Goal: Task Accomplishment & Management: Manage account settings

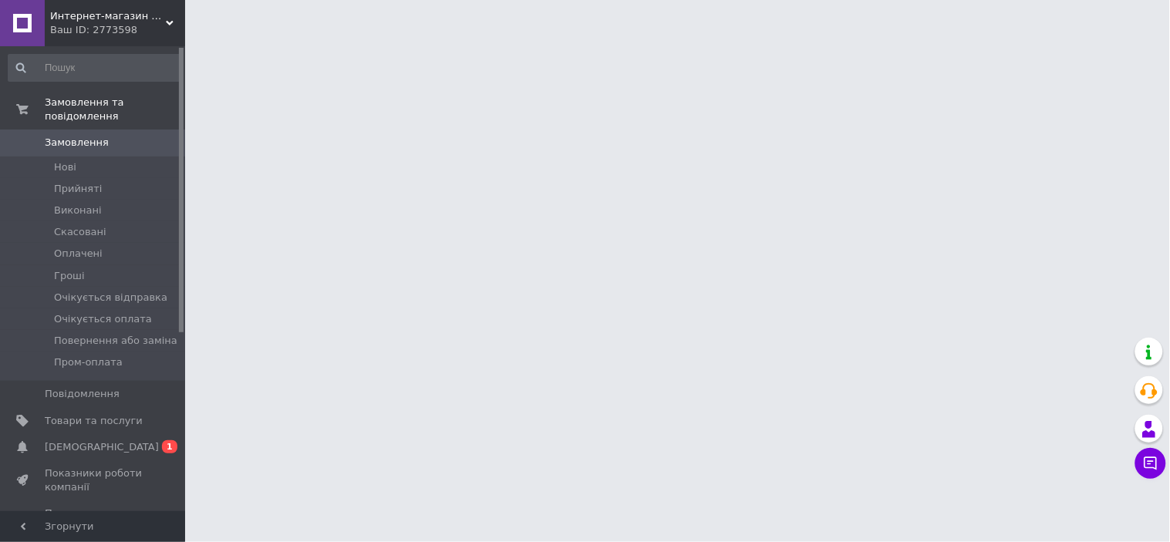
click at [81, 434] on link "Сповіщення 0 1" at bounding box center [95, 447] width 190 height 26
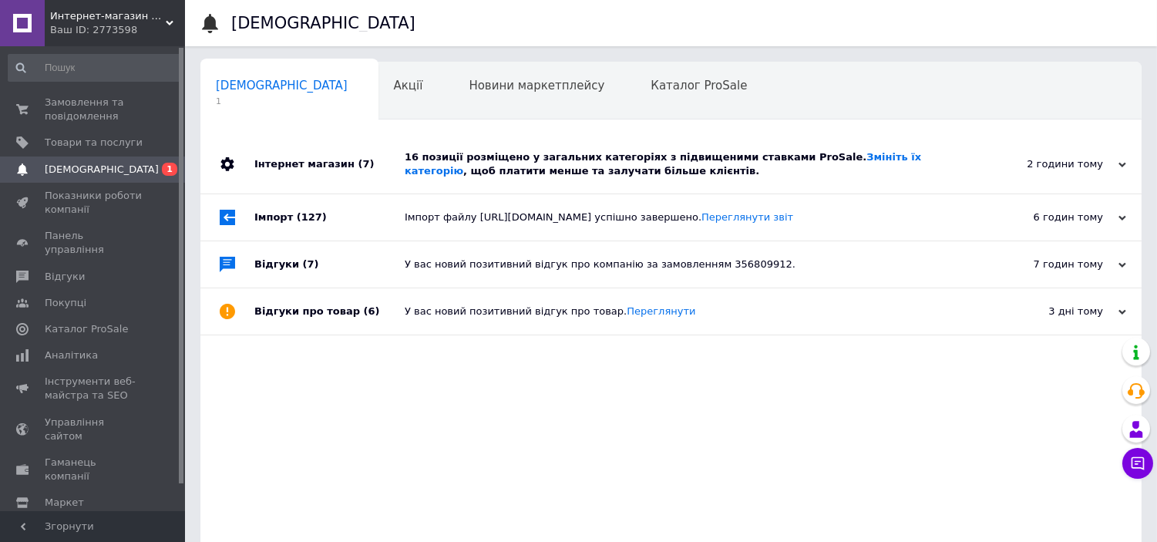
click at [476, 156] on div "16 позиції розміщено у загальних категоріях з підвищеними ставками ProSale. Змі…" at bounding box center [688, 164] width 567 height 28
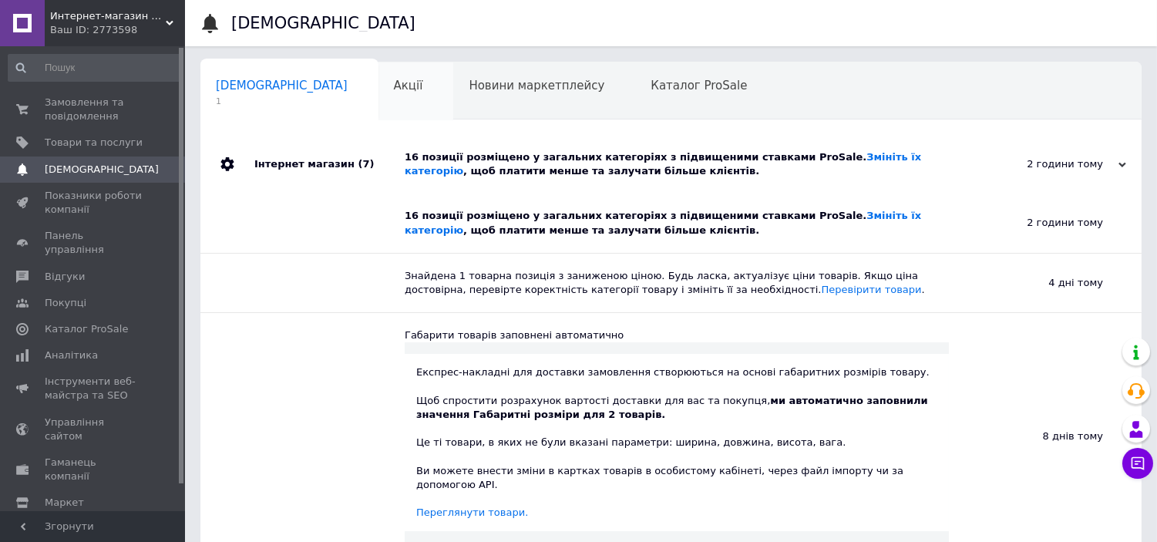
click at [379, 94] on div "Акції 0" at bounding box center [417, 91] width 76 height 59
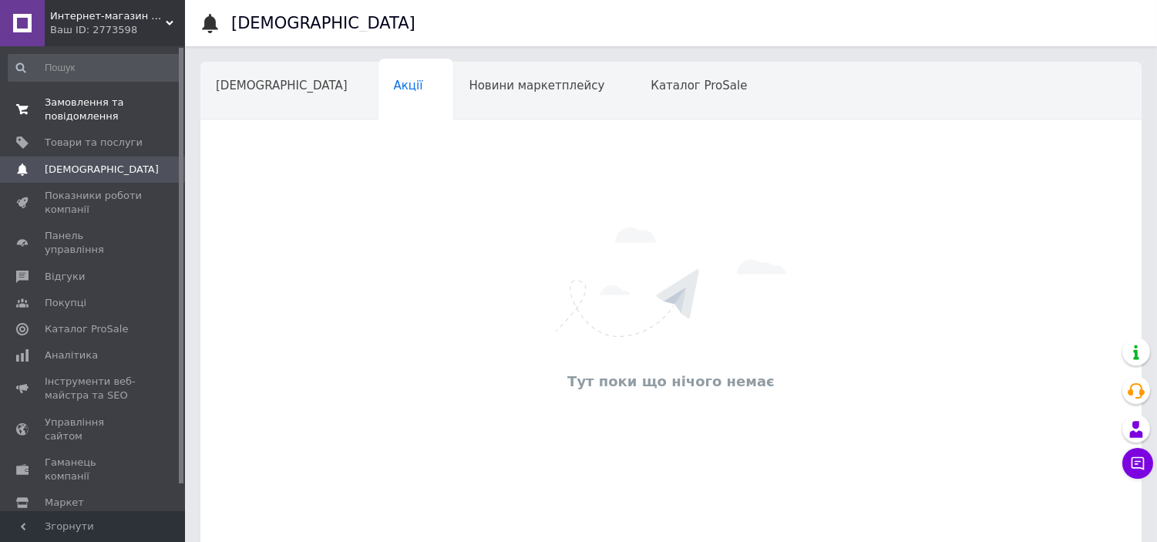
click at [94, 105] on span "Замовлення та повідомлення" at bounding box center [94, 110] width 98 height 28
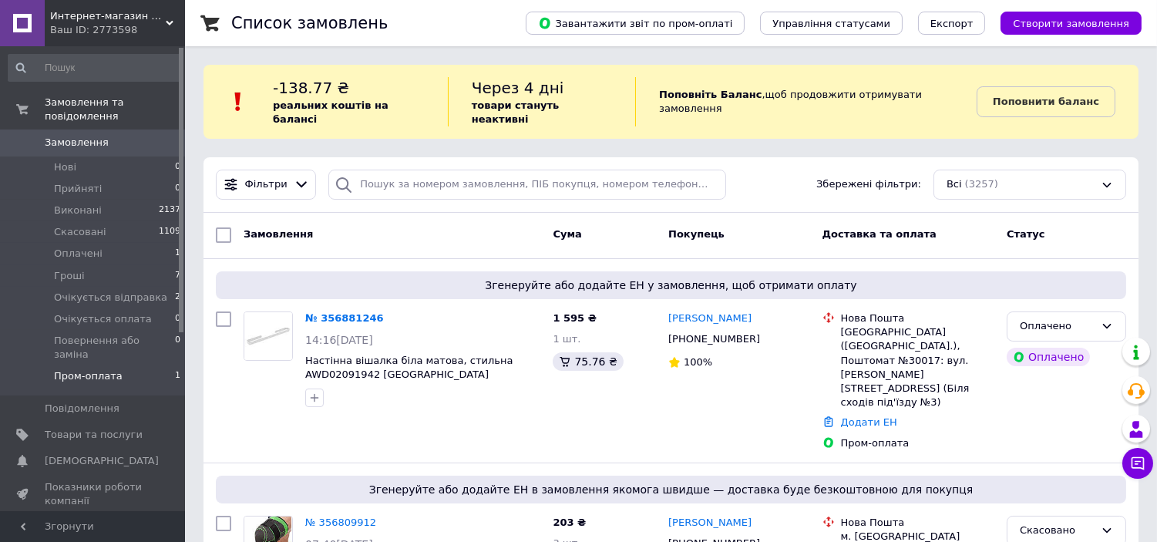
click at [151, 365] on li "Пром-оплата 1" at bounding box center [95, 379] width 190 height 29
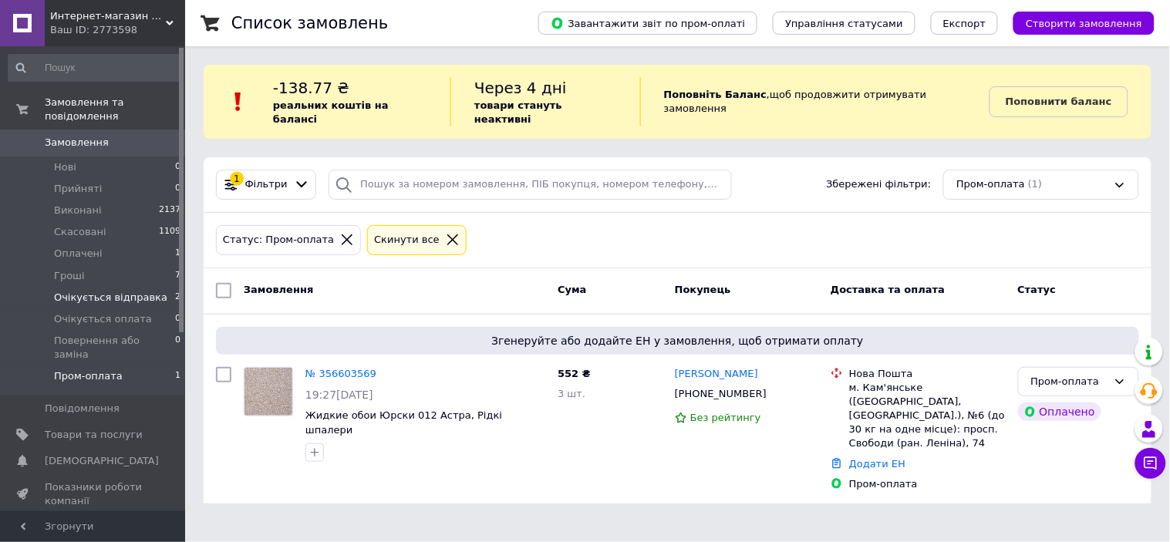
click at [140, 291] on span "Очікується відправка" at bounding box center [110, 298] width 113 height 14
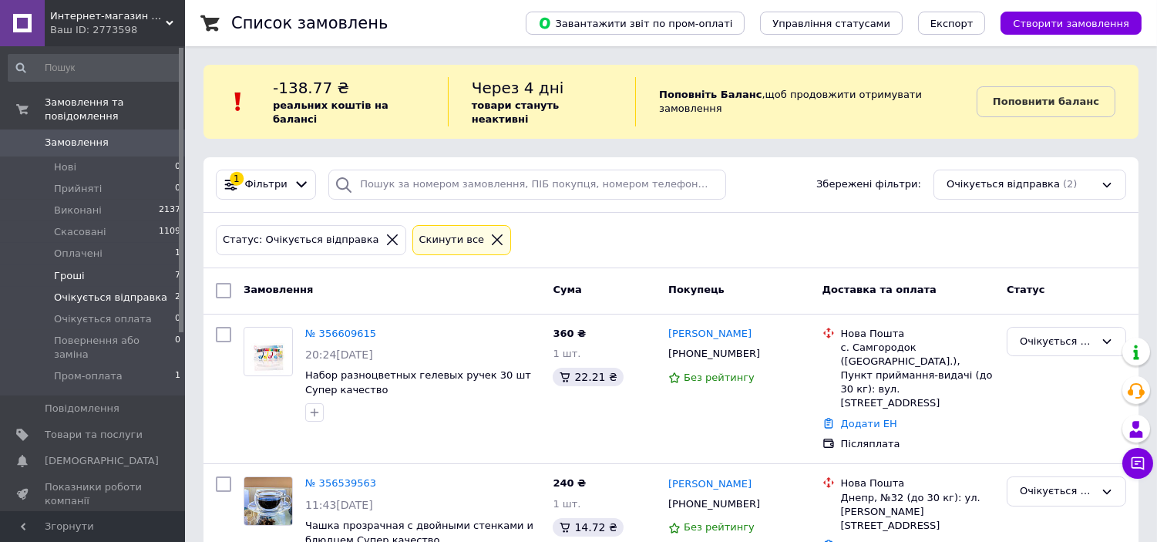
click at [160, 266] on li "Гроші 7" at bounding box center [95, 276] width 190 height 22
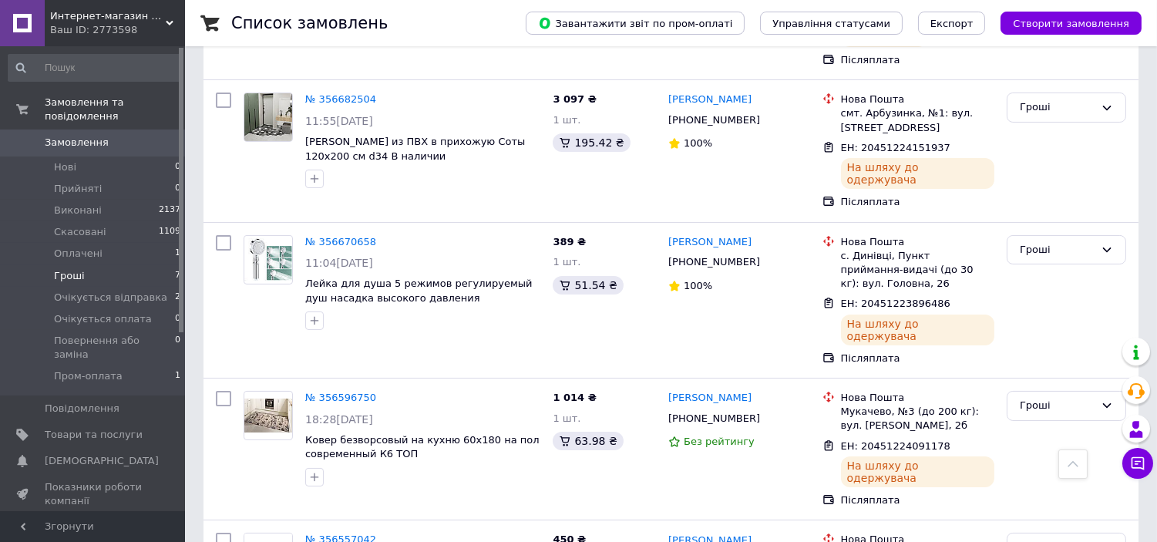
scroll to position [56, 0]
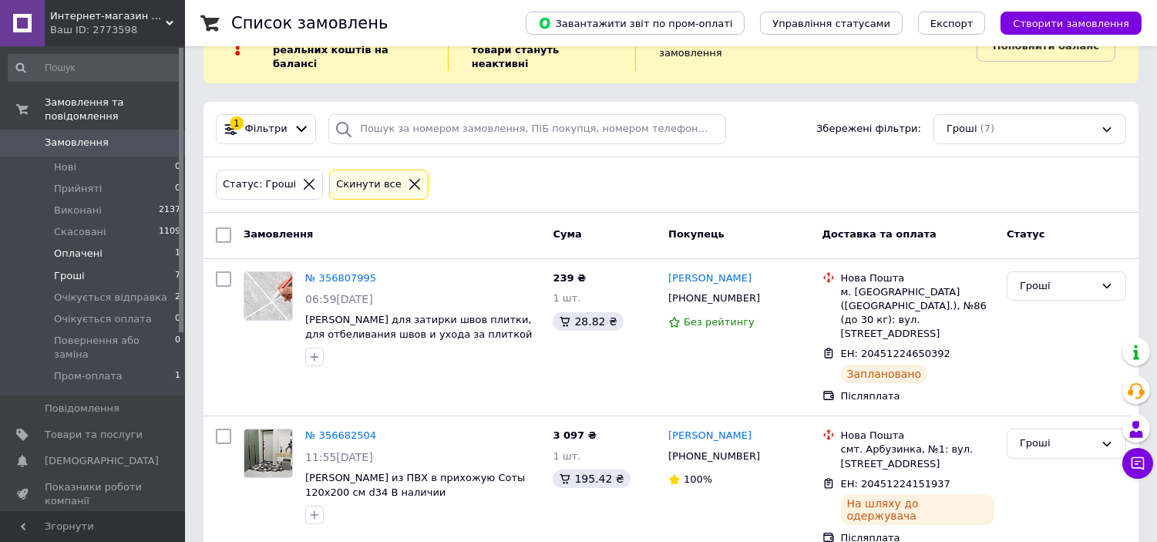
click at [90, 247] on span "Оплачені" at bounding box center [78, 254] width 49 height 14
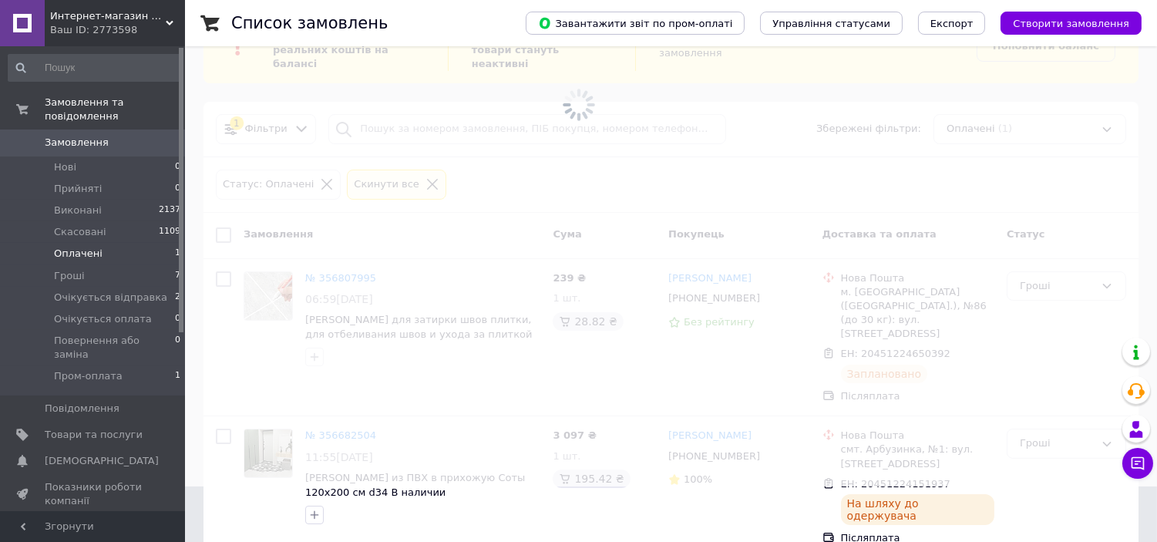
click at [108, 136] on span "Замовлення" at bounding box center [94, 143] width 98 height 14
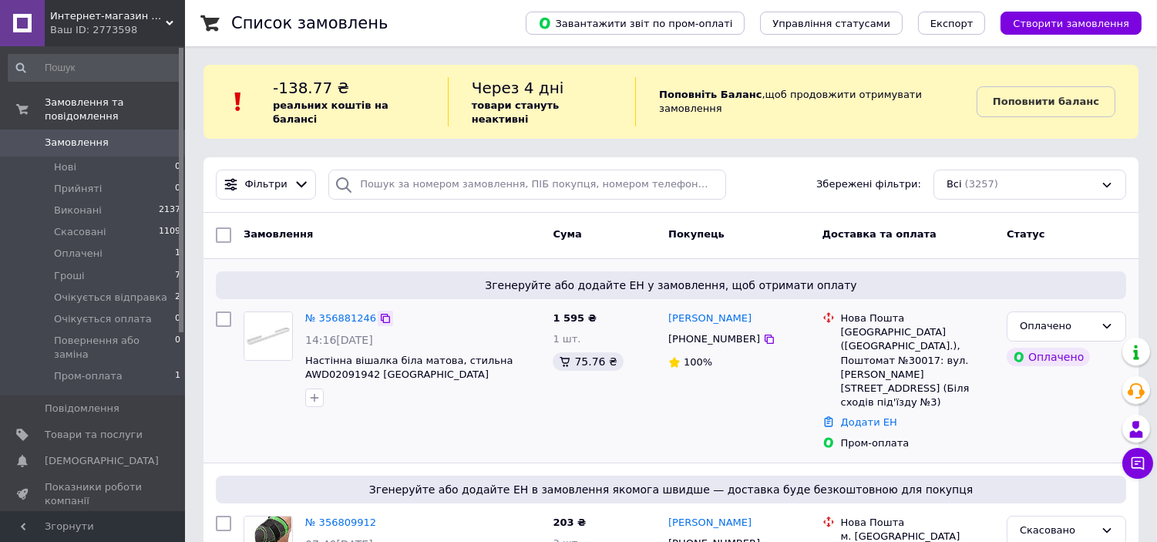
click at [381, 314] on icon at bounding box center [385, 318] width 9 height 9
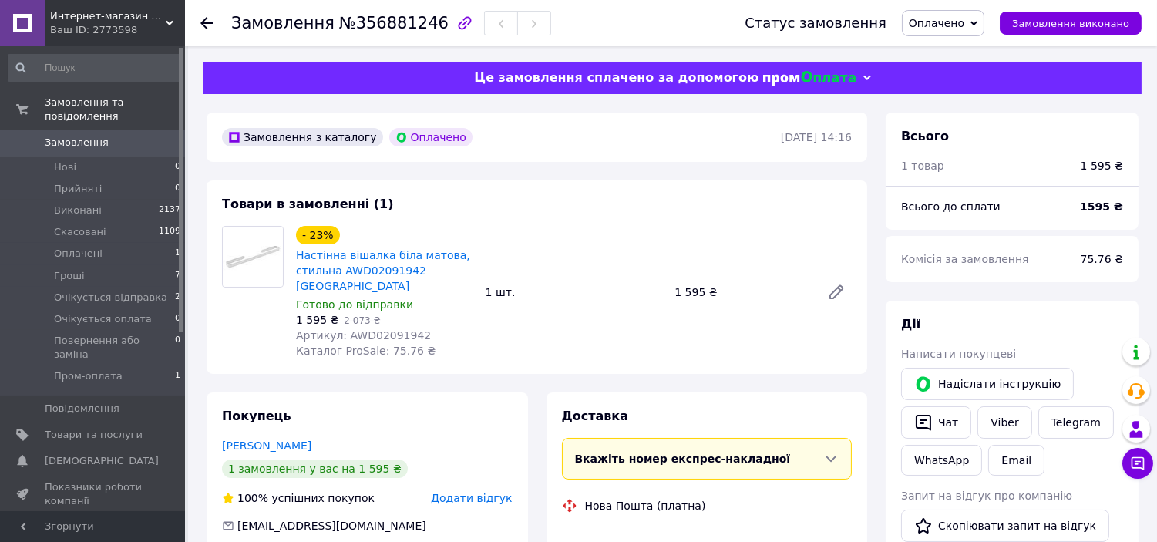
click at [368, 329] on span "Артикул: AWD02091942" at bounding box center [363, 335] width 135 height 12
copy span "AWD02091942"
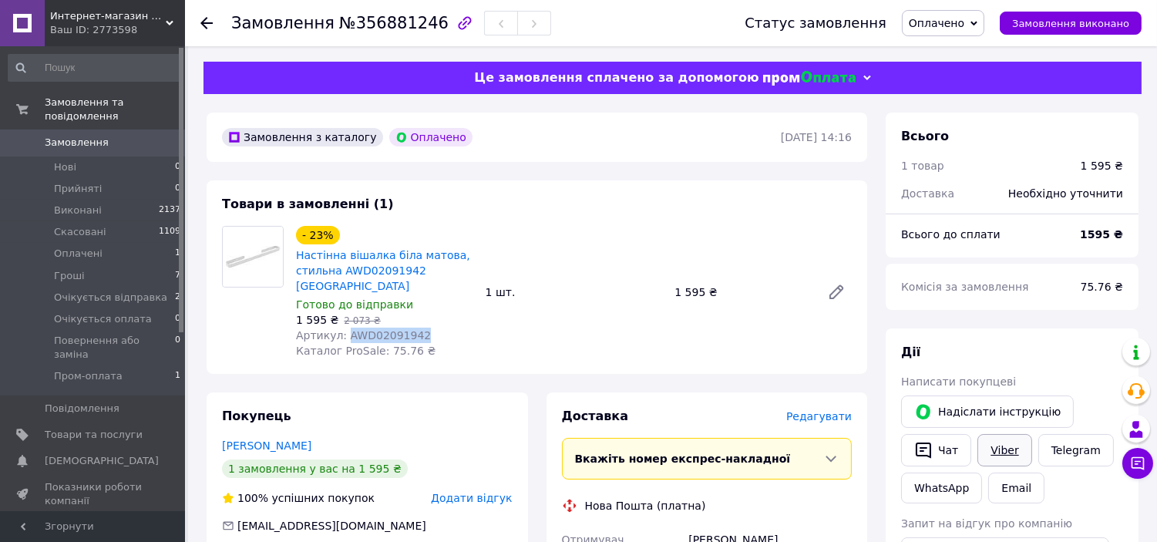
click at [1011, 444] on link "Viber" at bounding box center [1005, 450] width 54 height 32
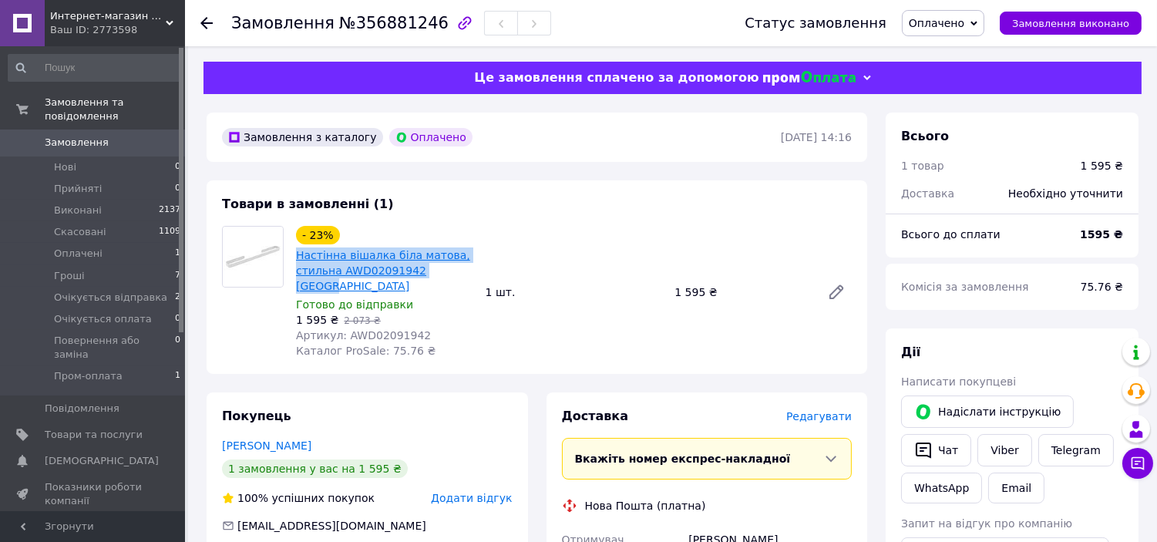
drag, startPoint x: 456, startPoint y: 278, endPoint x: 297, endPoint y: 254, distance: 161.4
click at [297, 254] on span "Настінна вішалка біла матова, стильна AWD02091942 [GEOGRAPHIC_DATA]" at bounding box center [384, 270] width 177 height 46
copy link "Настінна вішалка біла матова, стильна AWD02091942 [GEOGRAPHIC_DATA]"
click at [985, 16] on span "Оплачено" at bounding box center [943, 23] width 82 height 26
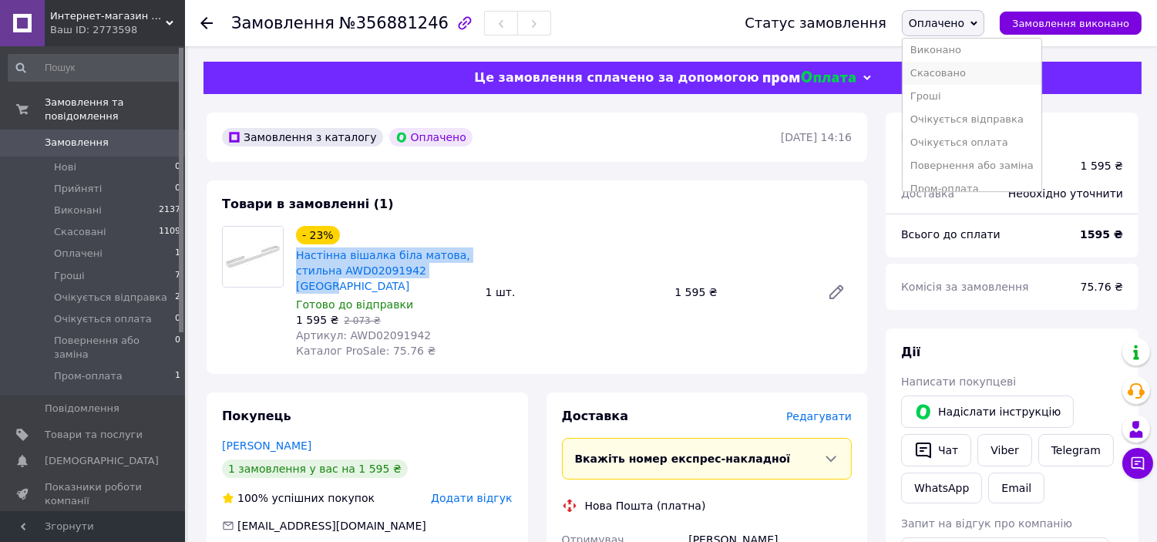
scroll to position [40, 0]
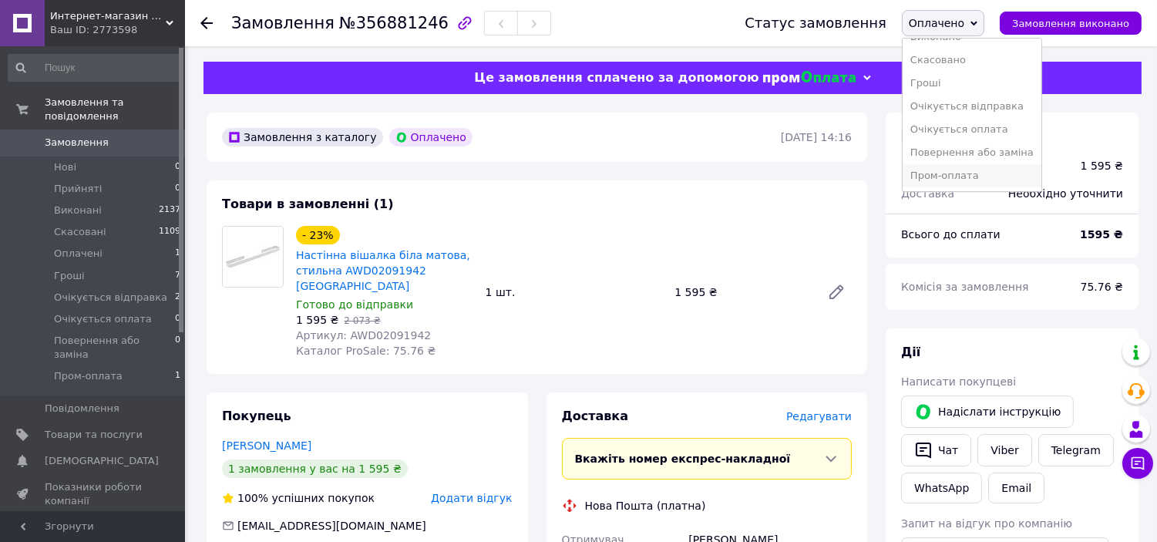
click at [987, 173] on li "Пром-оплата" at bounding box center [972, 175] width 139 height 23
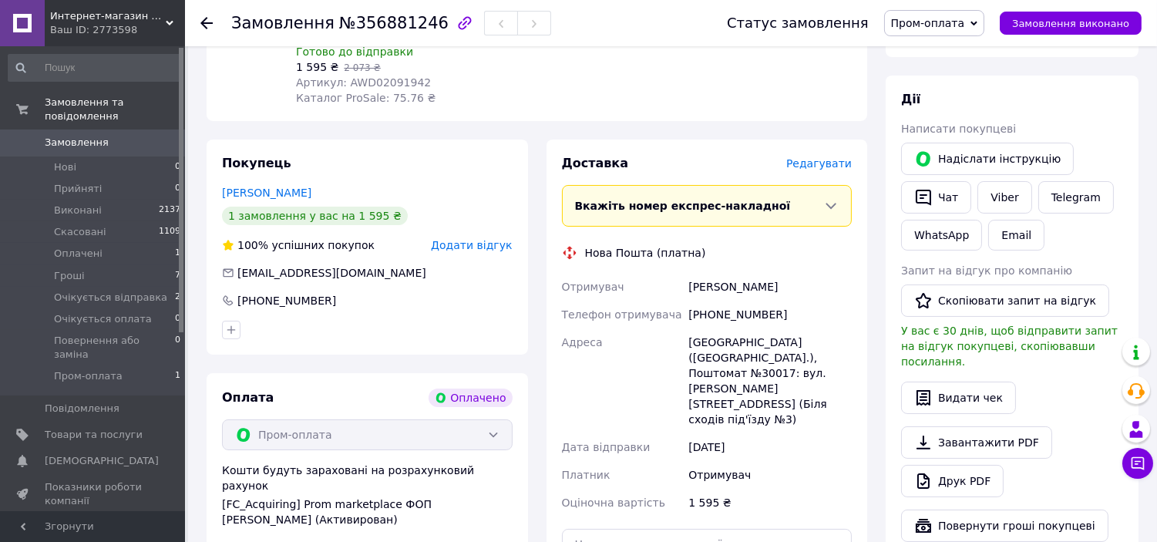
scroll to position [285, 0]
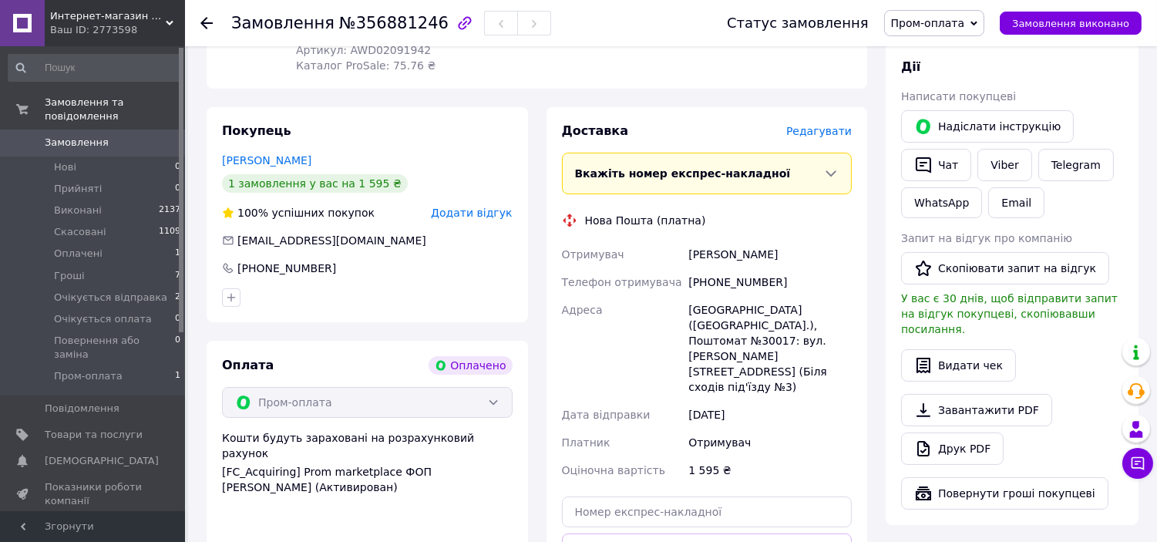
click at [700, 241] on div "Митюк Олександр" at bounding box center [770, 255] width 170 height 28
copy div "Митюк"
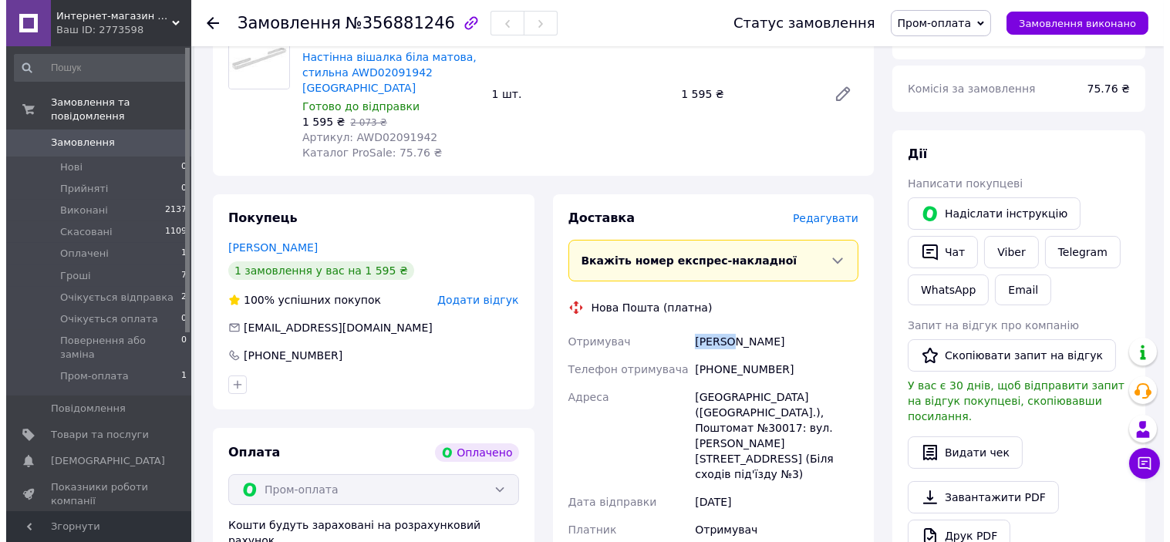
scroll to position [143, 0]
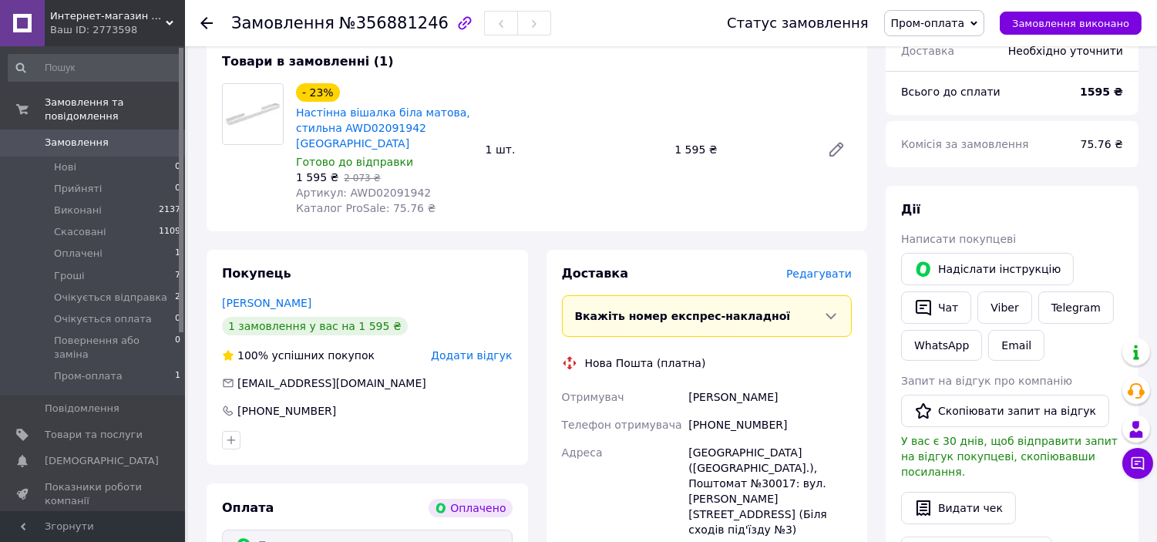
click at [813, 268] on span "Редагувати" at bounding box center [819, 274] width 66 height 12
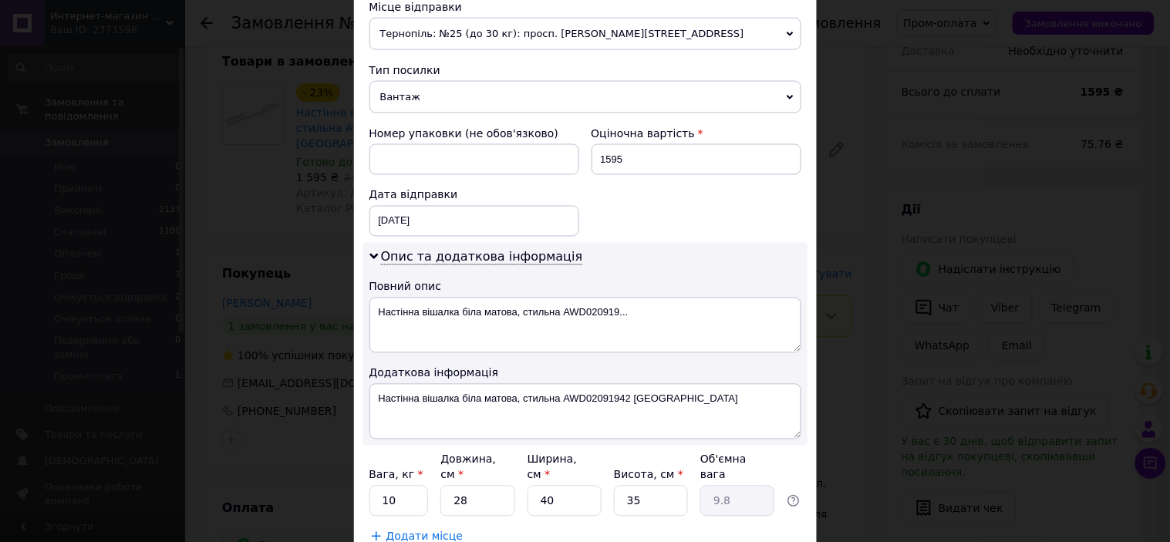
scroll to position [571, 0]
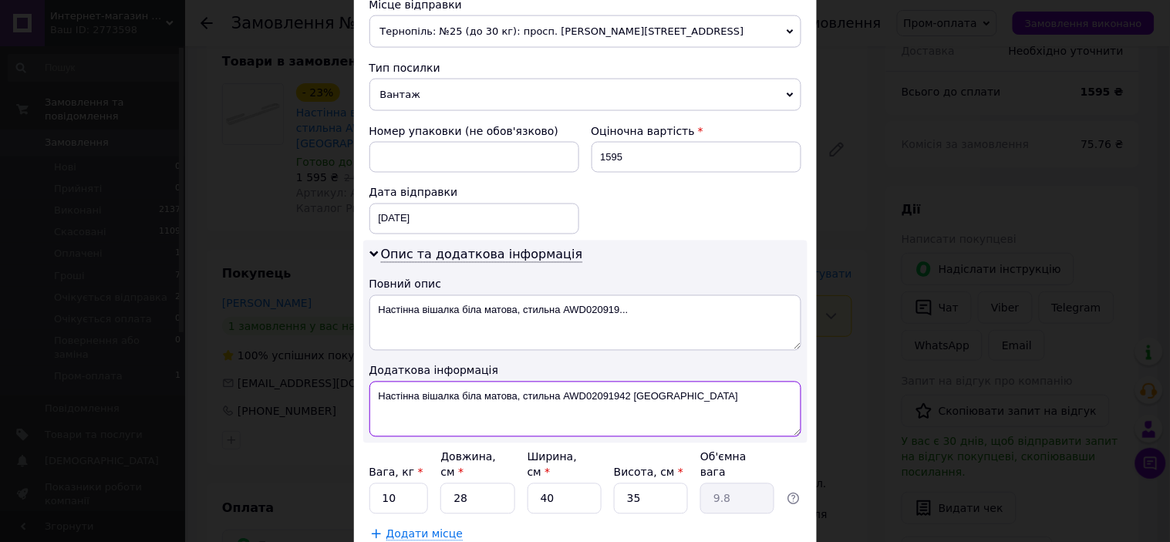
click at [596, 388] on textarea "Настінна вішалка біла матова, стильна AWD02091942 [GEOGRAPHIC_DATA]" at bounding box center [585, 410] width 432 height 56
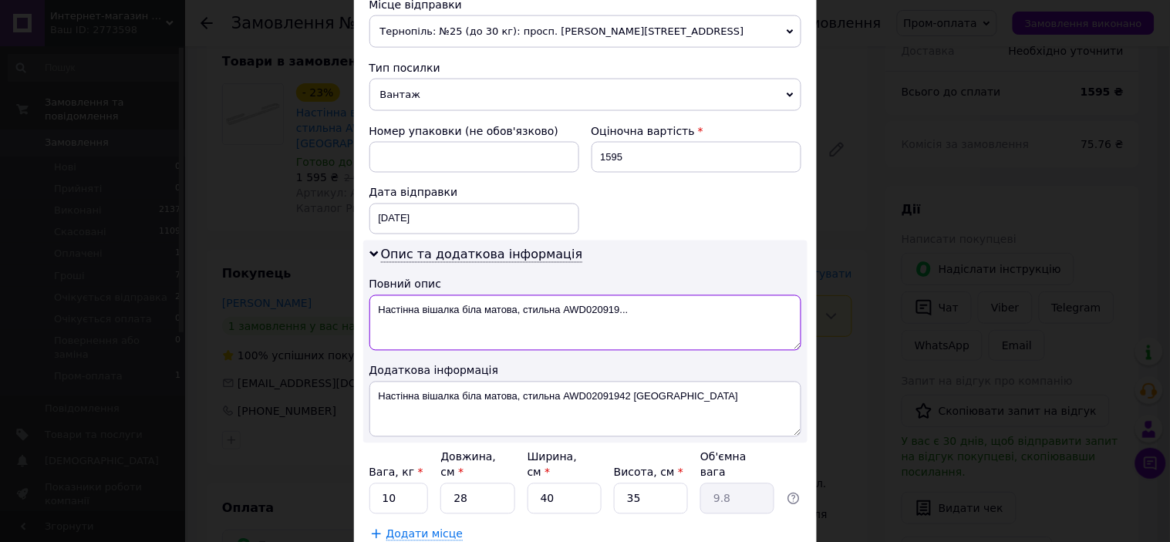
click at [503, 295] on textarea "Настінна вішалка біла матова, стильна AWD020919..." at bounding box center [585, 323] width 432 height 56
paste textarea "AWD02091942"
type textarea "AWD02091942"
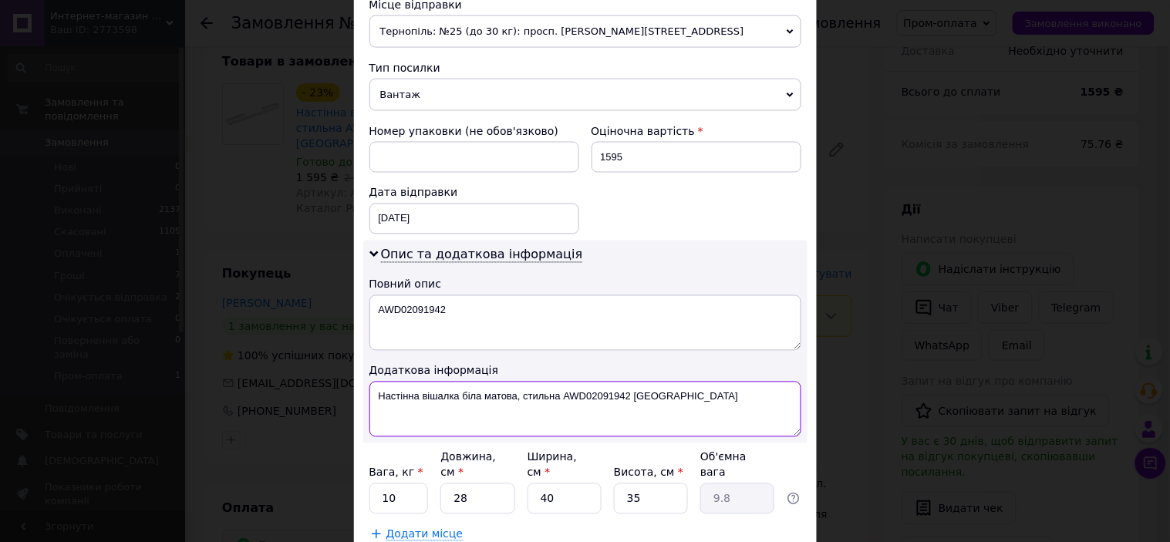
click at [498, 382] on textarea "Настінна вішалка біла матова, стильна AWD02091942 [GEOGRAPHIC_DATA]" at bounding box center [585, 410] width 432 height 56
paste textarea "AWD02091942"
type textarea "AWD02091942"
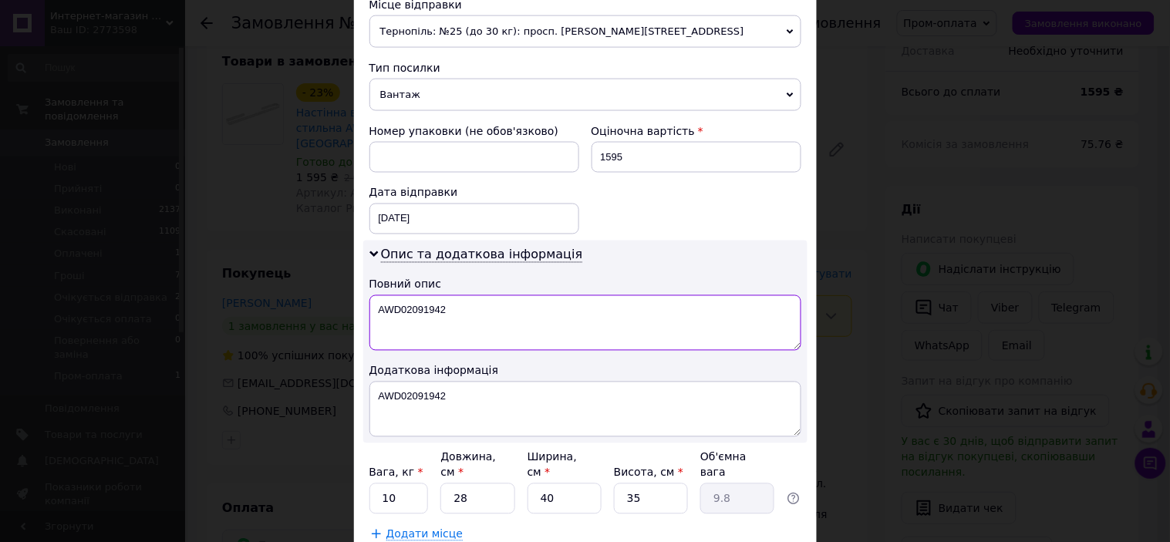
click at [489, 295] on textarea "AWD02091942" at bounding box center [585, 323] width 432 height 56
type textarea "AWD02091942"
click at [411, 483] on input "10" at bounding box center [398, 498] width 59 height 31
type input "1"
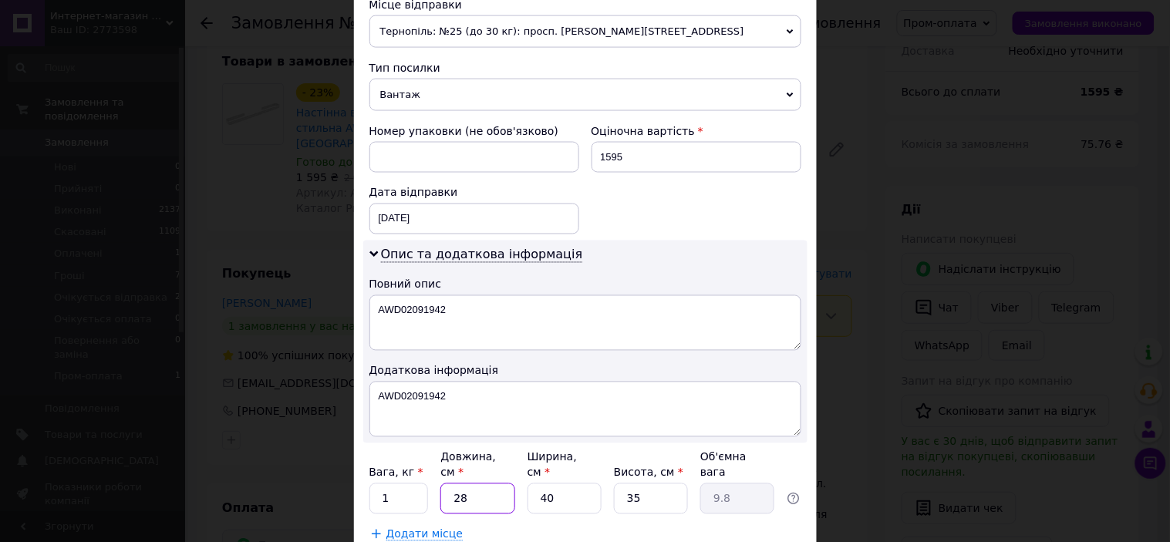
click at [493, 483] on input "28" at bounding box center [477, 498] width 74 height 31
type input "6"
type input "2.1"
type input "60"
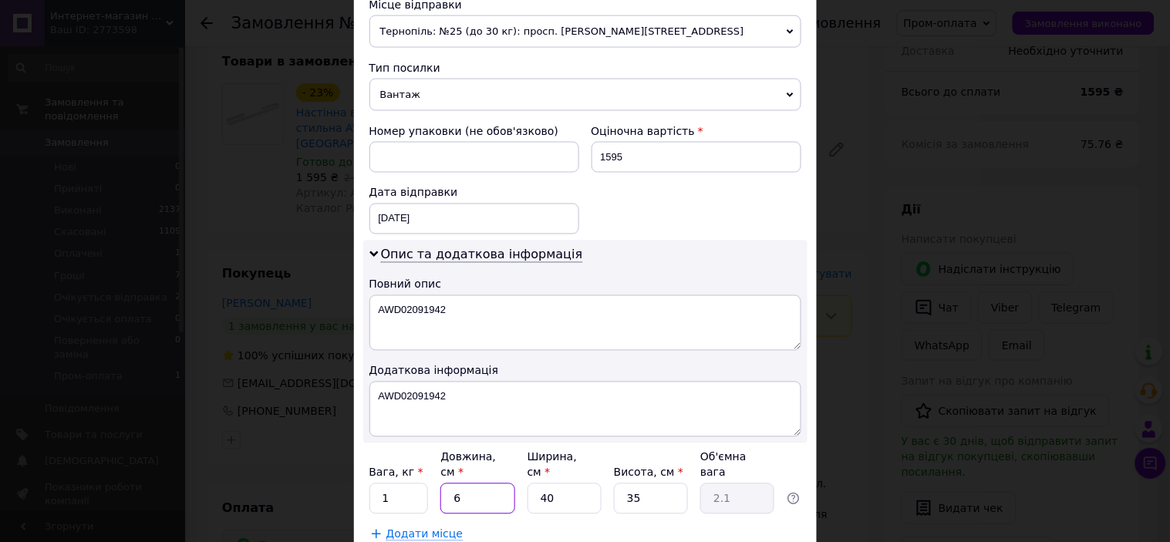
type input "21"
type input "60"
click at [560, 483] on input "40" at bounding box center [564, 498] width 74 height 31
type input "8"
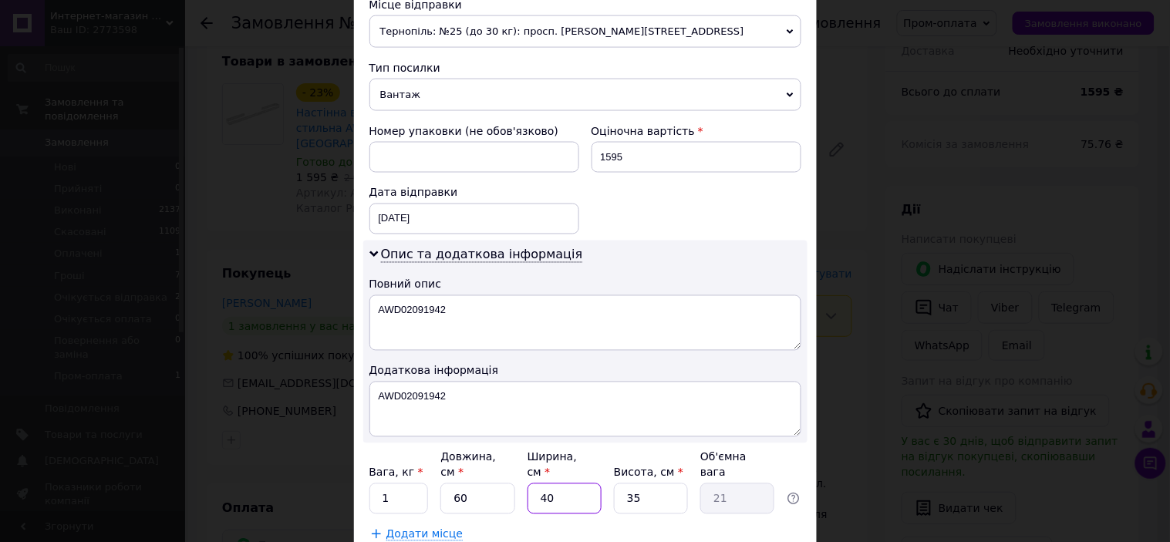
type input "4.2"
type input "8"
click at [652, 483] on input "35" at bounding box center [651, 498] width 74 height 31
type input "4"
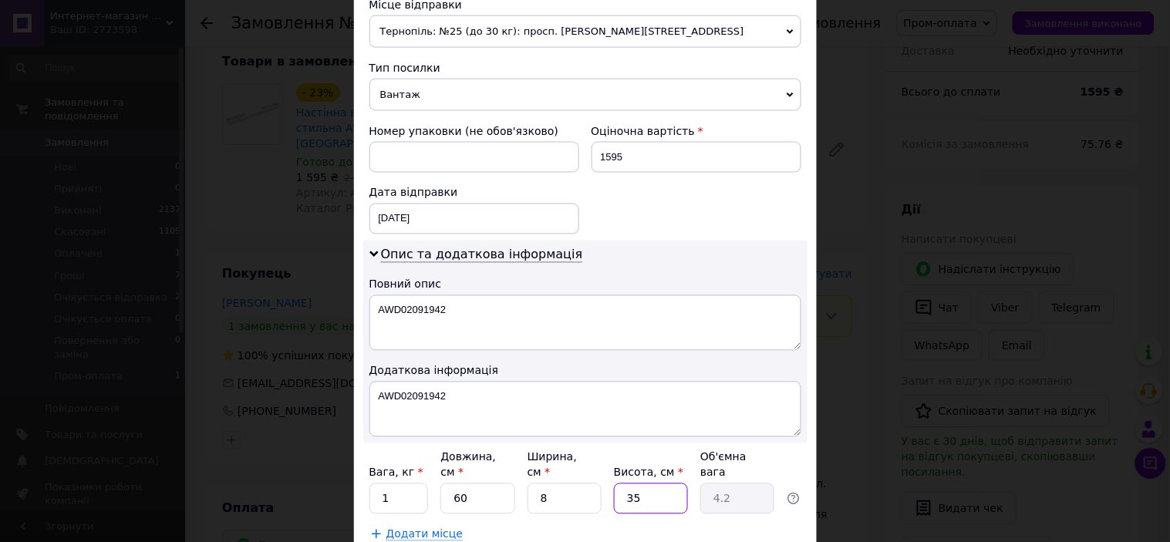
type input "0.48"
type input "4"
click at [681, 363] on div "Додаткова інформація" at bounding box center [585, 370] width 432 height 15
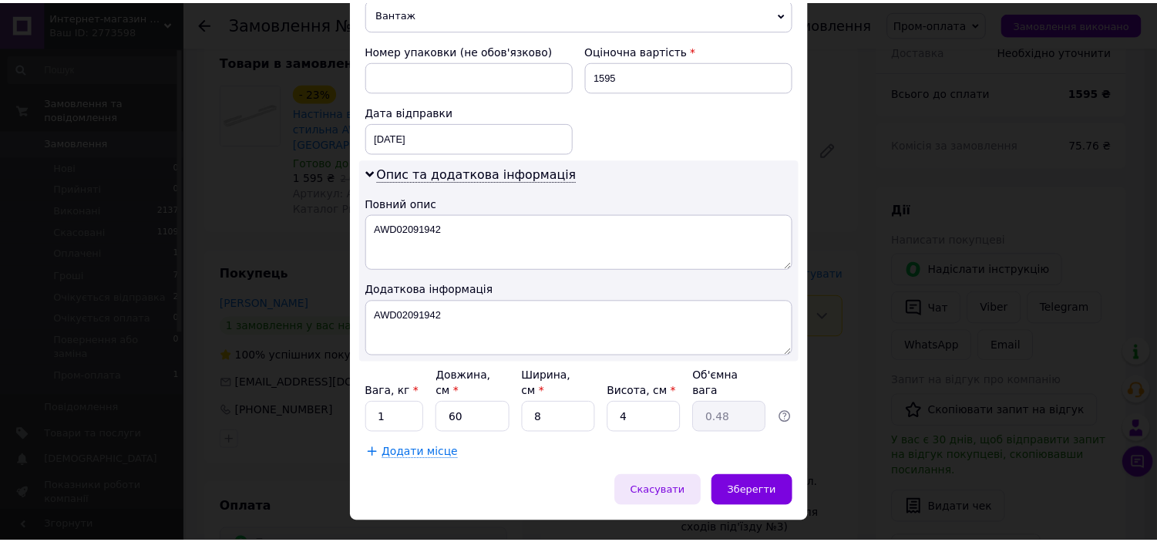
scroll to position [656, 0]
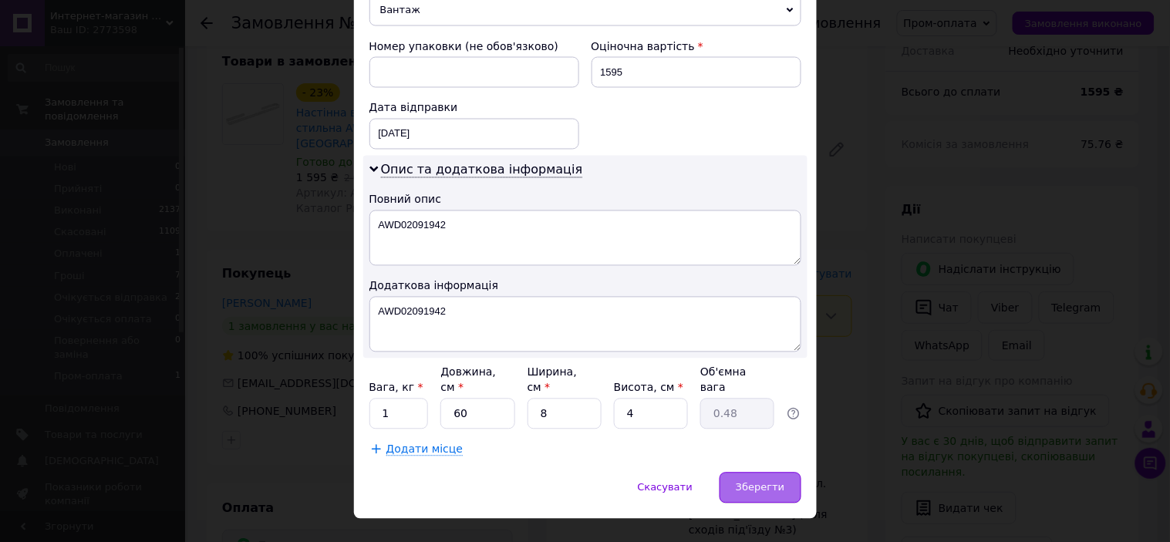
click at [742, 482] on span "Зберегти" at bounding box center [760, 488] width 49 height 12
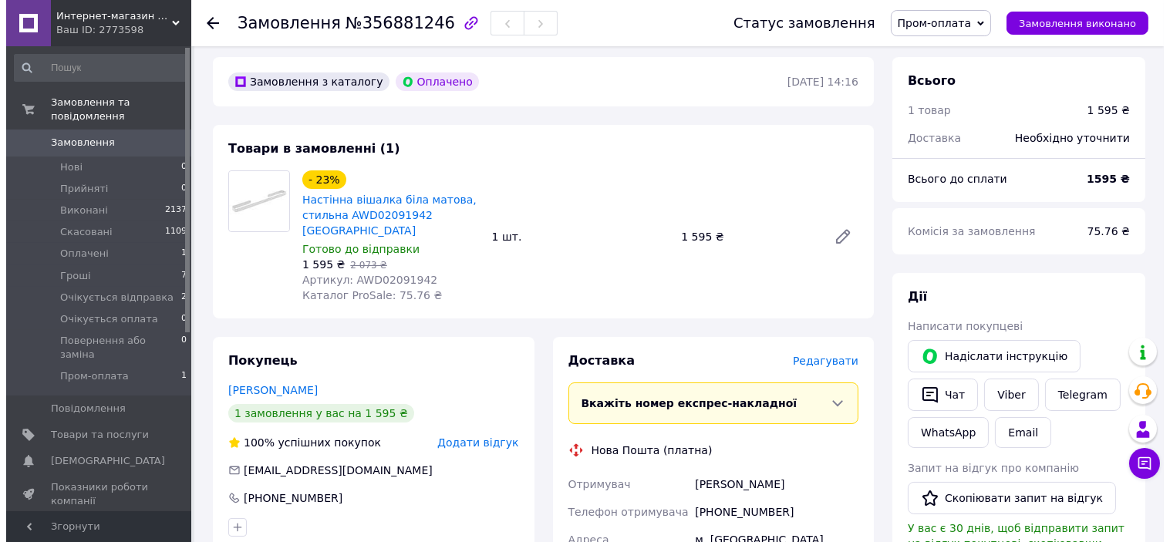
scroll to position [0, 0]
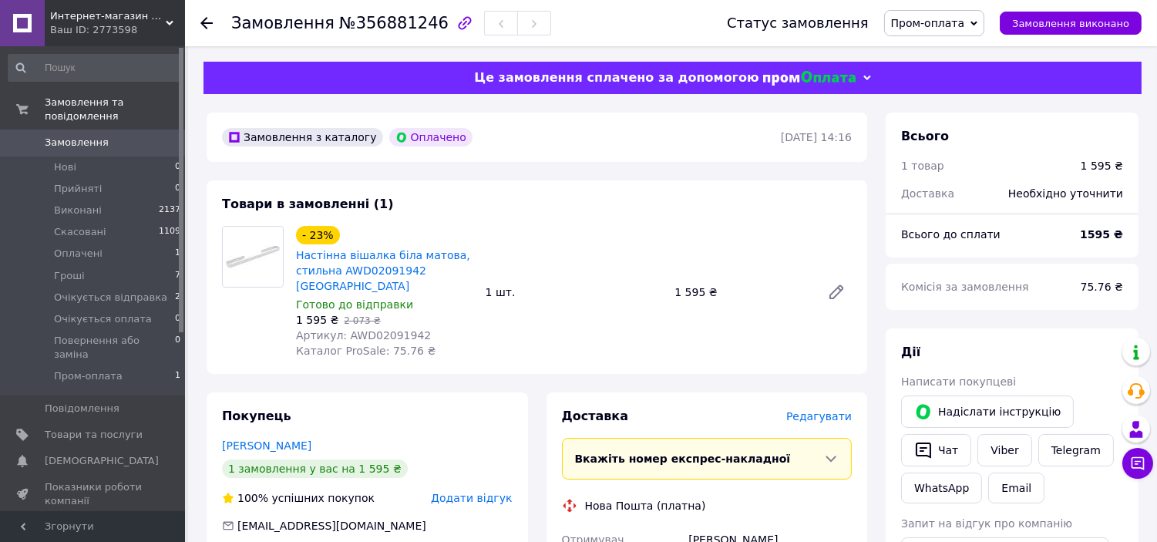
click at [836, 410] on span "Редагувати" at bounding box center [819, 416] width 66 height 12
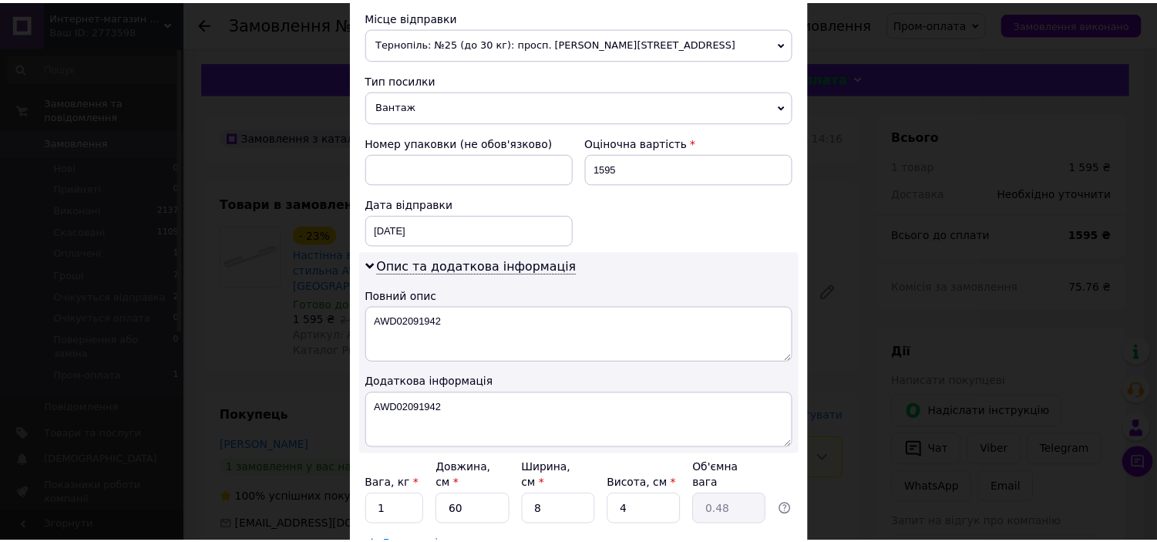
scroll to position [656, 0]
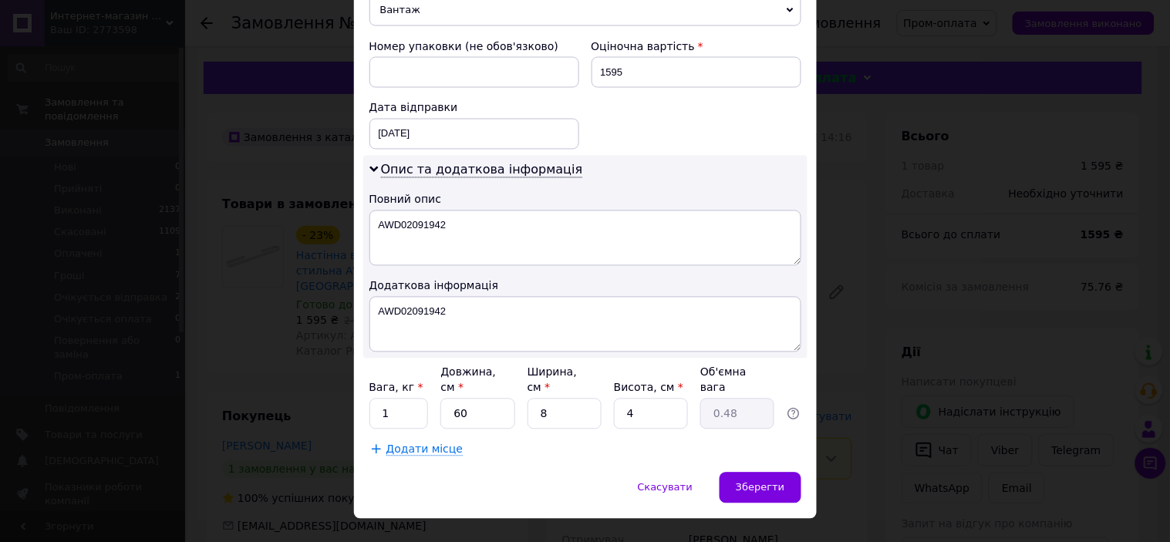
click at [894, 196] on div "× Редагування доставки Спосіб доставки Нова Пошта (платна) Платник Отримувач Ві…" at bounding box center [585, 271] width 1170 height 542
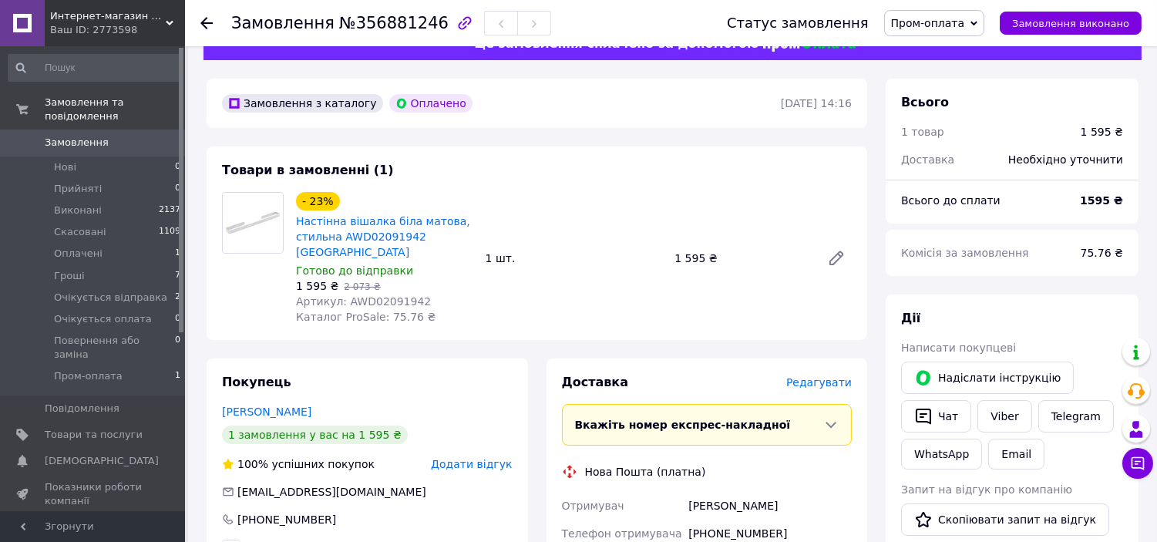
scroll to position [0, 0]
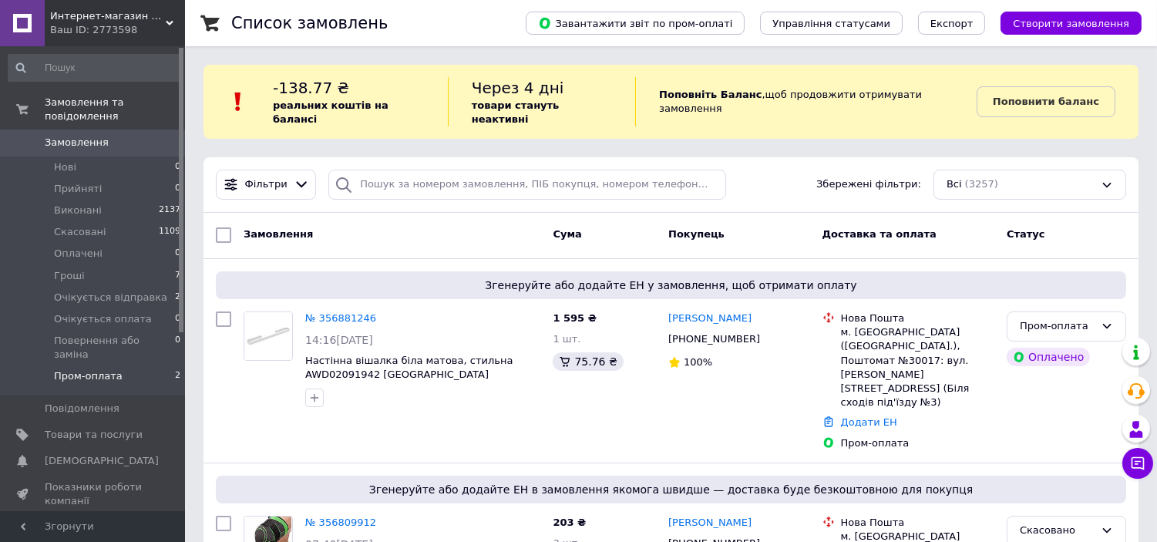
click at [101, 369] on span "Пром-оплата" at bounding box center [88, 376] width 69 height 14
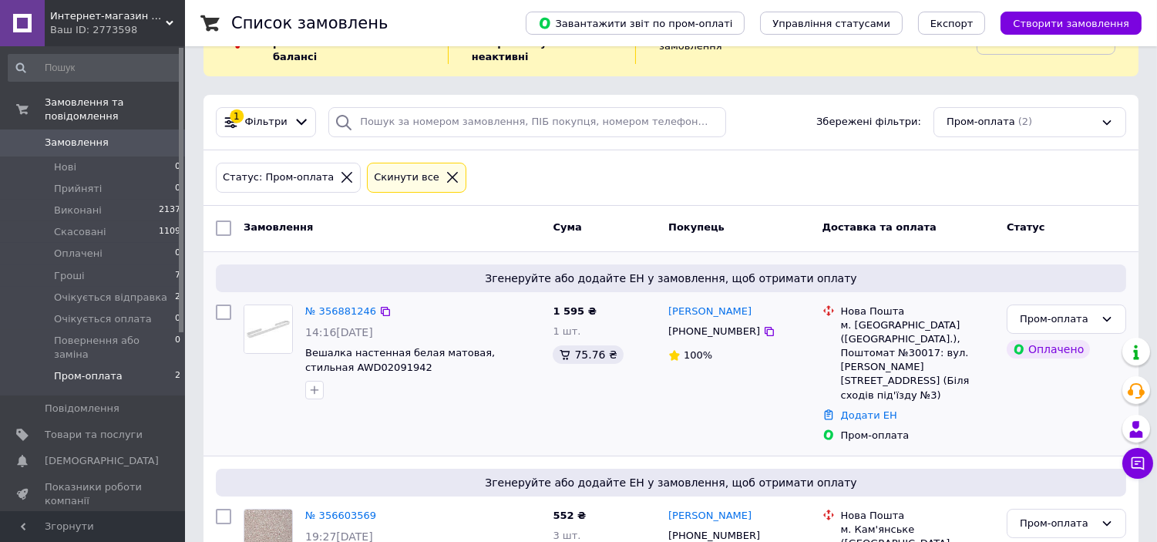
scroll to position [114, 0]
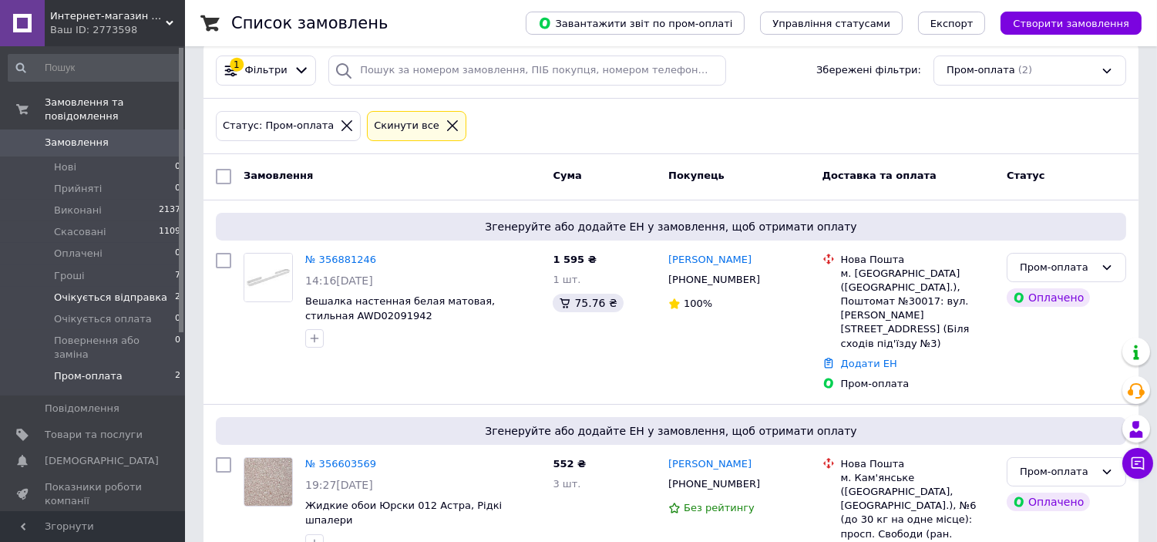
click at [160, 288] on li "Очікується відправка 2" at bounding box center [95, 298] width 190 height 22
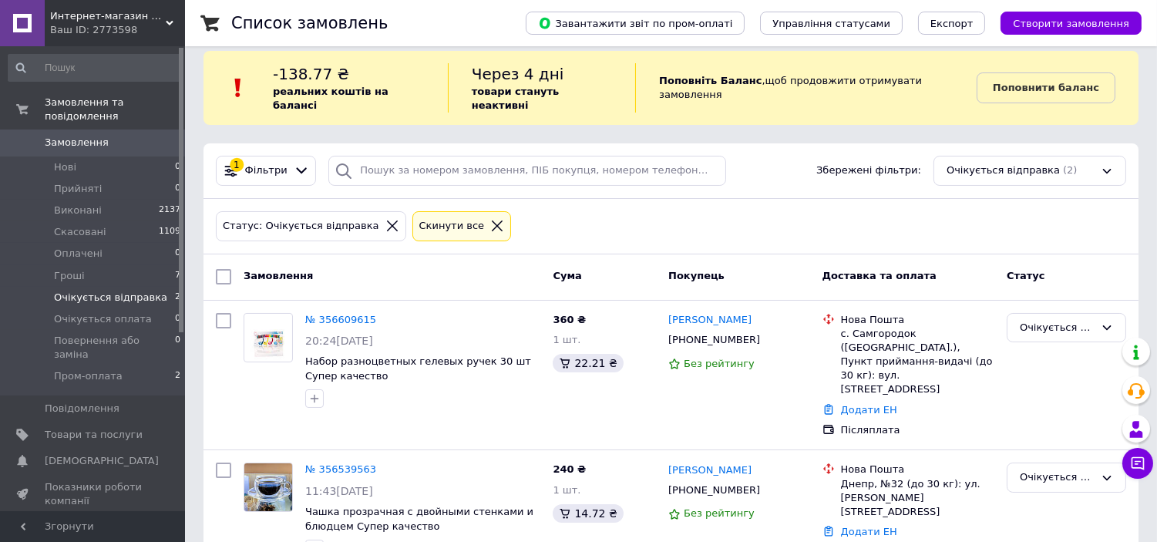
scroll to position [19, 0]
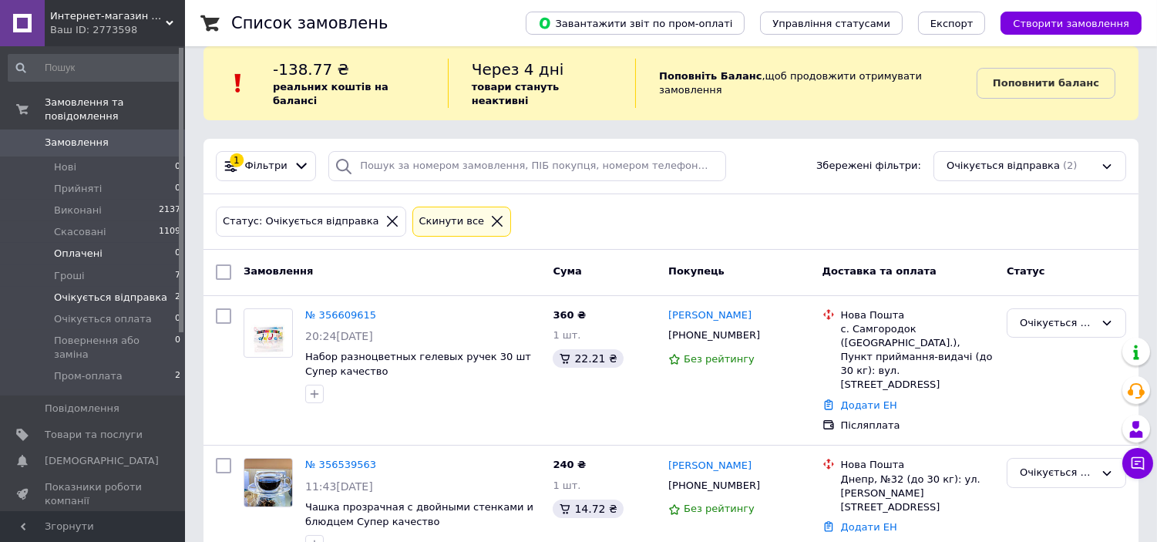
click at [149, 247] on li "Оплачені 0" at bounding box center [95, 254] width 190 height 22
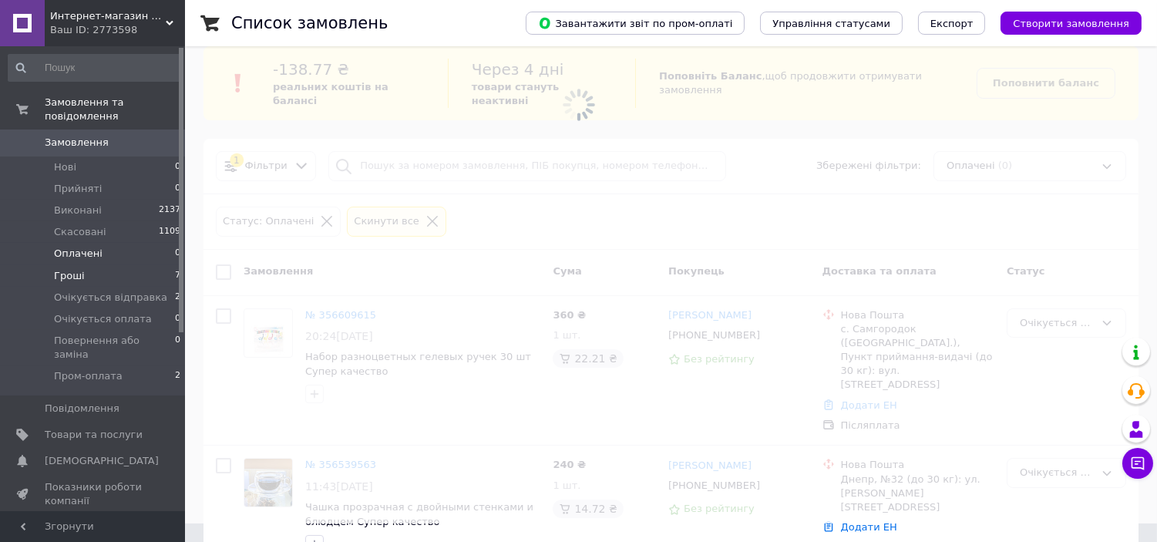
click at [142, 265] on li "Гроші 7" at bounding box center [95, 276] width 190 height 22
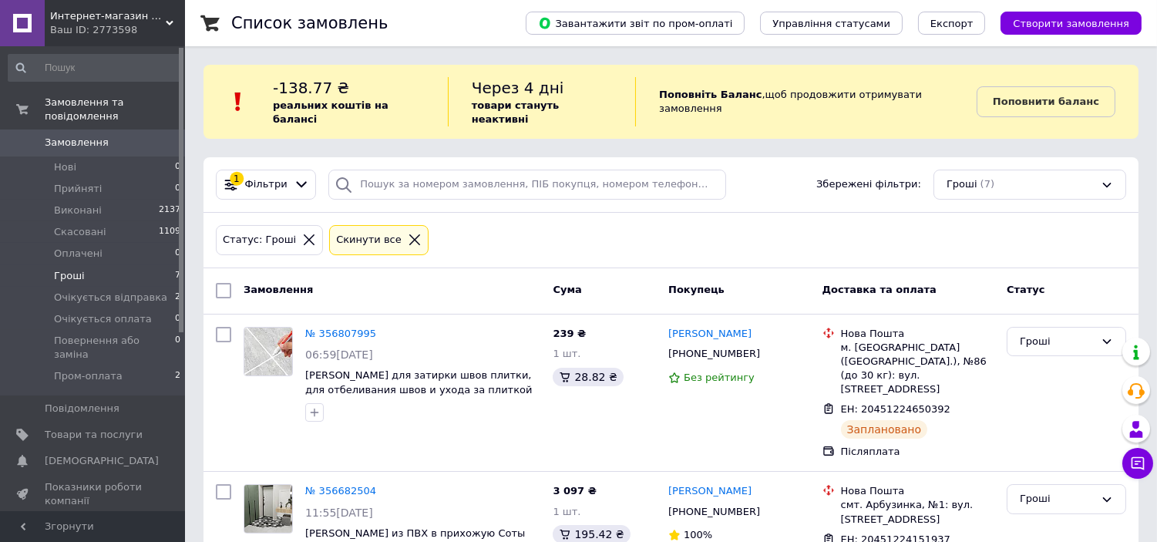
click at [108, 136] on span "Замовлення" at bounding box center [94, 143] width 98 height 14
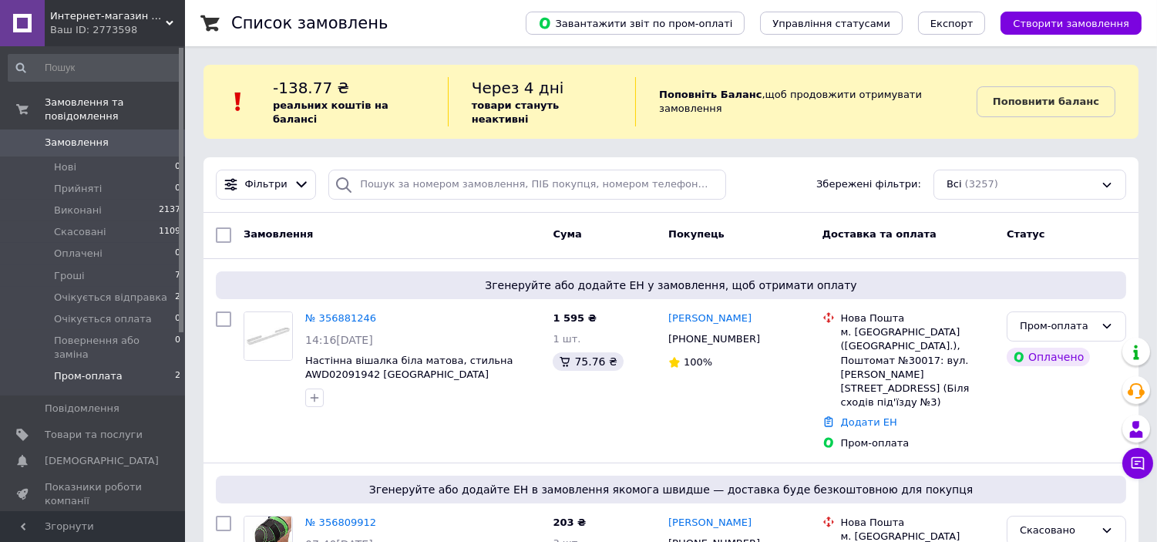
click at [157, 365] on li "Пром-оплата 2" at bounding box center [95, 379] width 190 height 29
click at [127, 365] on li "Пром-оплата 2" at bounding box center [95, 379] width 190 height 29
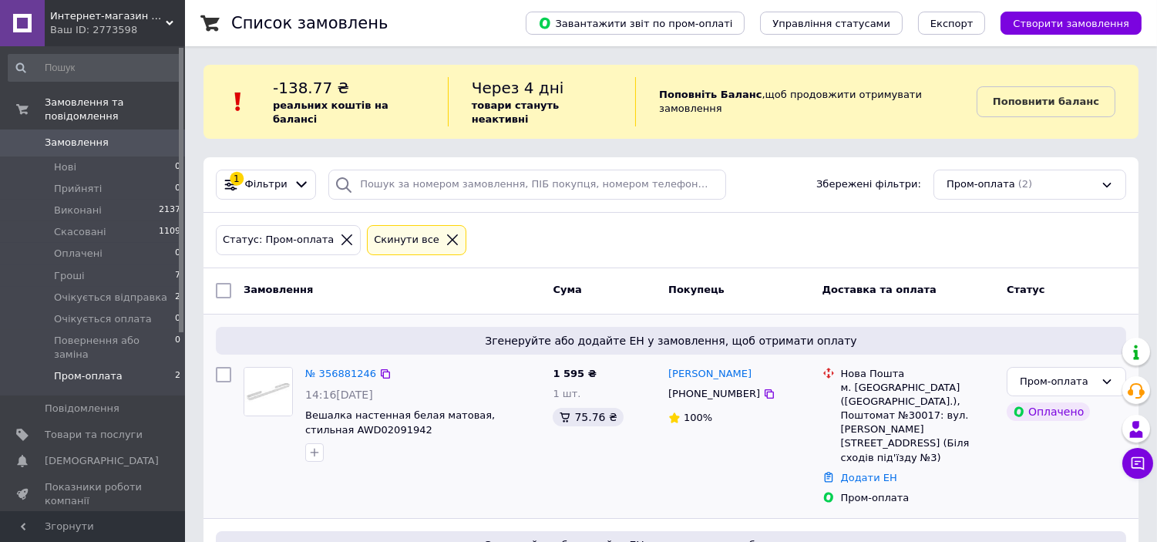
scroll to position [114, 0]
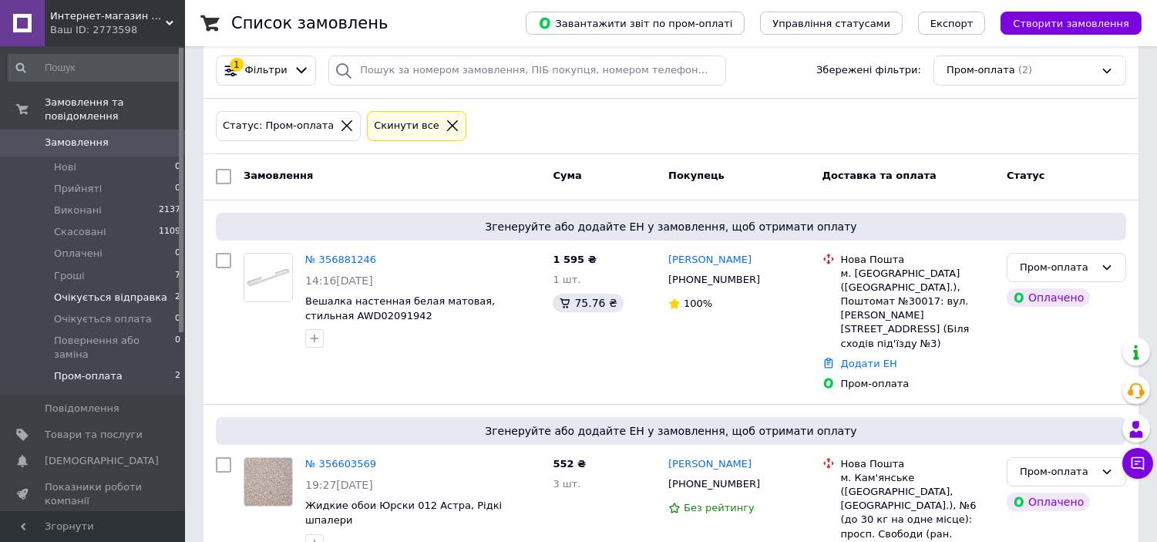
click at [154, 287] on li "Очікується відправка 2" at bounding box center [95, 298] width 190 height 22
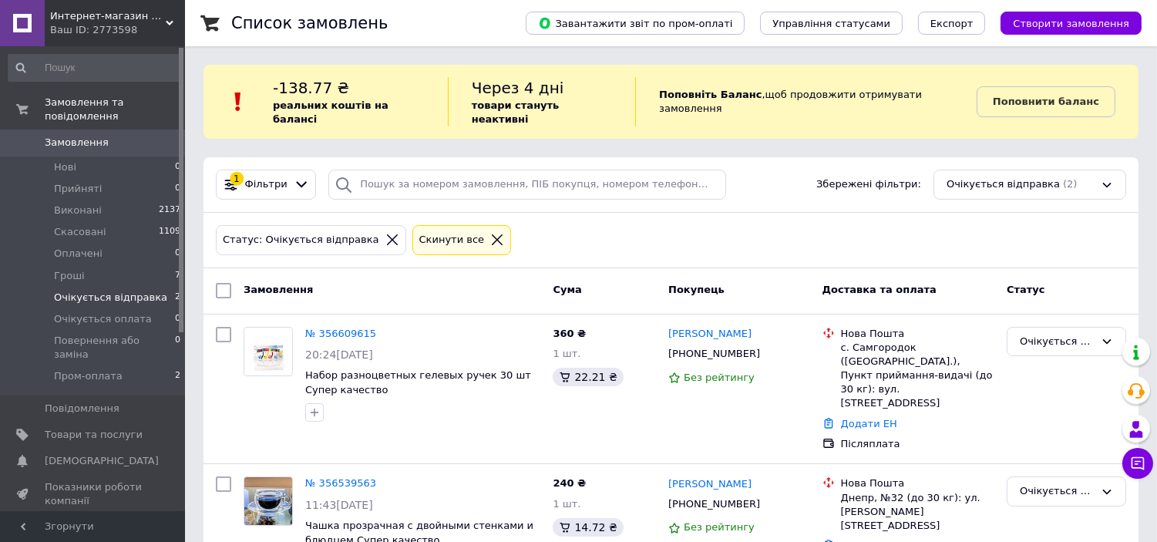
scroll to position [19, 0]
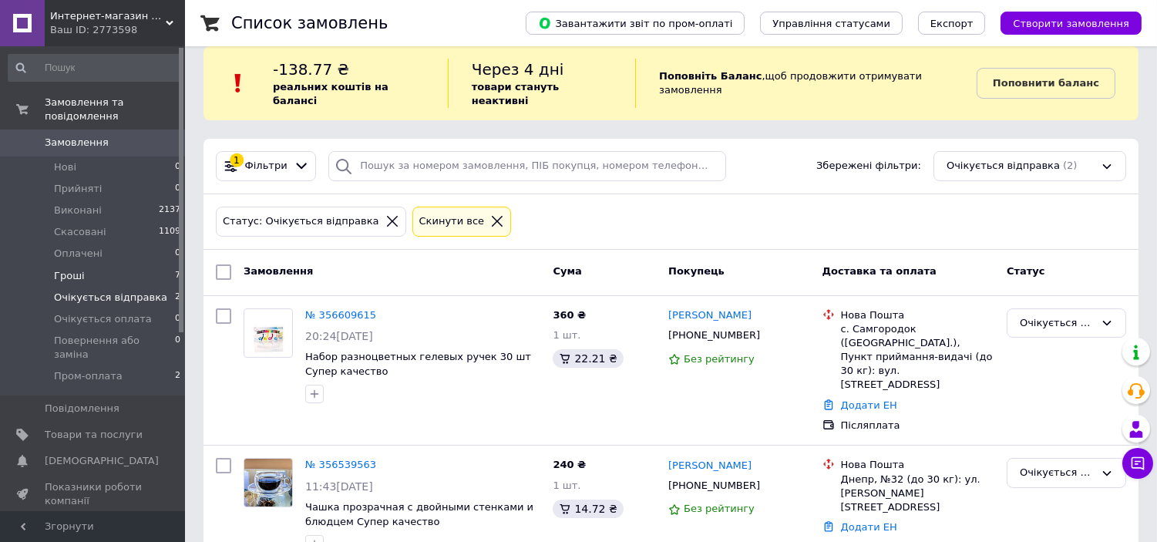
click at [159, 265] on li "Гроші 7" at bounding box center [95, 276] width 190 height 22
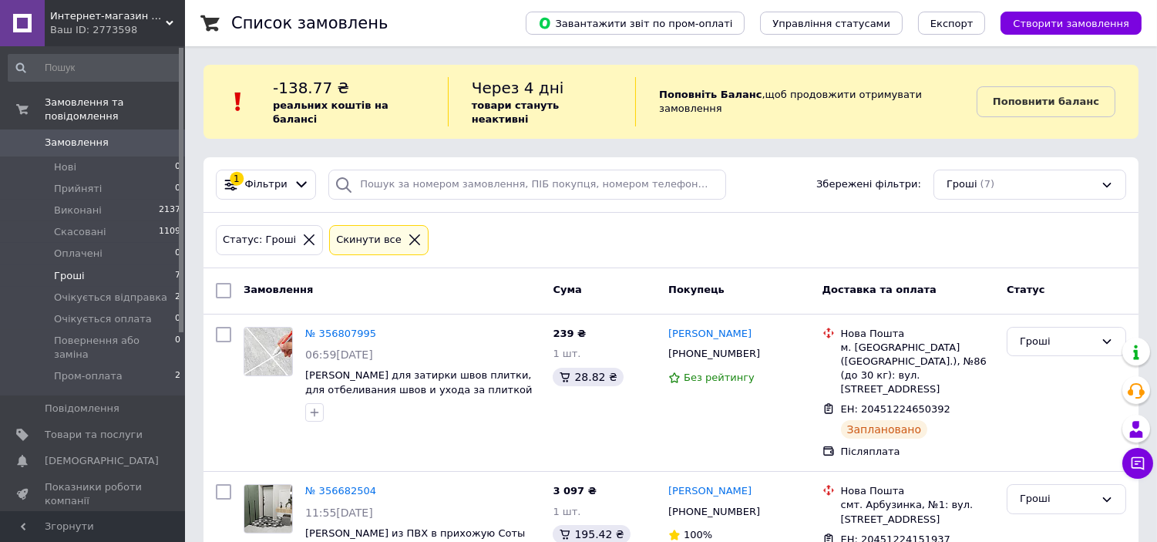
click at [113, 136] on span "Замовлення" at bounding box center [94, 143] width 98 height 14
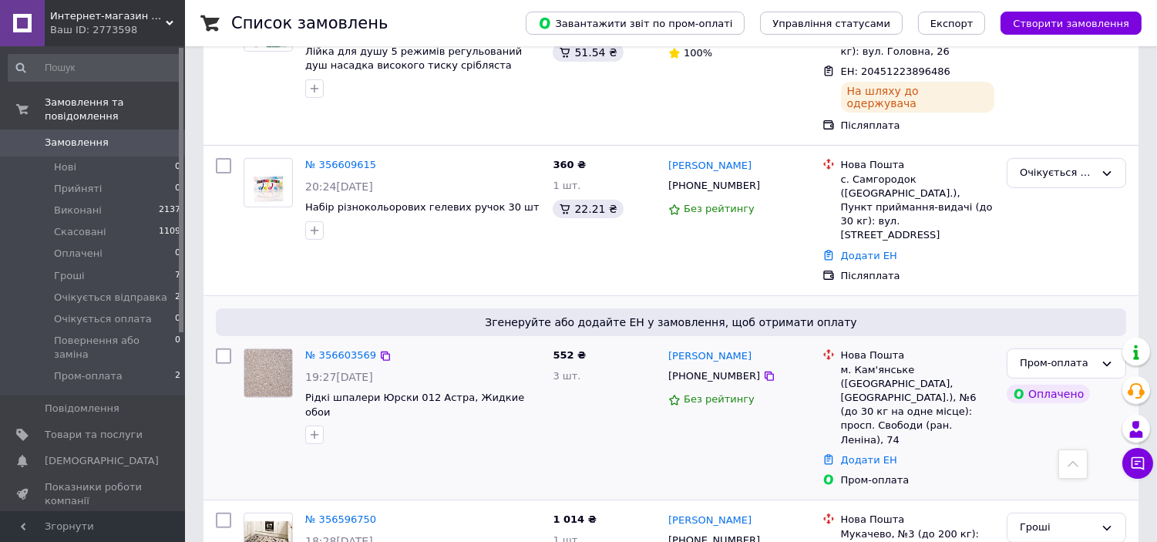
scroll to position [999, 0]
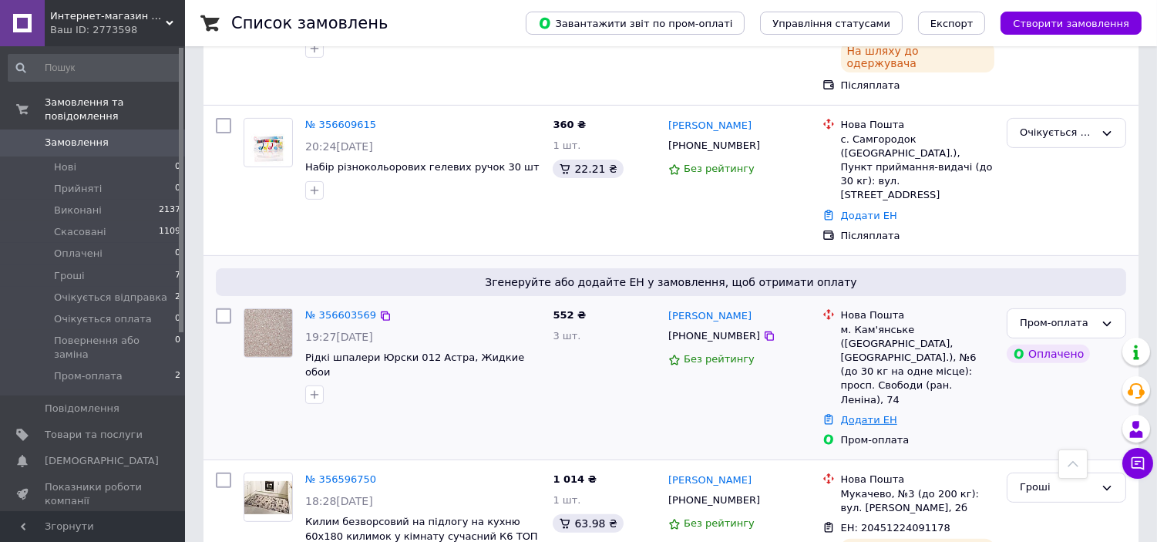
click at [851, 414] on link "Додати ЕН" at bounding box center [869, 420] width 56 height 12
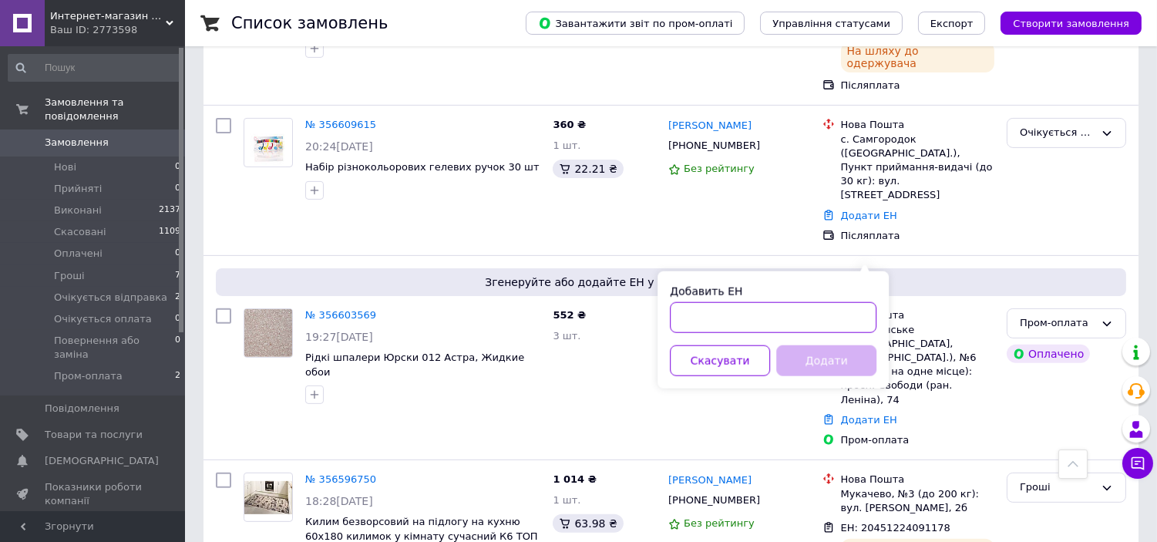
click at [828, 319] on input "Добавить ЕН" at bounding box center [773, 317] width 207 height 31
paste input "20451224125547"
type input "20451224125547"
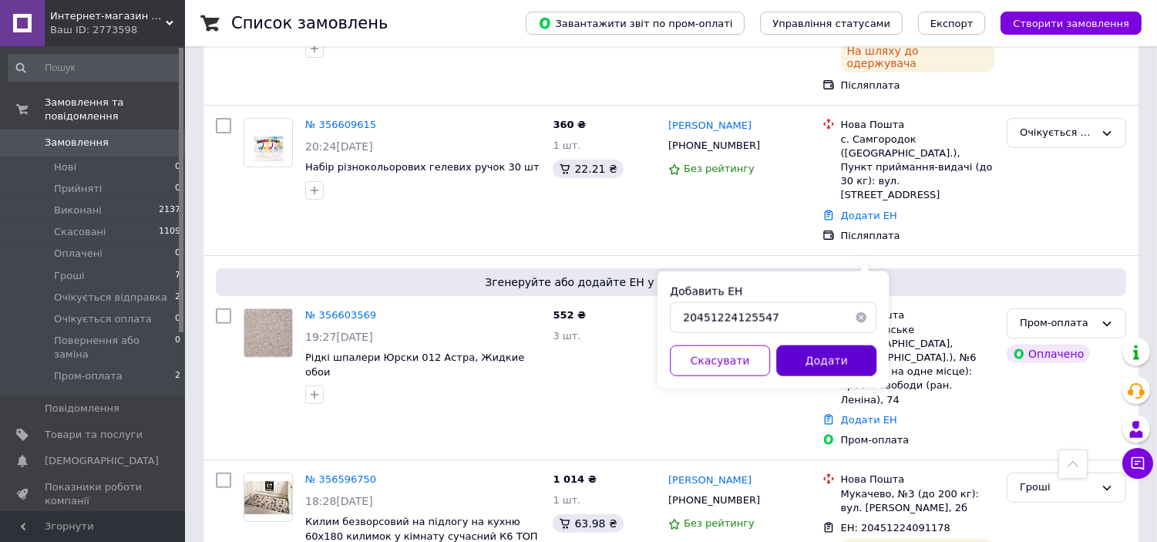
click at [830, 350] on button "Додати" at bounding box center [826, 360] width 100 height 31
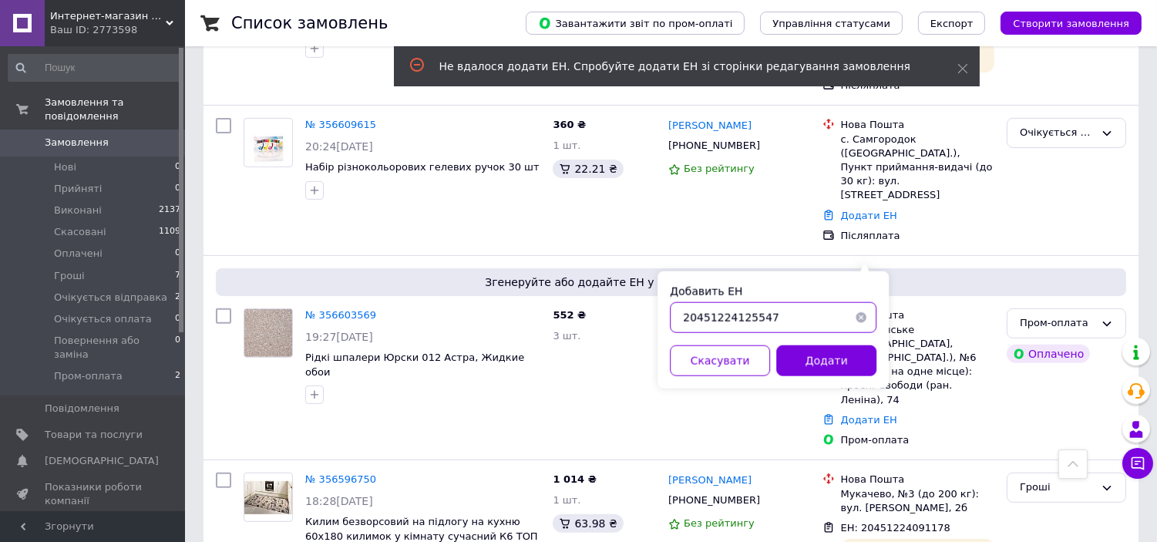
click at [800, 321] on input "20451224125547" at bounding box center [773, 317] width 207 height 31
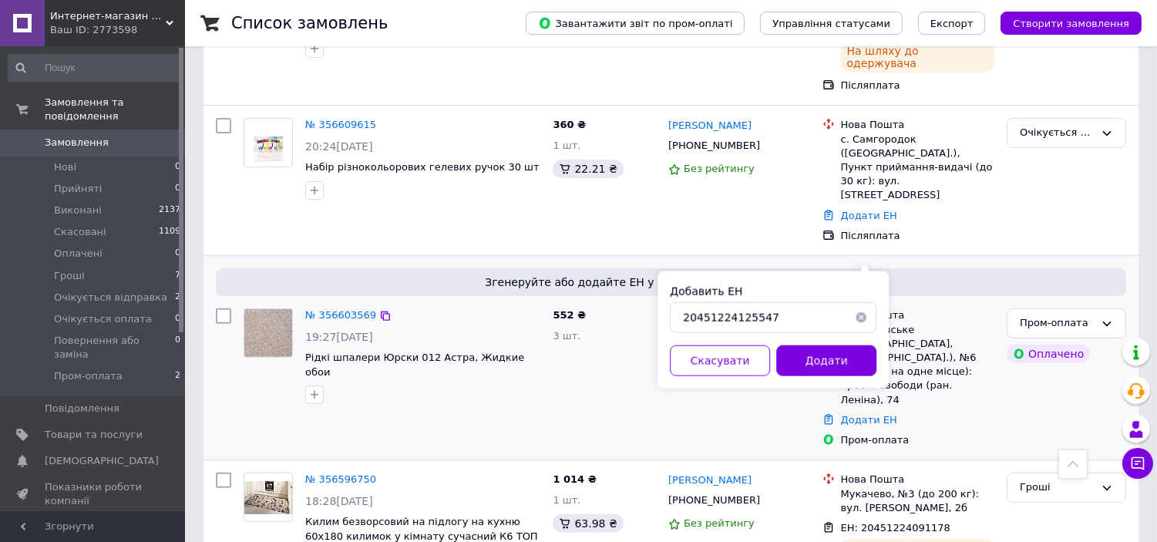
click at [763, 330] on icon at bounding box center [769, 336] width 12 height 12
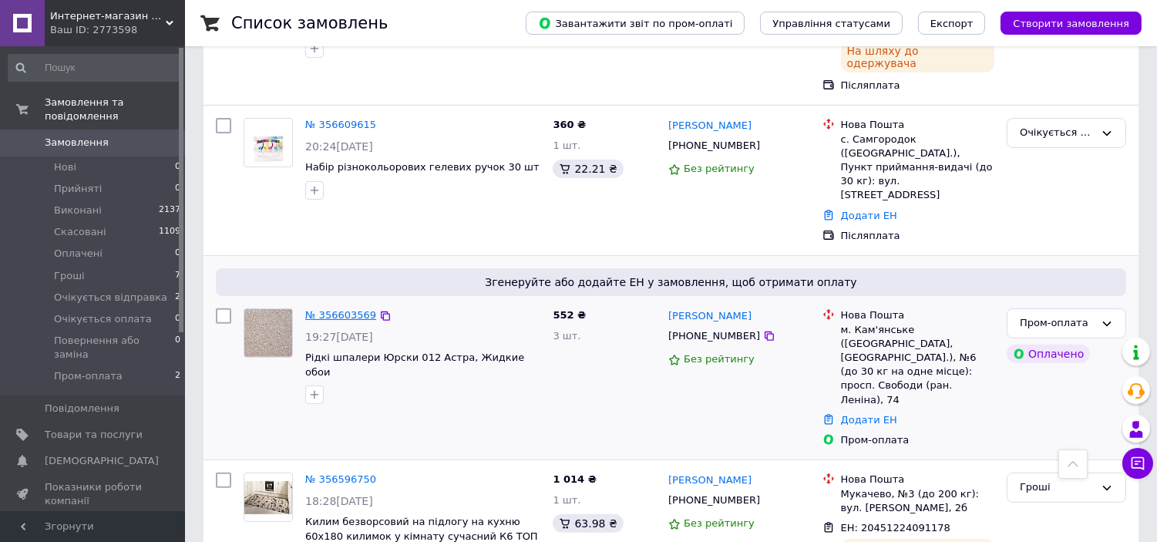
click at [355, 309] on link "№ 356603569" at bounding box center [340, 315] width 71 height 12
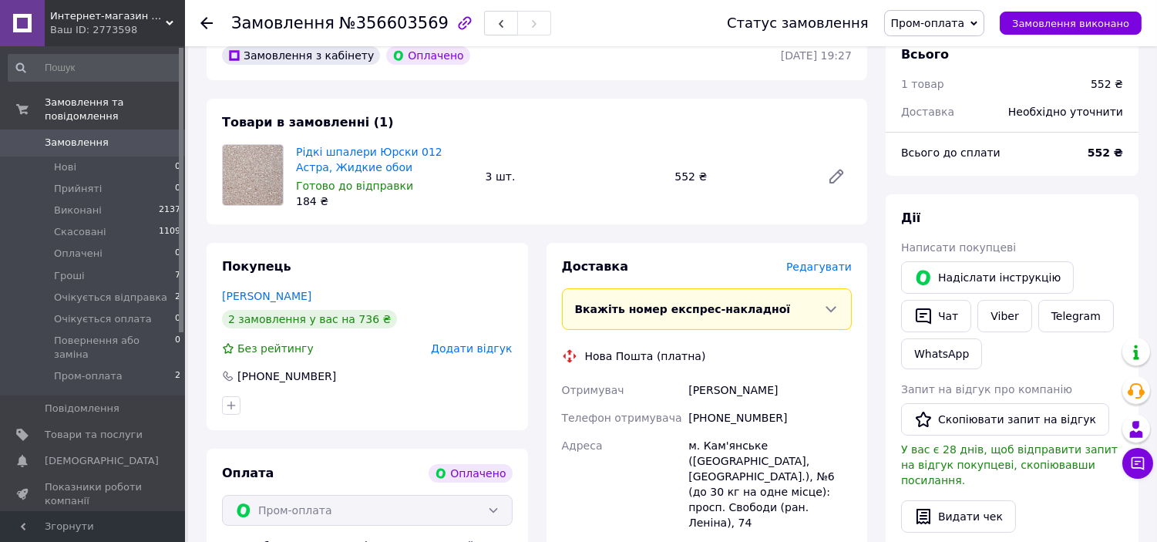
scroll to position [143, 0]
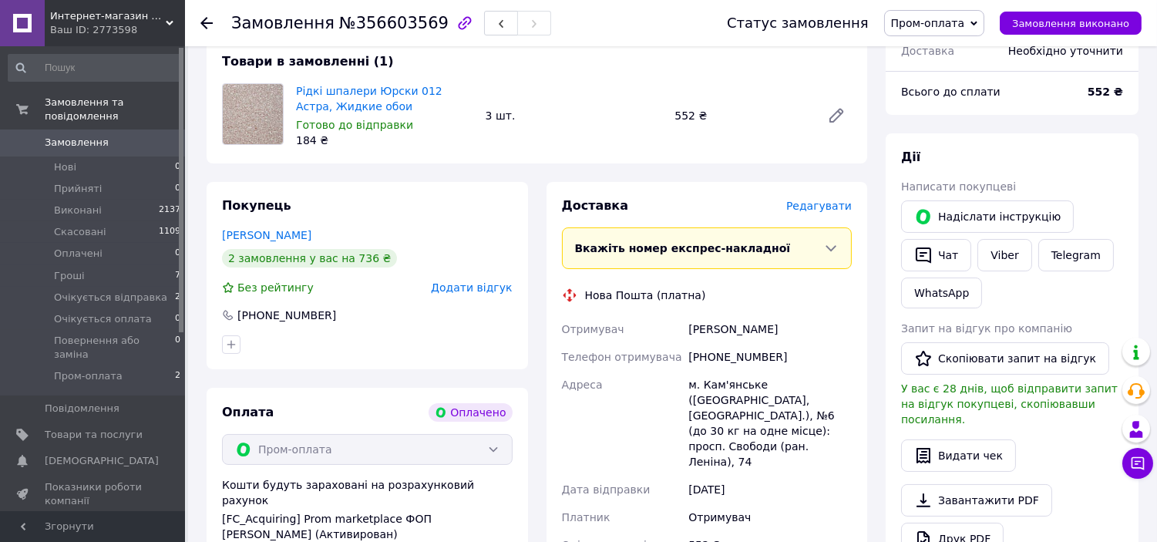
click at [803, 204] on span "Редагувати" at bounding box center [819, 206] width 66 height 12
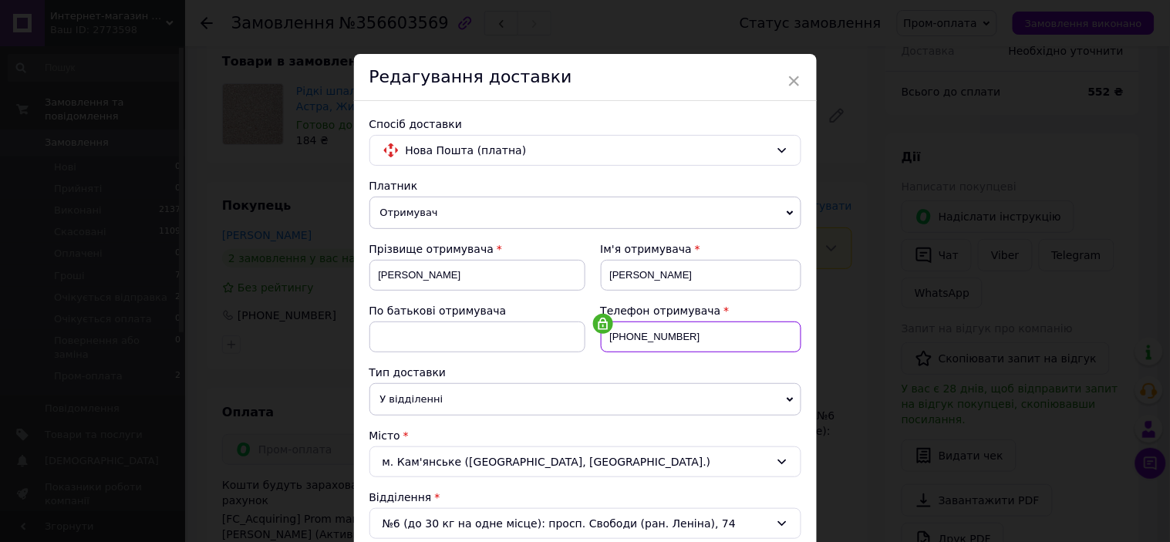
click at [625, 326] on input "[PHONE_NUMBER]" at bounding box center [701, 337] width 200 height 31
click at [705, 333] on input "[PHONE_NUMBER]" at bounding box center [701, 337] width 200 height 31
click at [728, 340] on input "[PHONE_NUMBER]" at bounding box center [701, 337] width 200 height 31
click at [651, 338] on input "[PHONE_NUMBER]" at bounding box center [701, 337] width 200 height 31
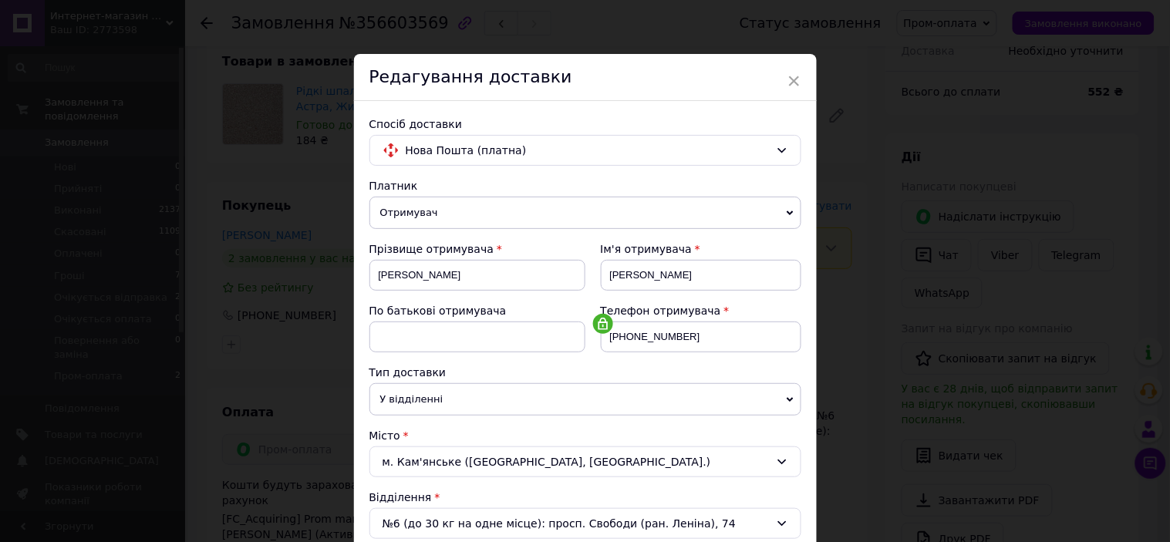
click at [841, 301] on div "× Редагування доставки Спосіб доставки Нова Пошта (платна) Платник Отримувач Ві…" at bounding box center [585, 271] width 1170 height 542
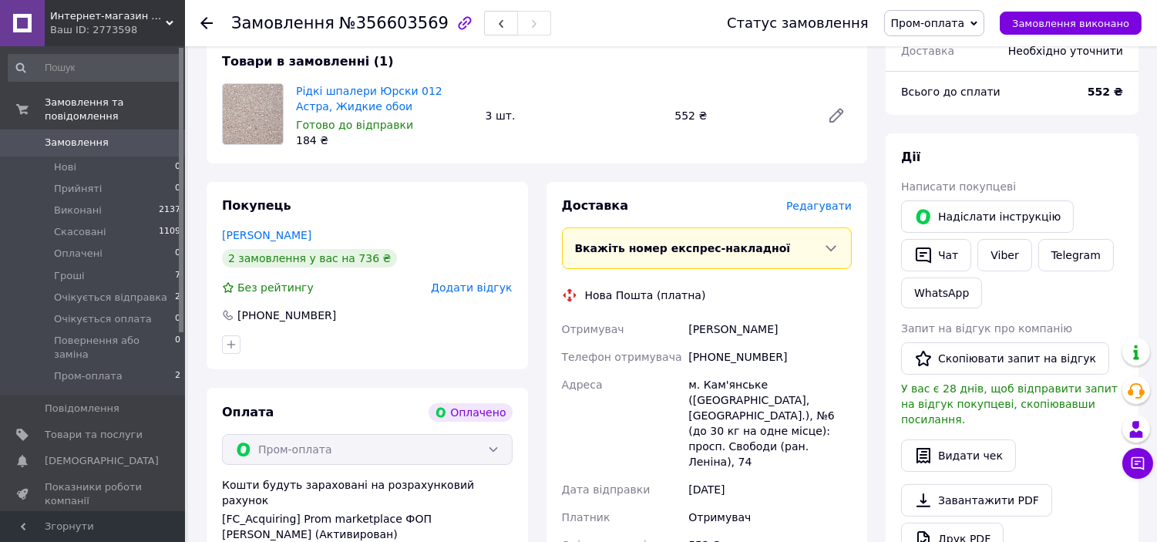
click at [126, 136] on span "Замовлення" at bounding box center [94, 143] width 98 height 14
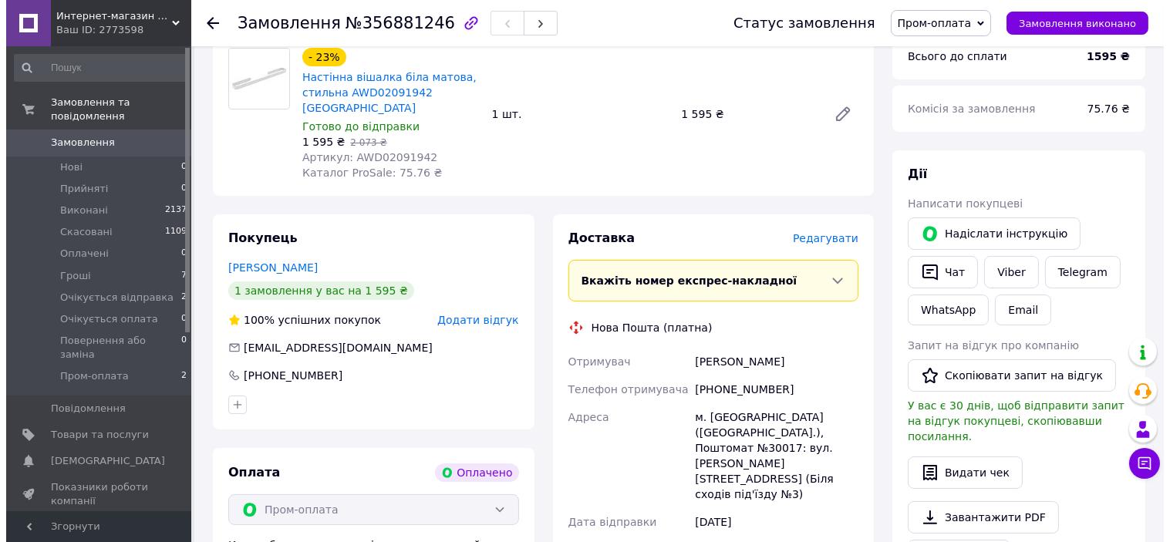
scroll to position [143, 0]
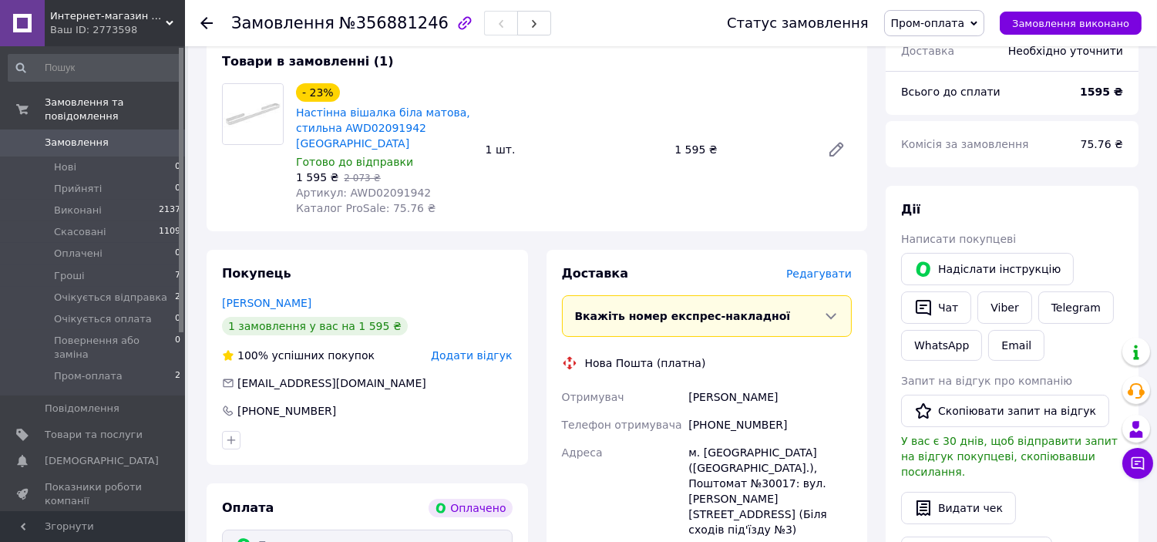
click at [827, 268] on span "Редагувати" at bounding box center [819, 274] width 66 height 12
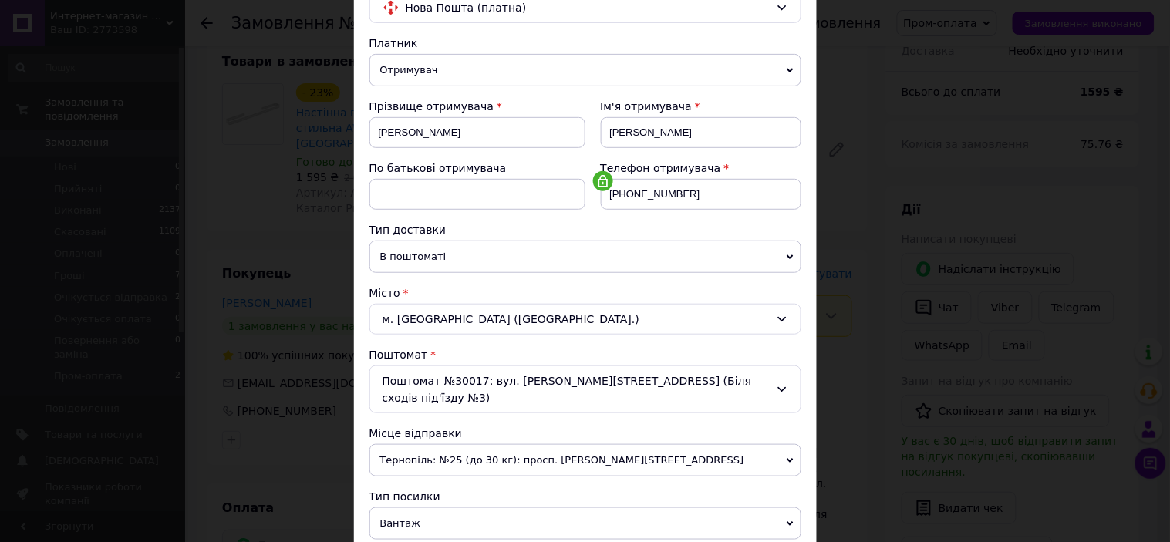
click at [499, 258] on span "В поштоматі" at bounding box center [585, 257] width 432 height 32
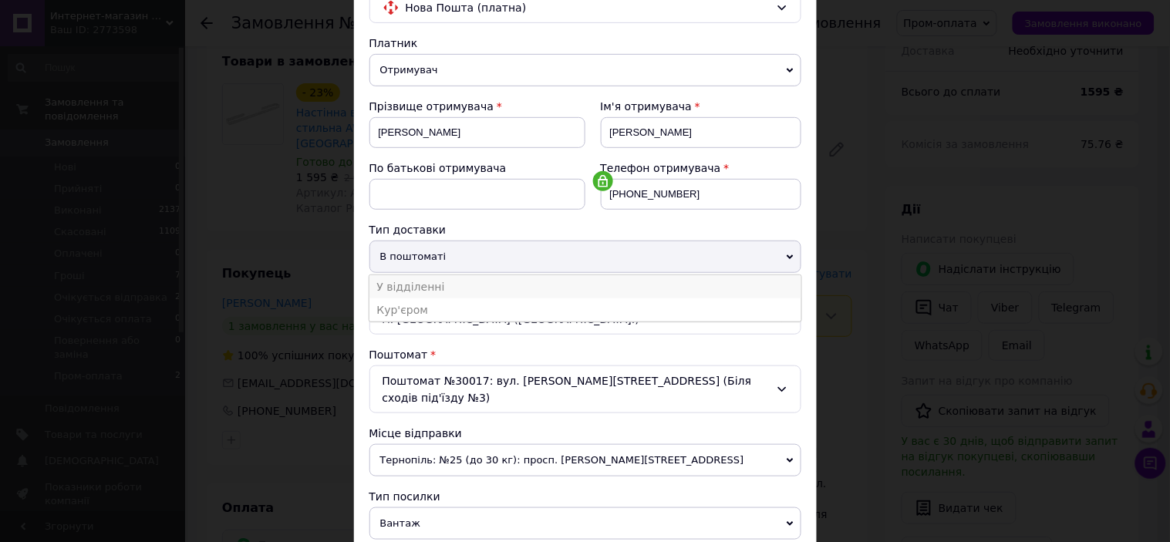
click at [470, 288] on li "У відділенні" at bounding box center [585, 286] width 432 height 23
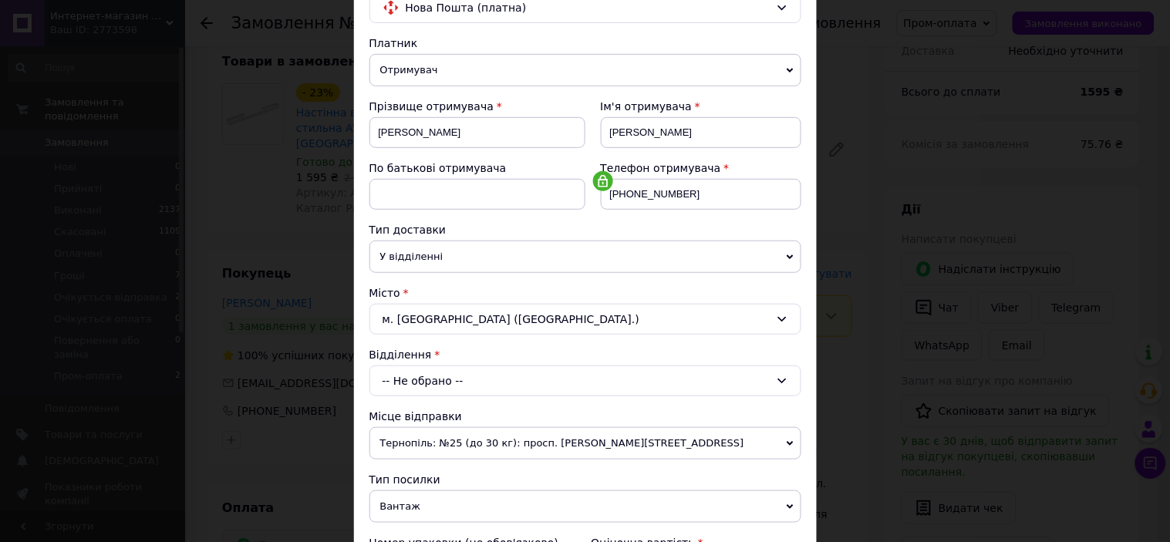
scroll to position [285, 0]
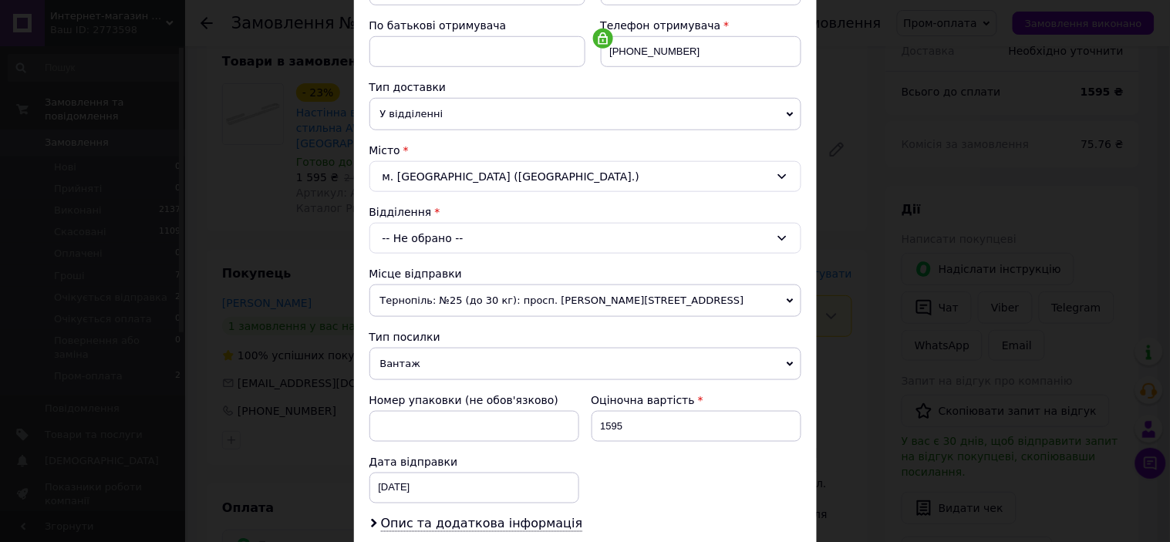
click at [497, 239] on div "-- Не обрано --" at bounding box center [585, 238] width 432 height 31
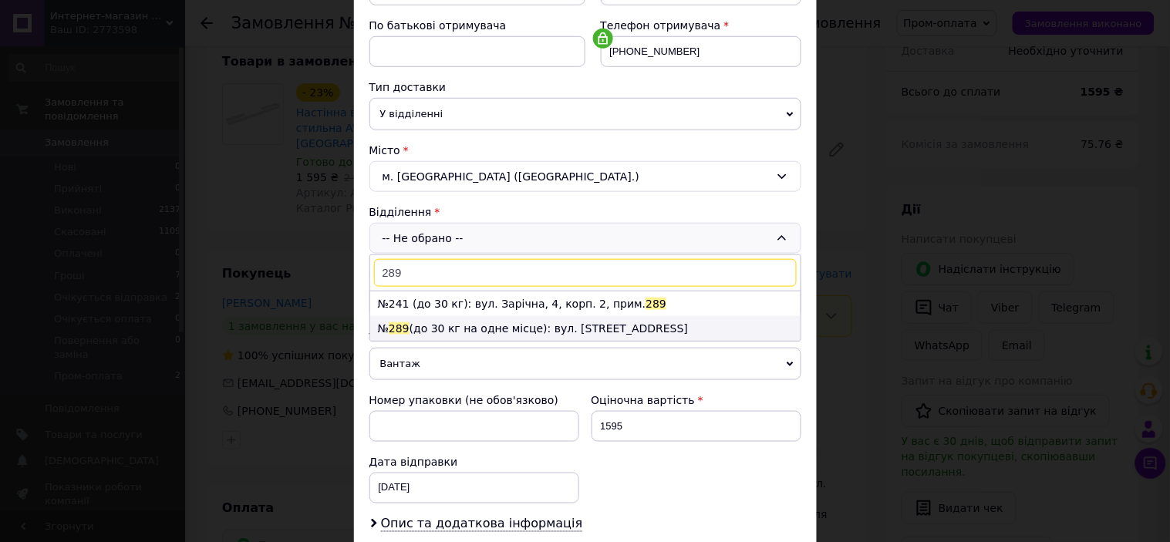
type input "289"
click at [498, 328] on li "№ 289 (до 30 кг на одне місце): вул. Тираспольська, 52" at bounding box center [585, 328] width 430 height 25
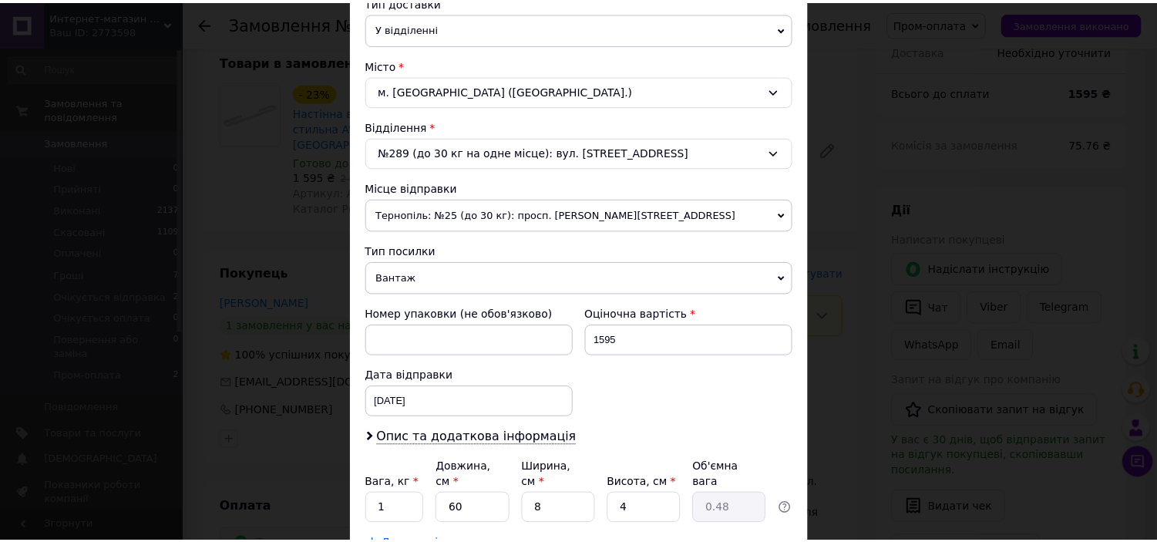
scroll to position [428, 0]
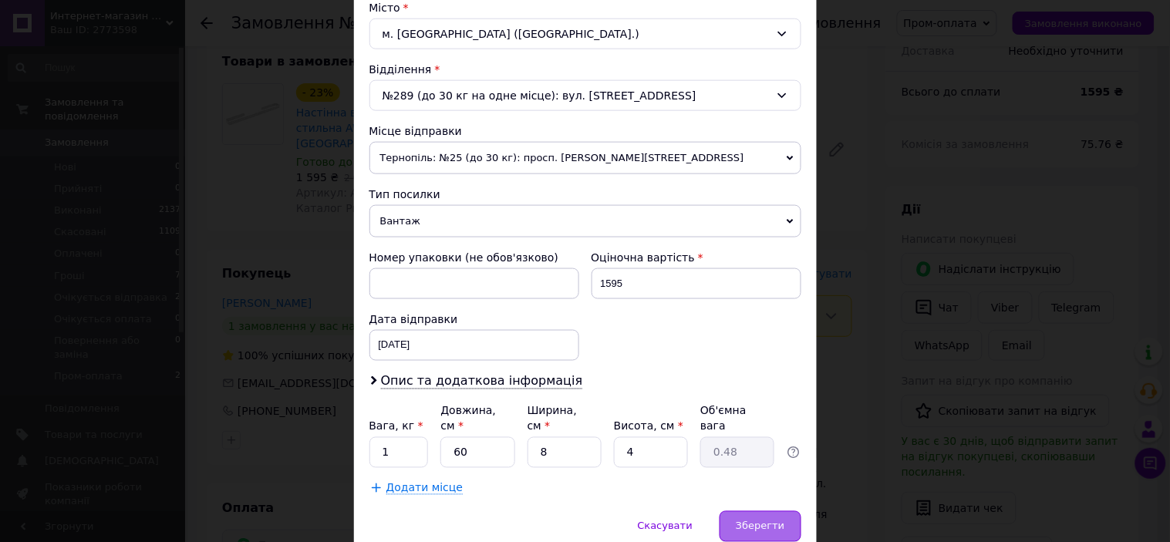
click at [759, 520] on span "Зберегти" at bounding box center [760, 526] width 49 height 12
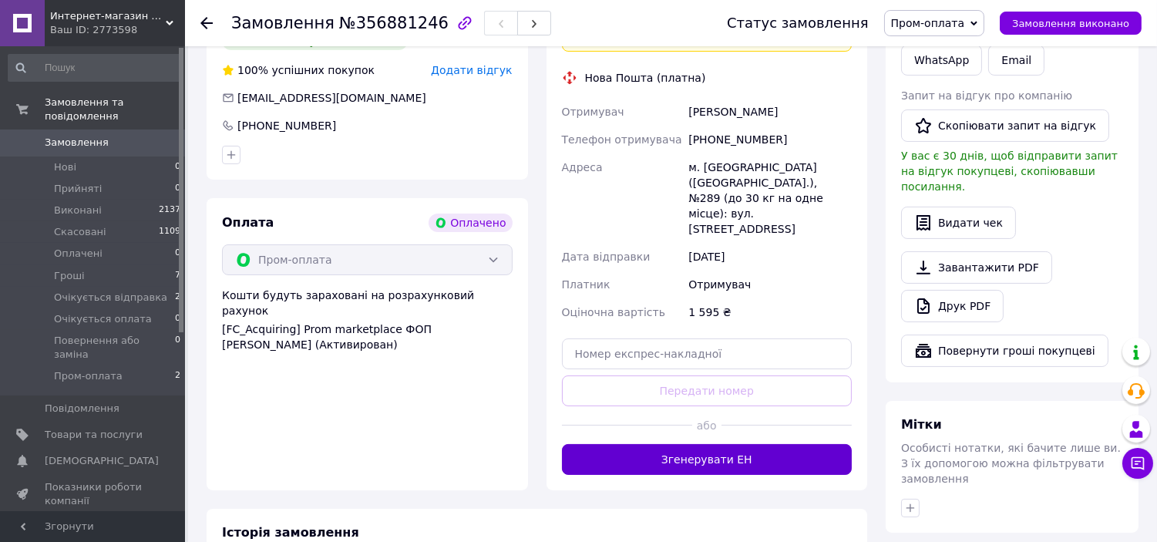
click at [709, 444] on button "Згенерувати ЕН" at bounding box center [707, 459] width 291 height 31
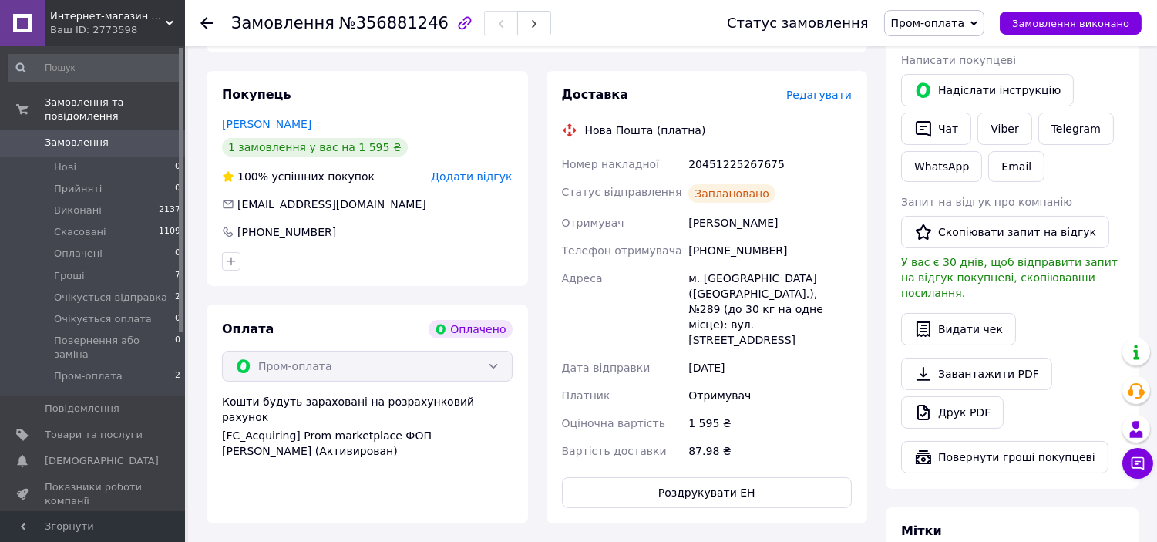
scroll to position [285, 0]
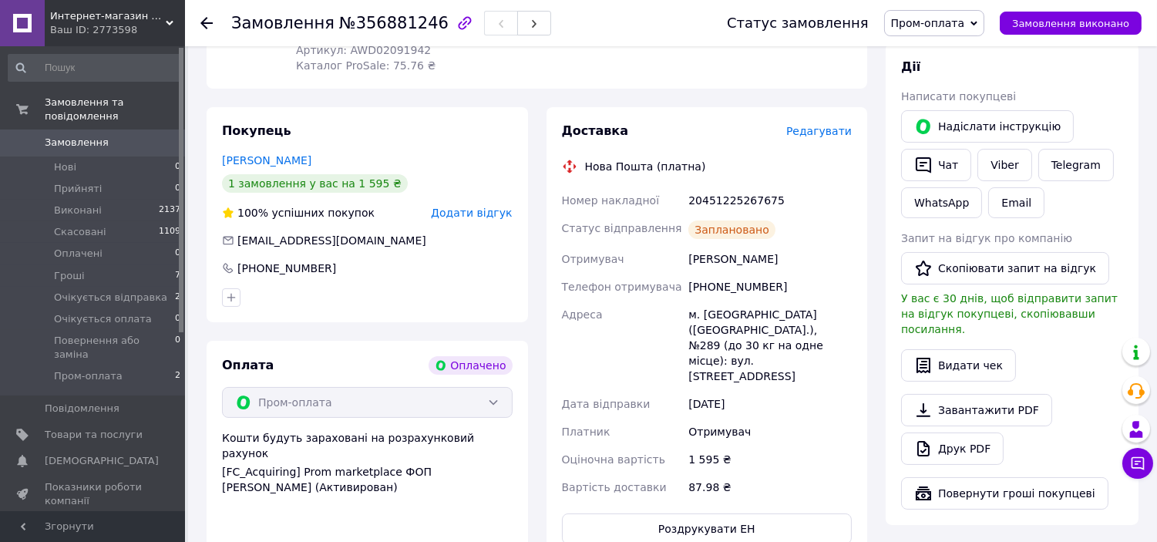
click at [719, 188] on div "20451225267675" at bounding box center [770, 201] width 170 height 28
copy div "20451225267675"
click at [695, 245] on div "Митюк Олександр" at bounding box center [770, 259] width 170 height 28
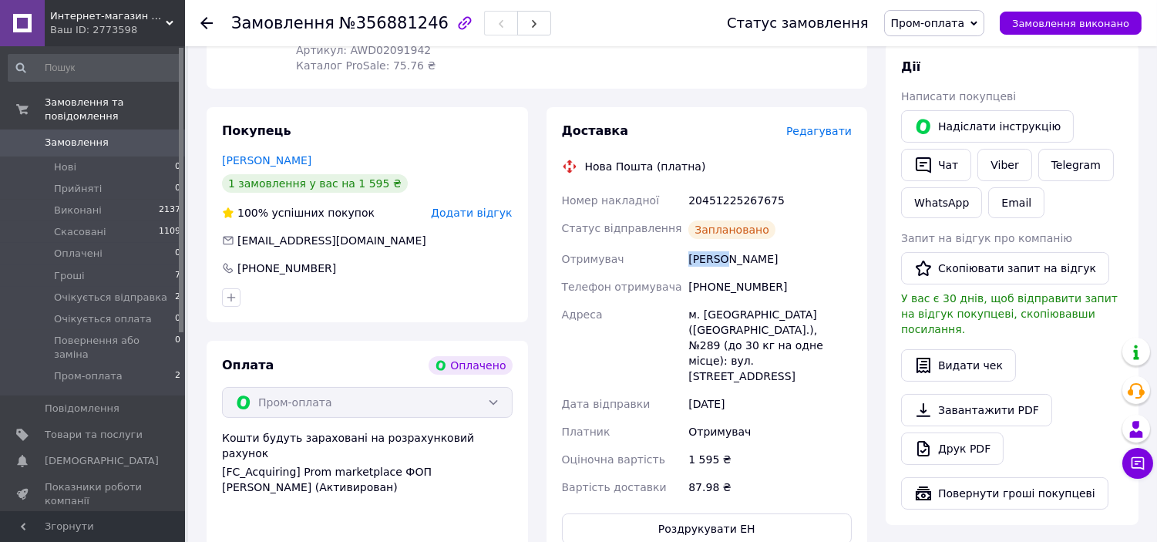
copy div "Митюк"
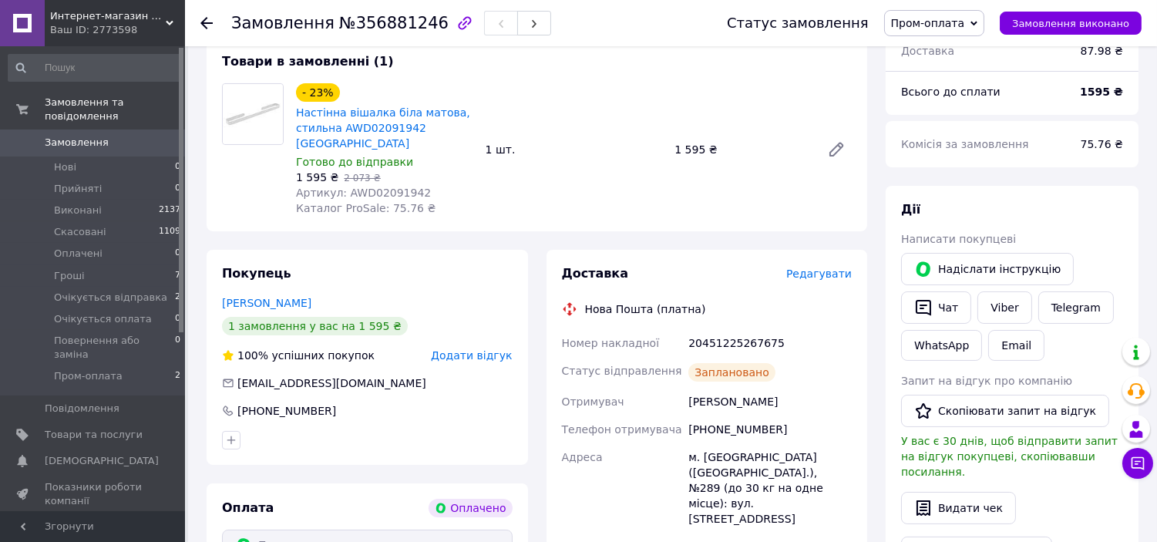
click at [373, 187] on span "Артикул: AWD02091942" at bounding box center [363, 193] width 135 height 12
copy span "AWD02091942"
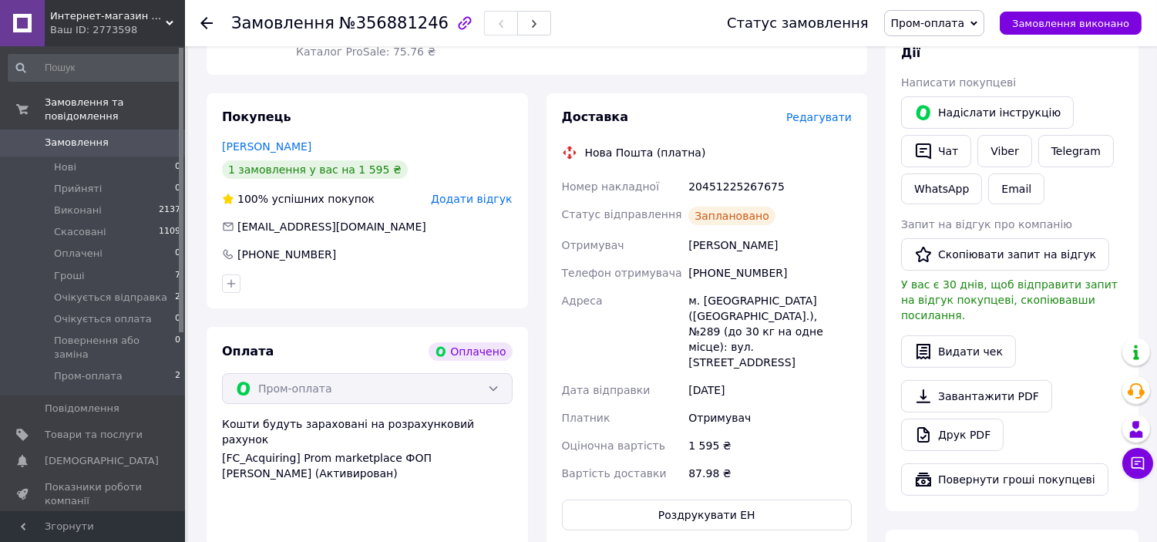
scroll to position [428, 0]
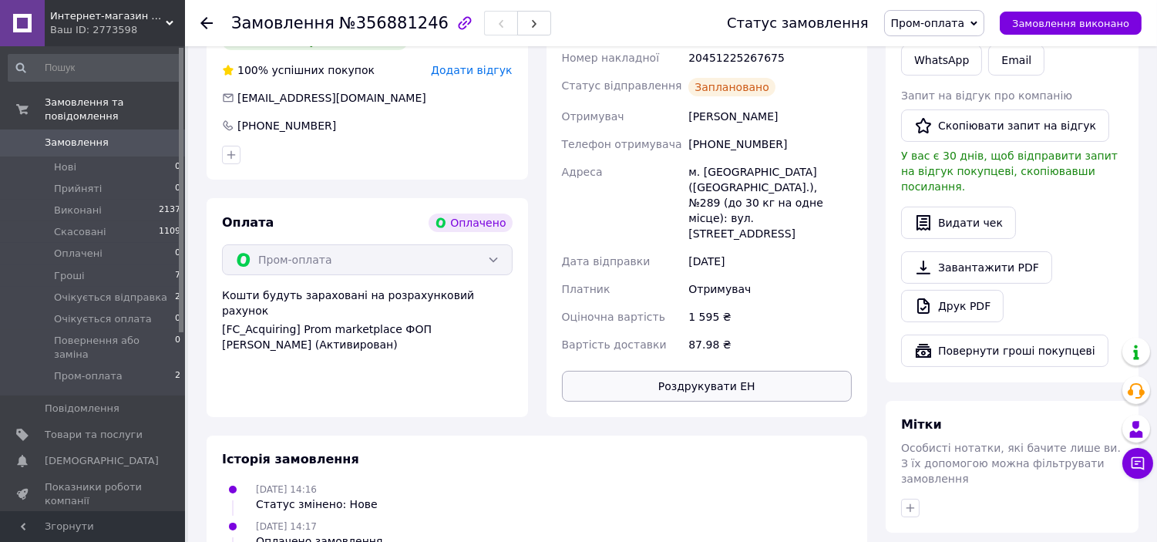
click at [699, 371] on button "Роздрукувати ЕН" at bounding box center [707, 386] width 291 height 31
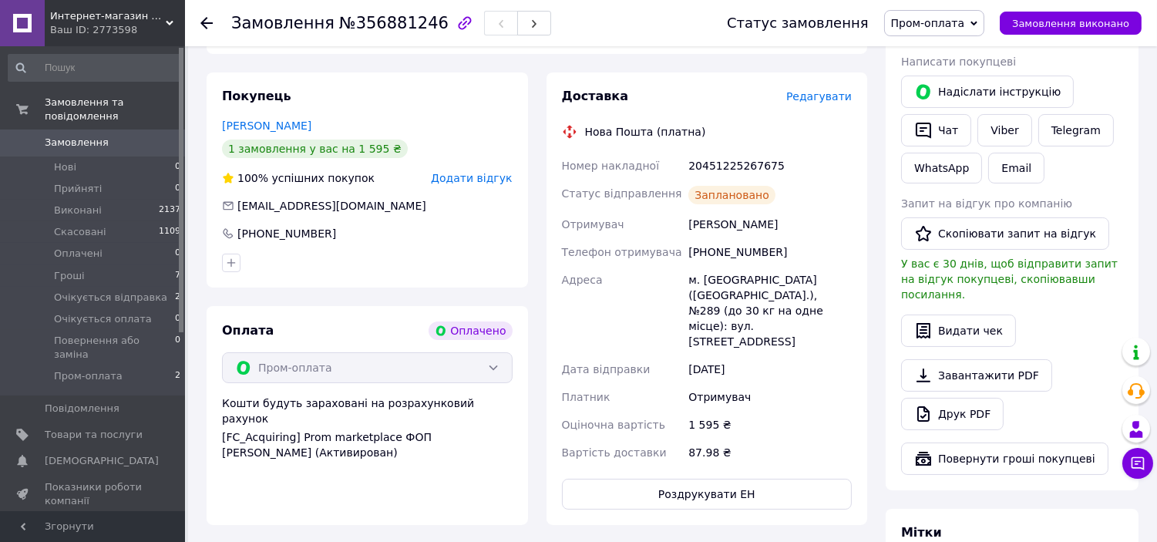
scroll to position [285, 0]
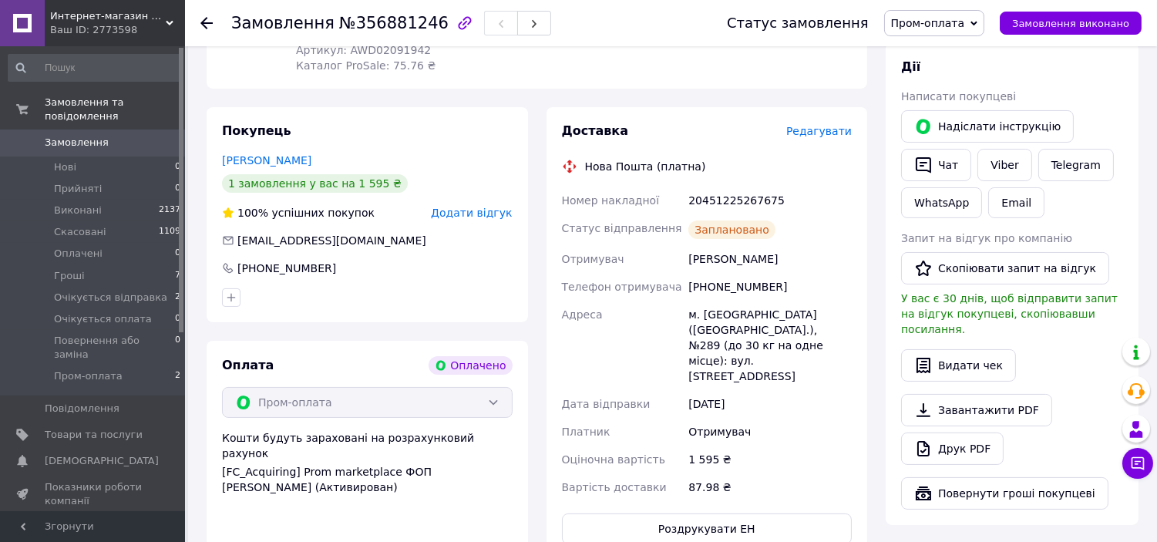
click at [696, 247] on div "Митюк Олександр" at bounding box center [770, 259] width 170 height 28
copy div "Митюк"
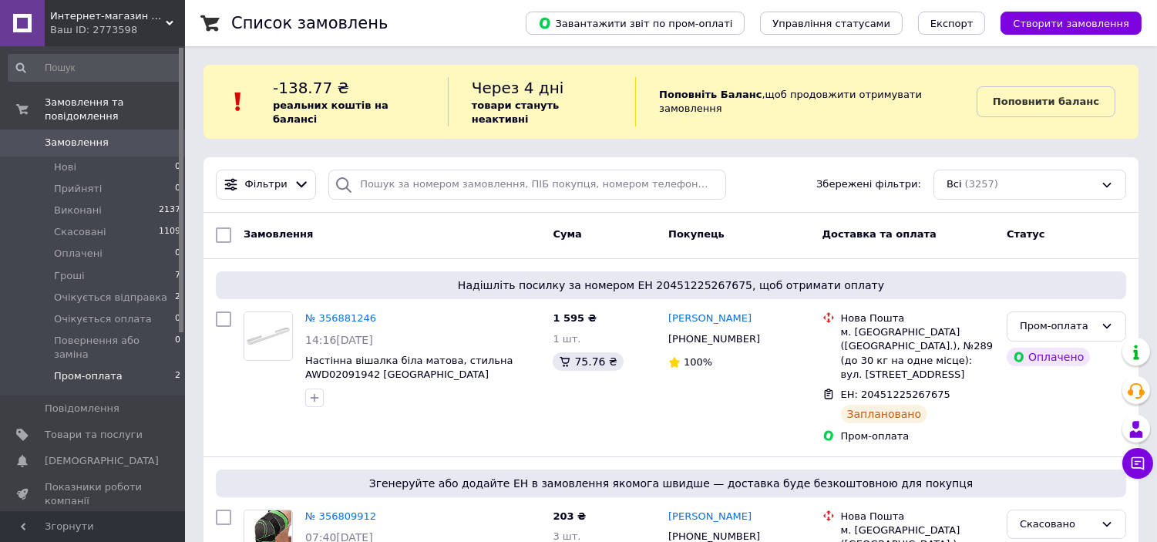
click at [116, 365] on li "Пром-оплата 2" at bounding box center [95, 379] width 190 height 29
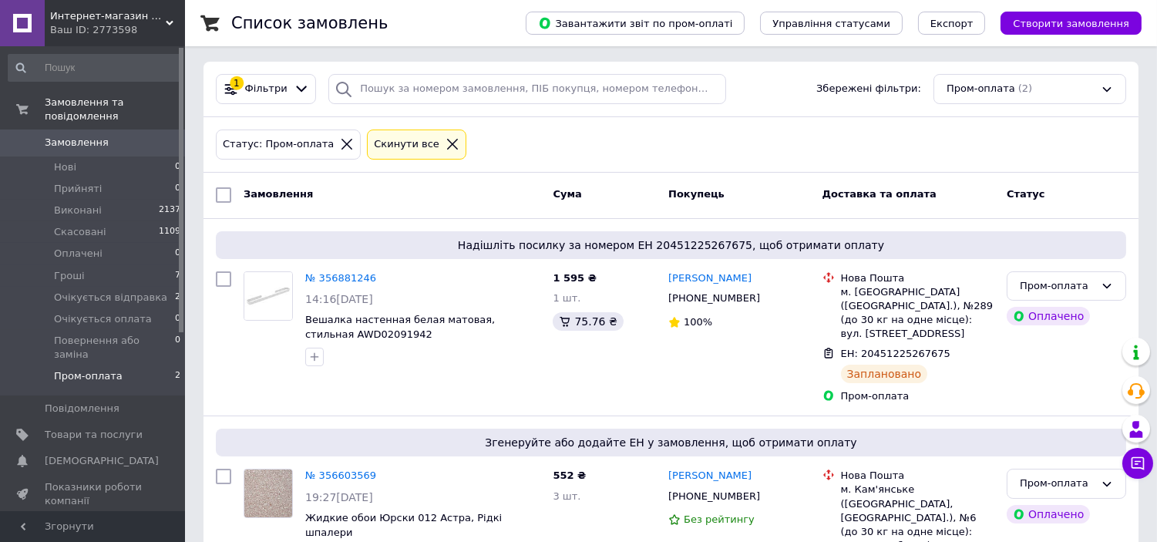
scroll to position [136, 0]
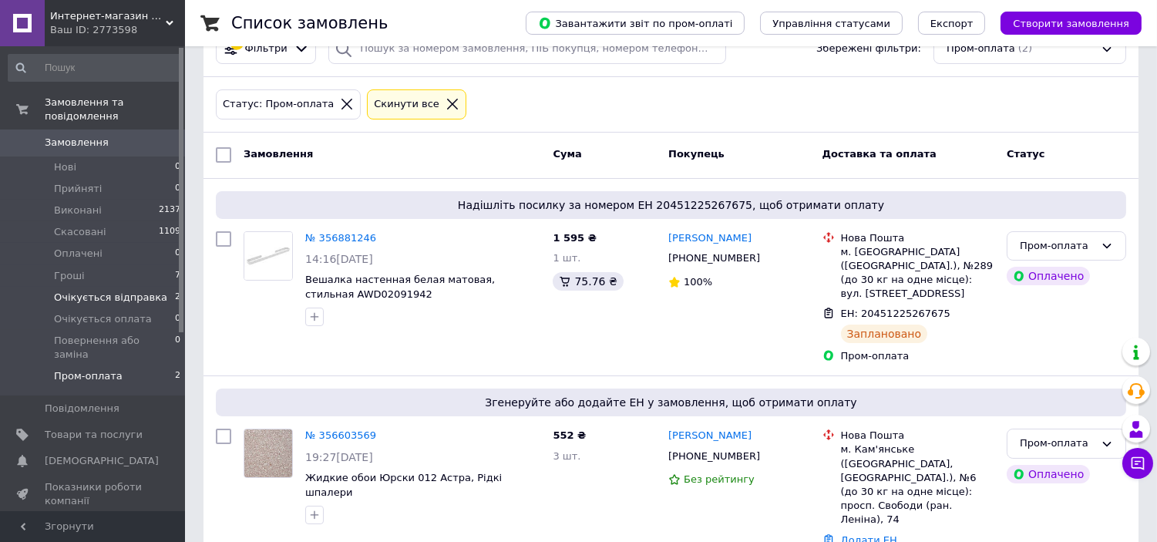
click at [156, 288] on li "Очікується відправка 2" at bounding box center [95, 298] width 190 height 22
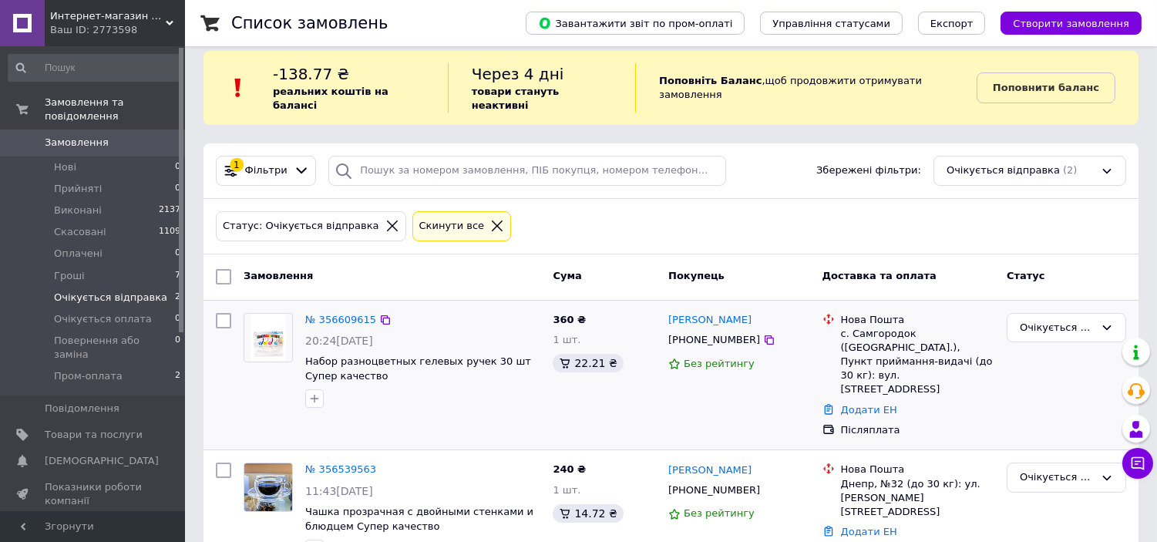
scroll to position [19, 0]
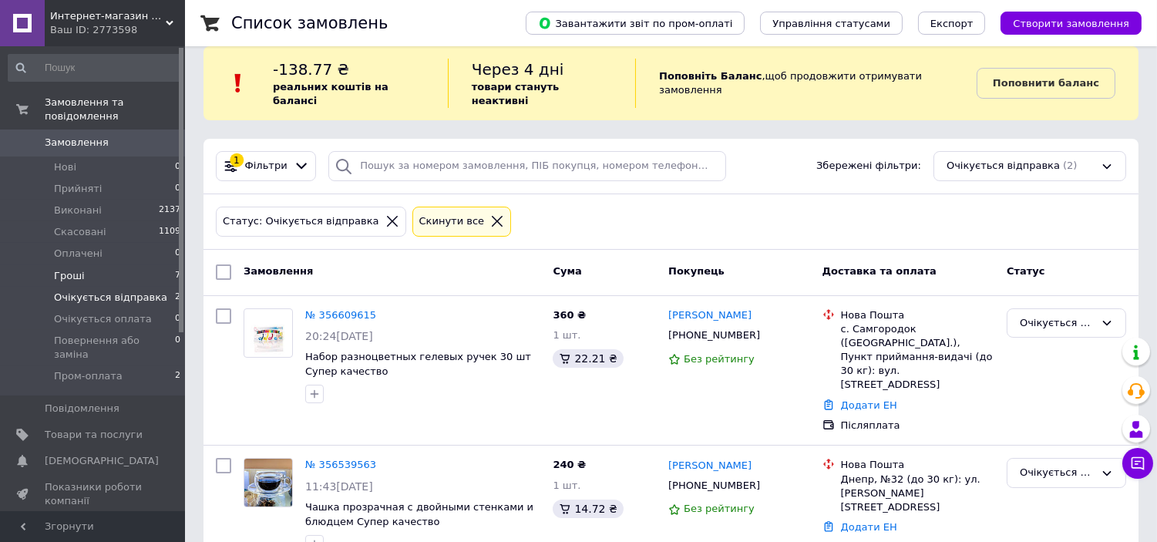
click at [135, 265] on li "Гроші 7" at bounding box center [95, 276] width 190 height 22
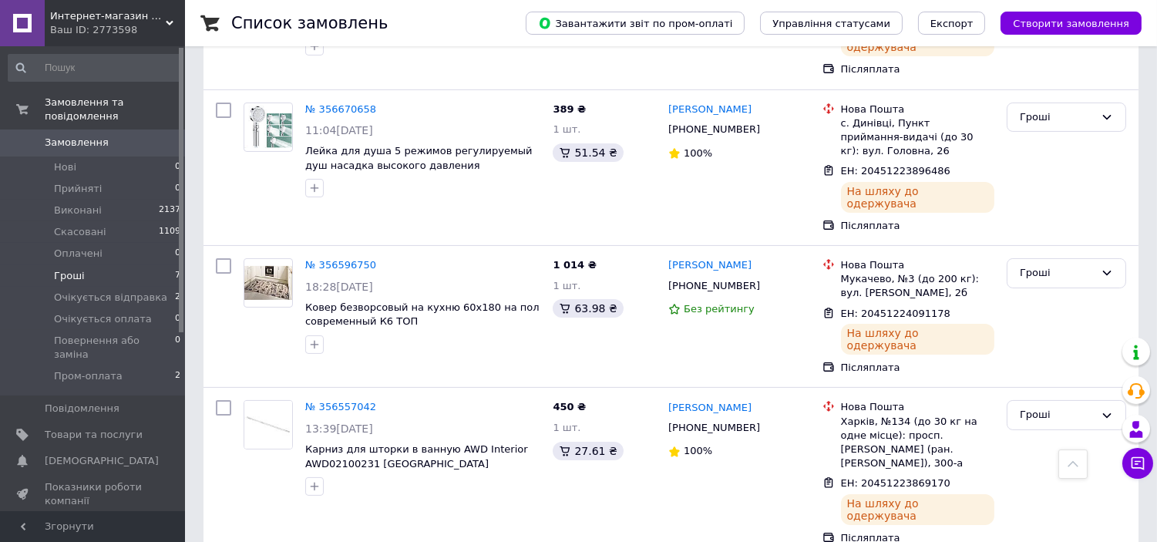
scroll to position [56, 0]
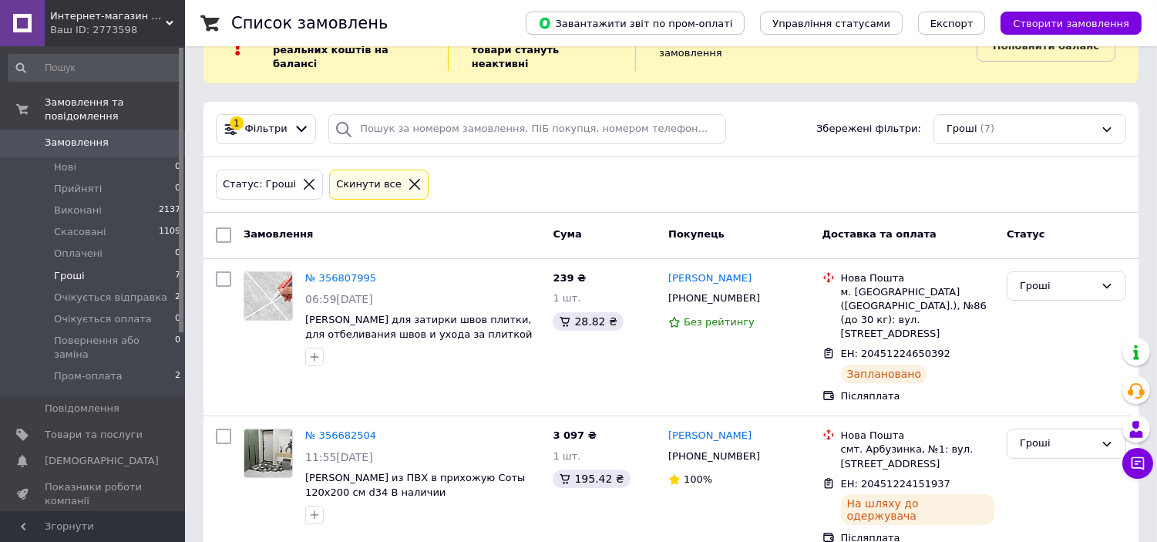
click at [117, 136] on span "Замовлення" at bounding box center [94, 143] width 98 height 14
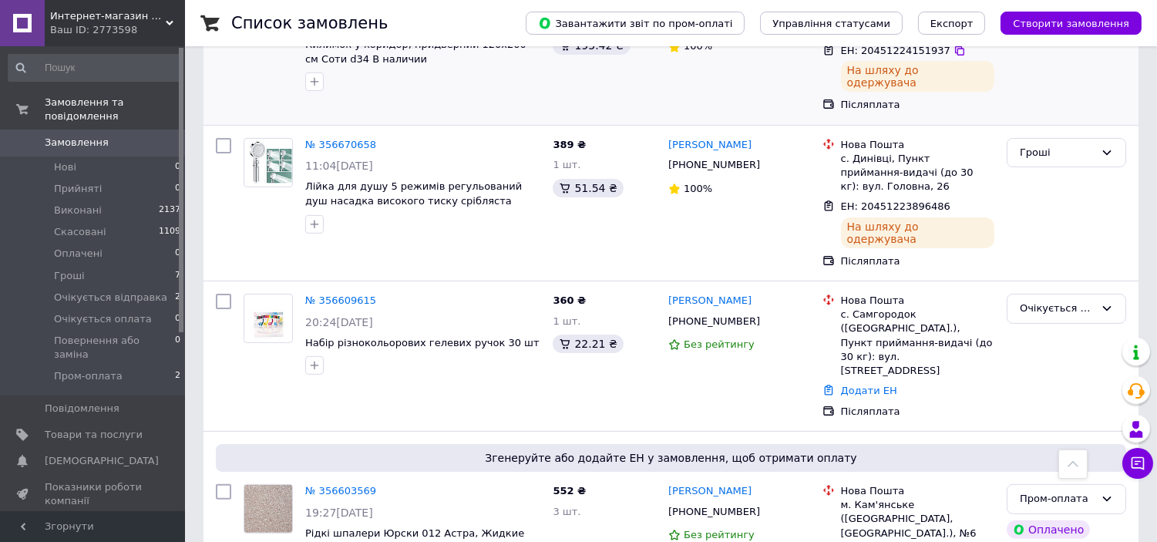
scroll to position [857, 0]
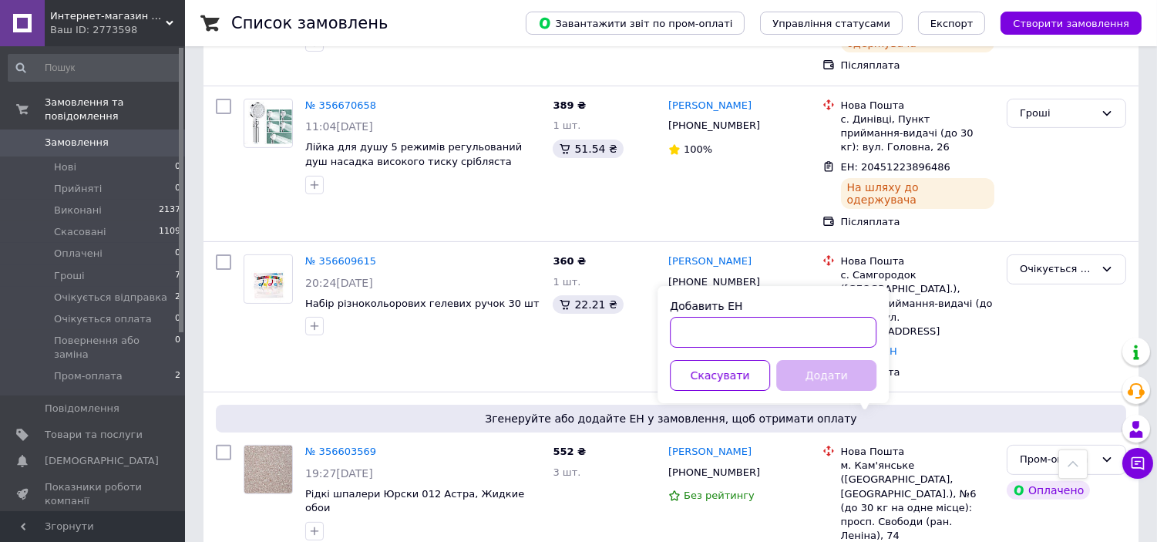
click at [788, 332] on input "Добавить ЕН" at bounding box center [773, 332] width 207 height 31
paste input "20451224125547"
type input "20451224125547"
click at [796, 363] on button "Додати" at bounding box center [826, 375] width 100 height 31
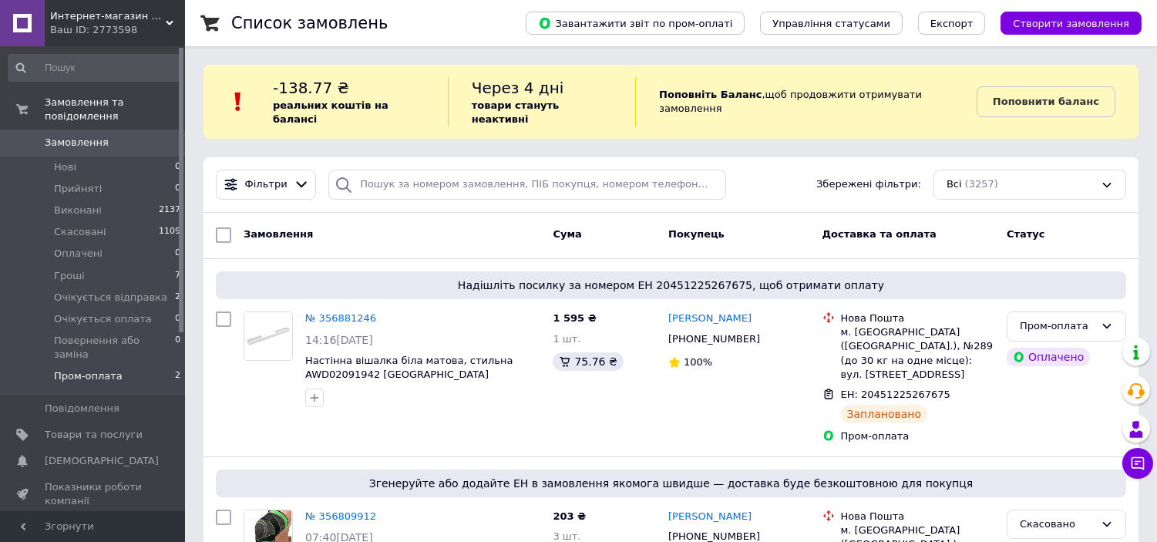
click at [111, 369] on span "Пром-оплата" at bounding box center [88, 376] width 69 height 14
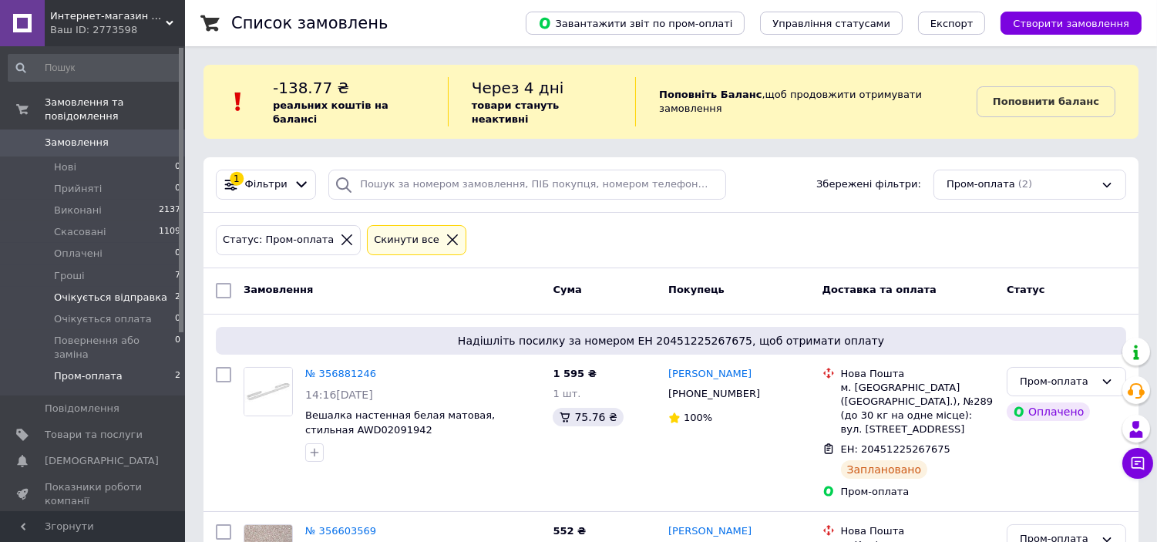
click at [145, 291] on span "Очікується відправка" at bounding box center [110, 298] width 113 height 14
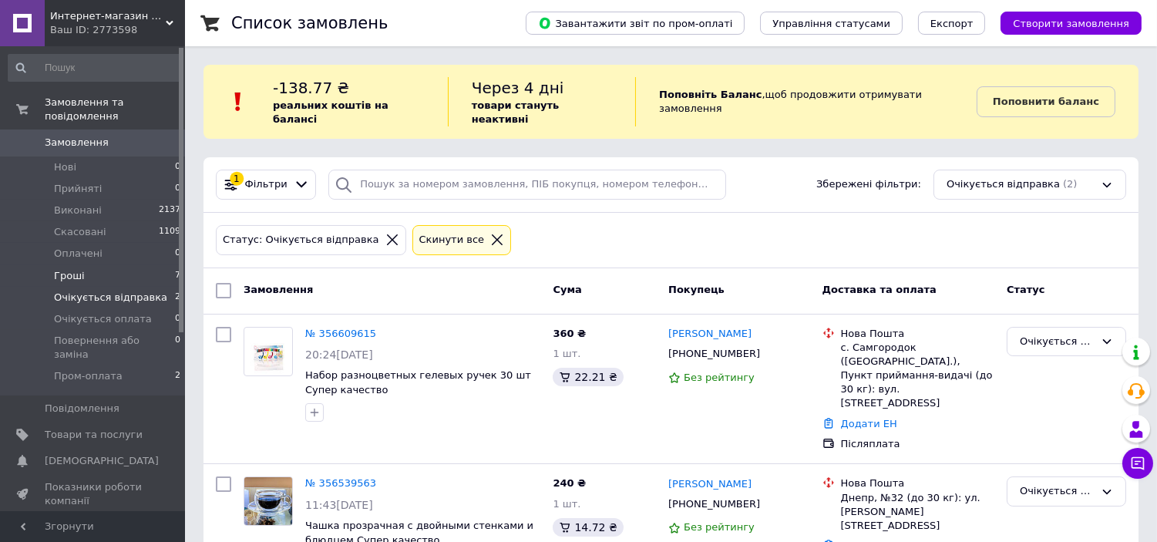
click at [156, 265] on li "Гроші 7" at bounding box center [95, 276] width 190 height 22
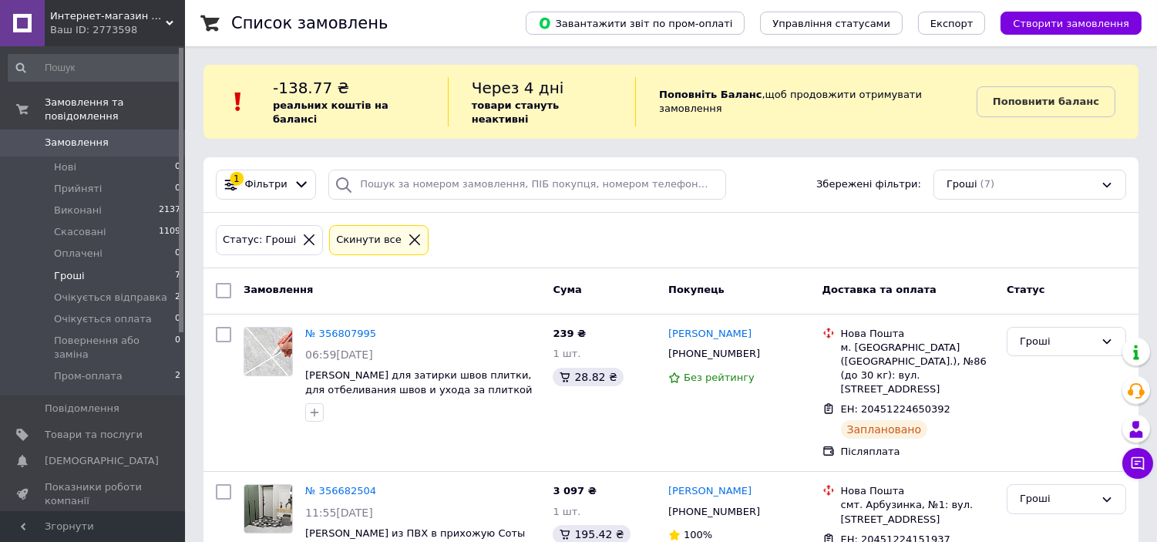
click at [96, 136] on span "Замовлення" at bounding box center [77, 143] width 64 height 14
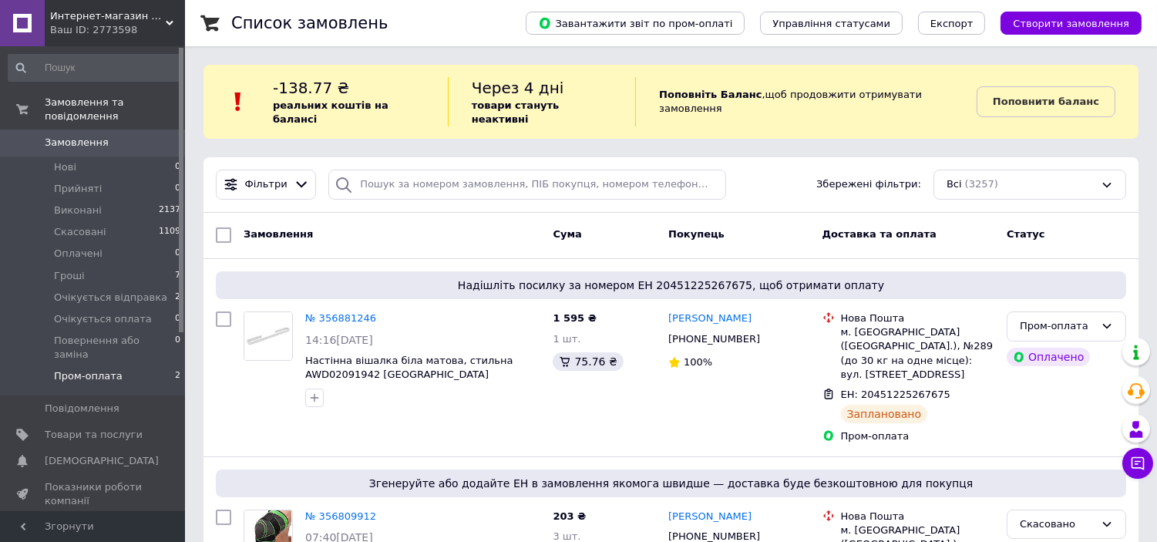
click at [123, 365] on li "Пром-оплата 2" at bounding box center [95, 379] width 190 height 29
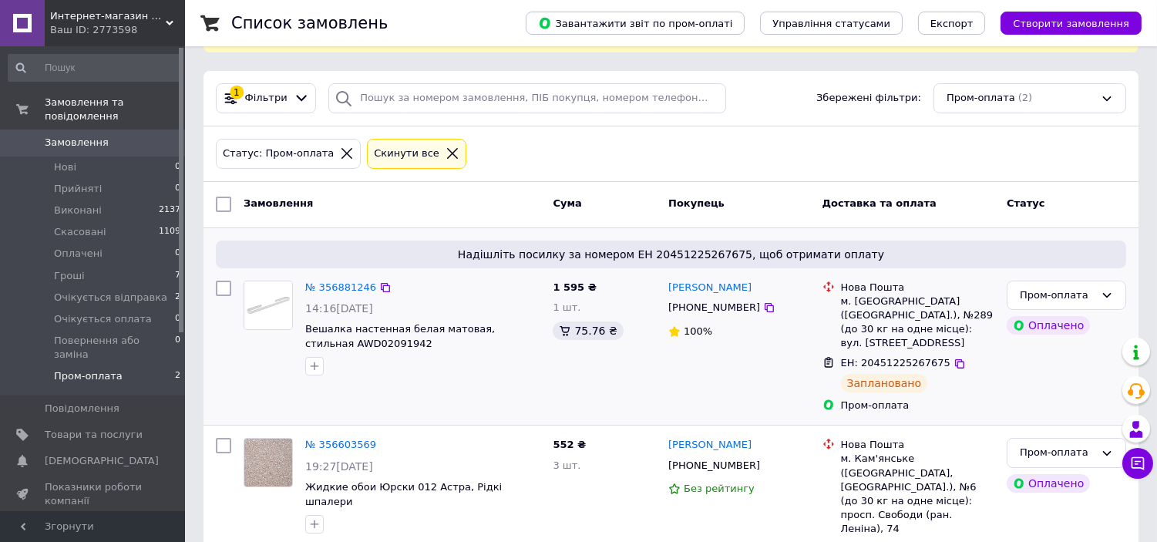
scroll to position [118, 0]
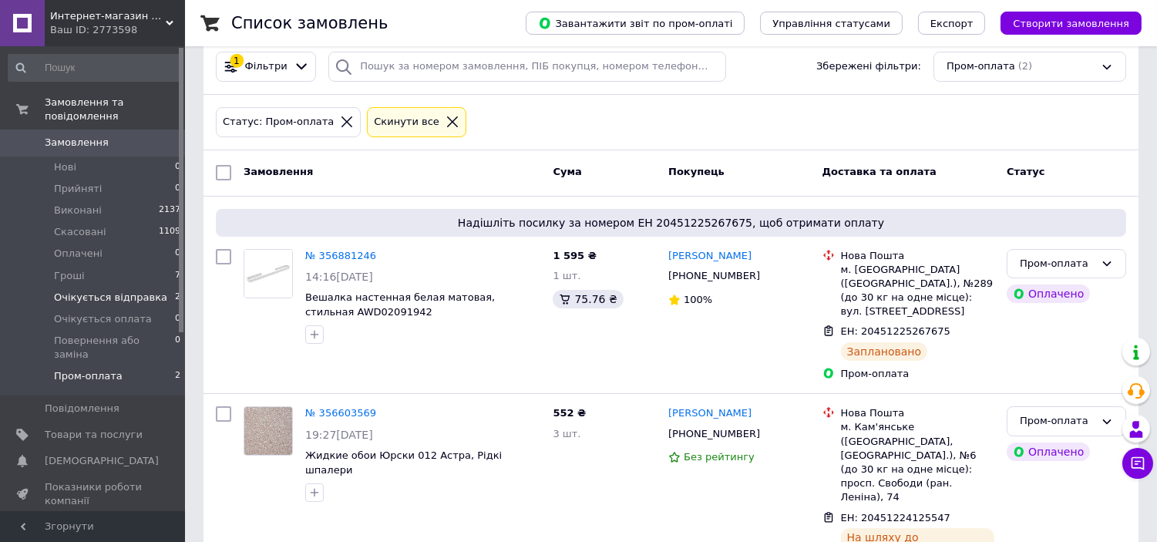
click at [148, 291] on span "Очікується відправка" at bounding box center [110, 298] width 113 height 14
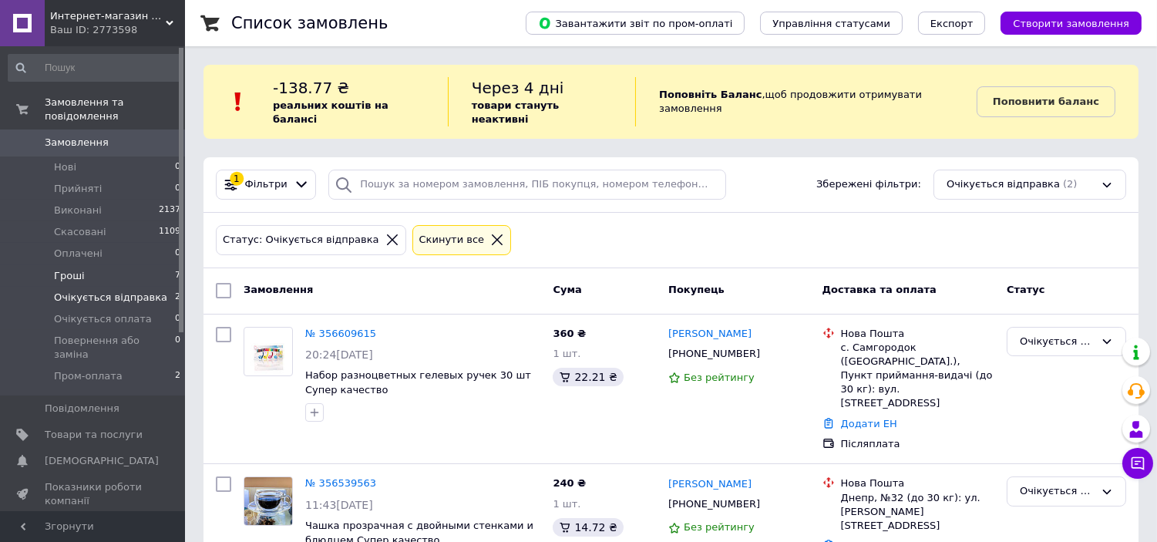
click at [104, 265] on li "Гроші 7" at bounding box center [95, 276] width 190 height 22
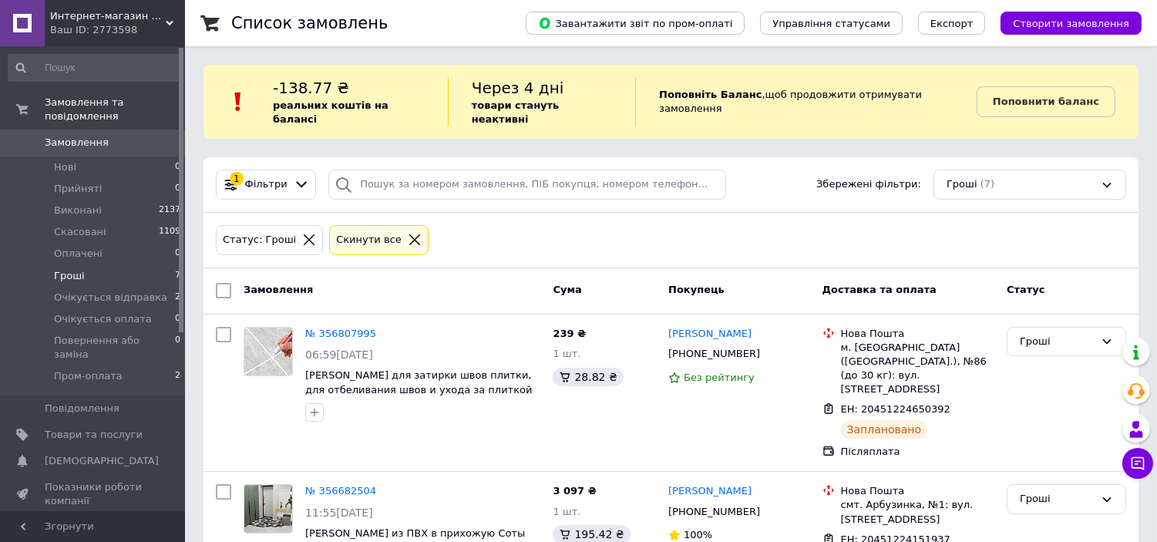
click at [116, 136] on span "Замовлення" at bounding box center [94, 143] width 98 height 14
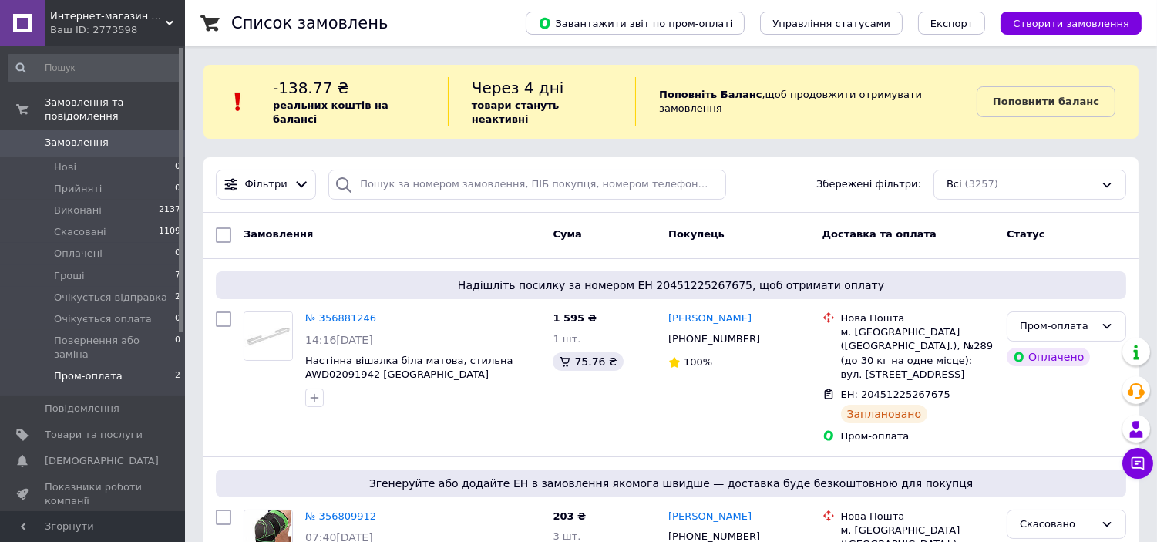
click at [156, 365] on li "Пром-оплата 2" at bounding box center [95, 379] width 190 height 29
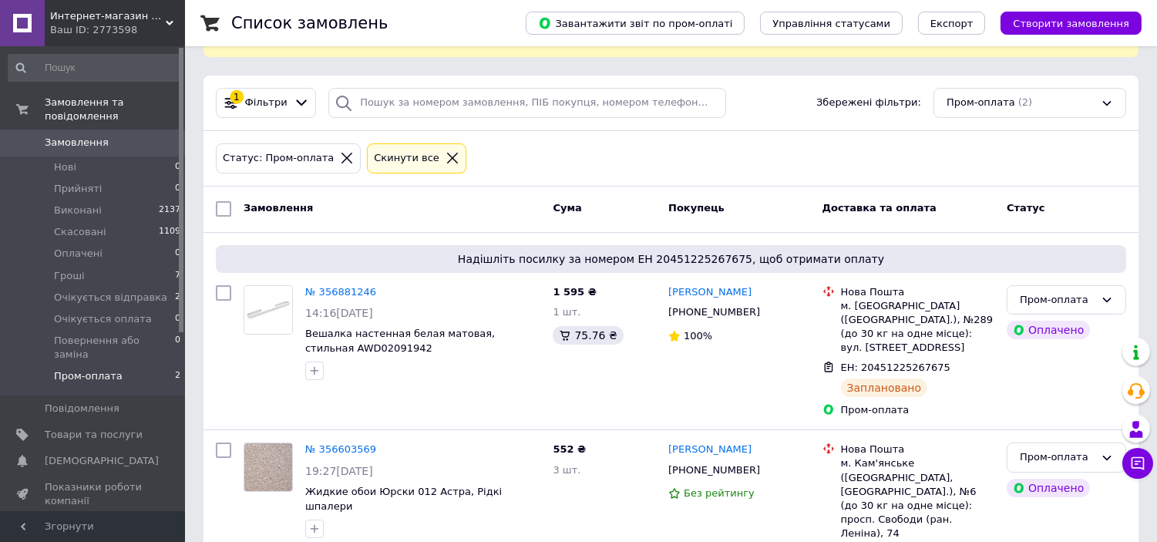
scroll to position [118, 0]
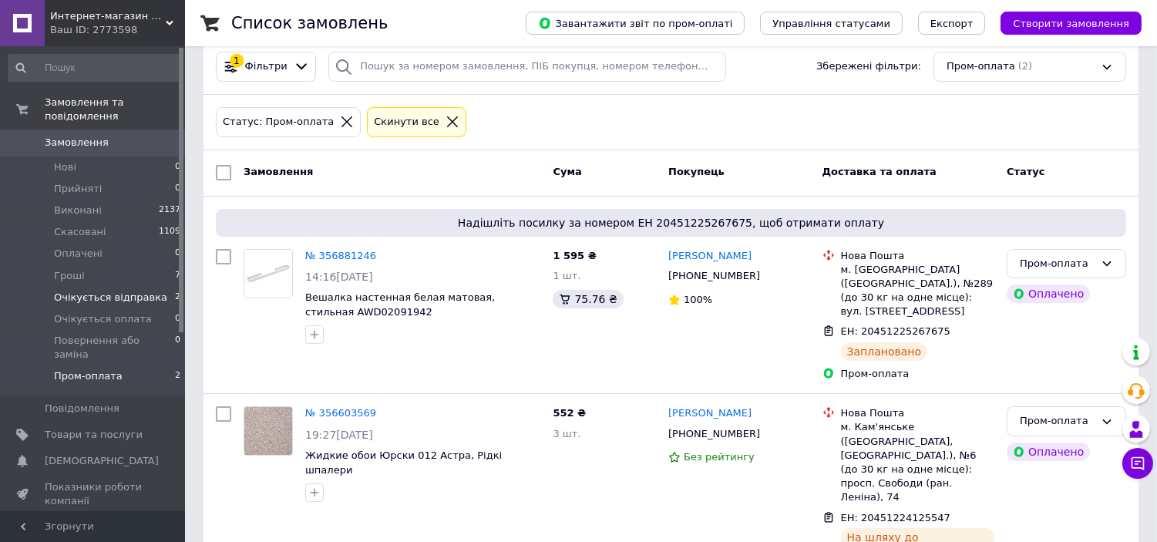
click at [150, 291] on span "Очікується відправка" at bounding box center [110, 298] width 113 height 14
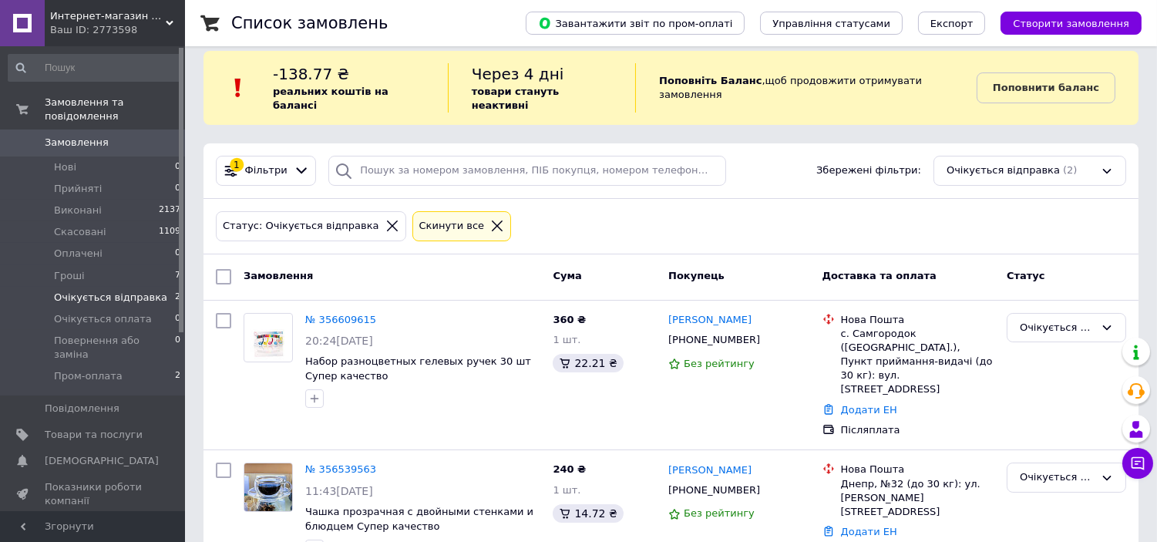
scroll to position [19, 0]
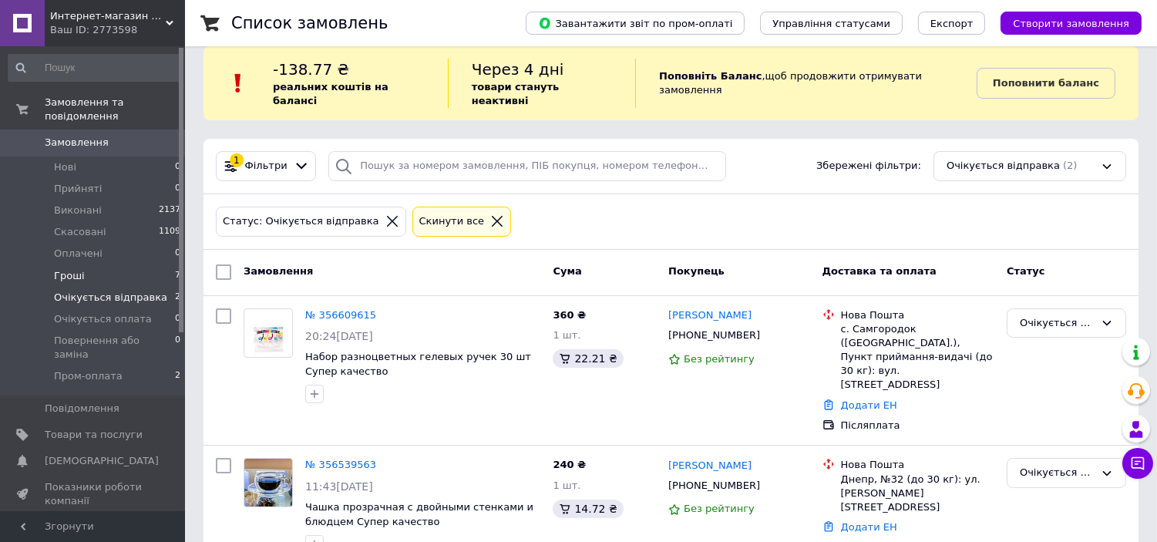
click at [156, 265] on li "Гроші 7" at bounding box center [95, 276] width 190 height 22
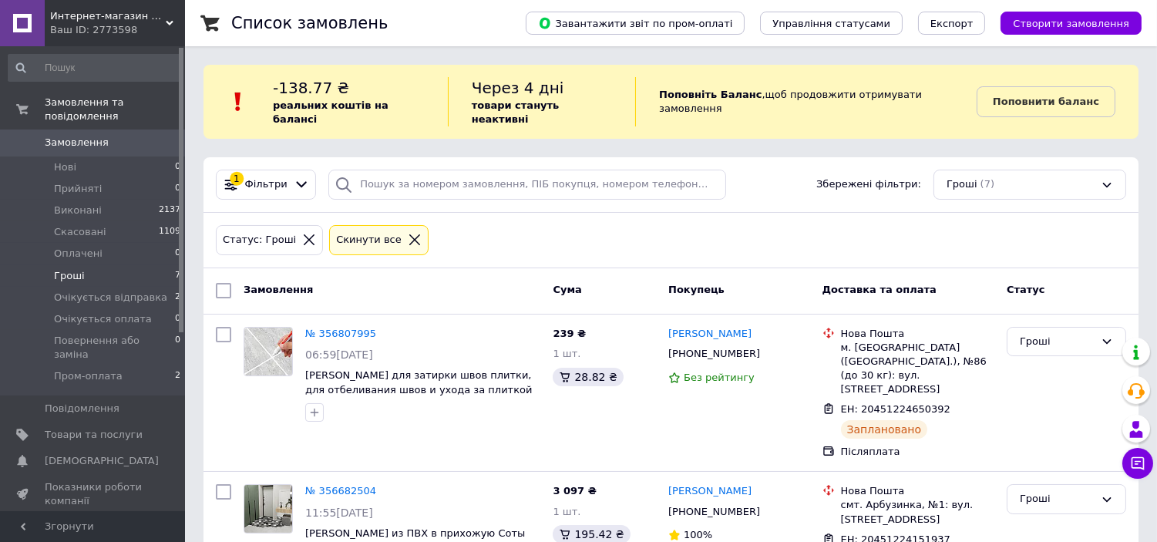
click at [94, 136] on span "Замовлення" at bounding box center [77, 143] width 64 height 14
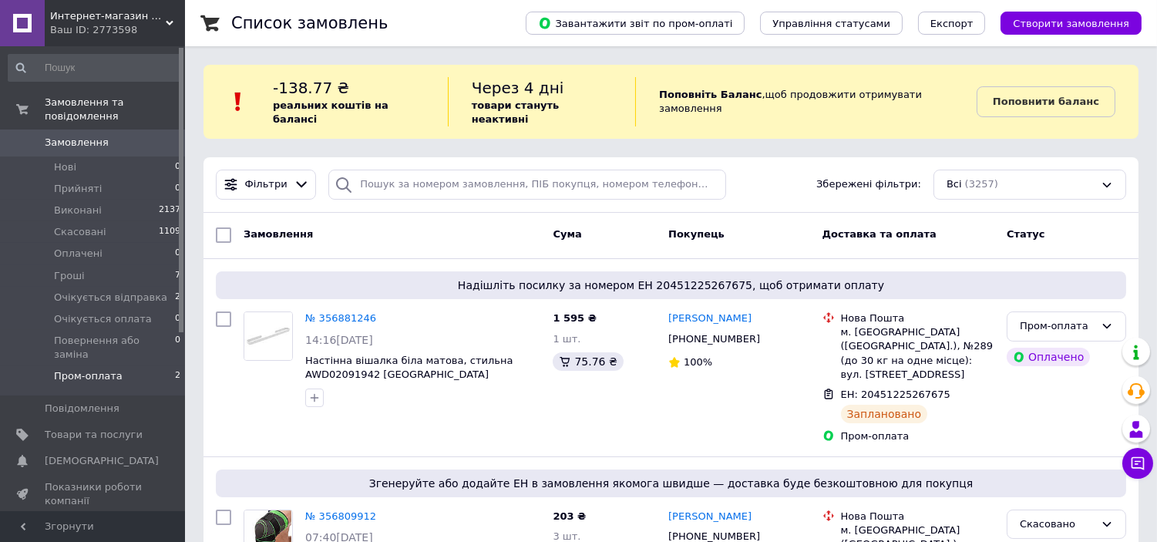
click at [151, 365] on li "Пром-оплата 2" at bounding box center [95, 379] width 190 height 29
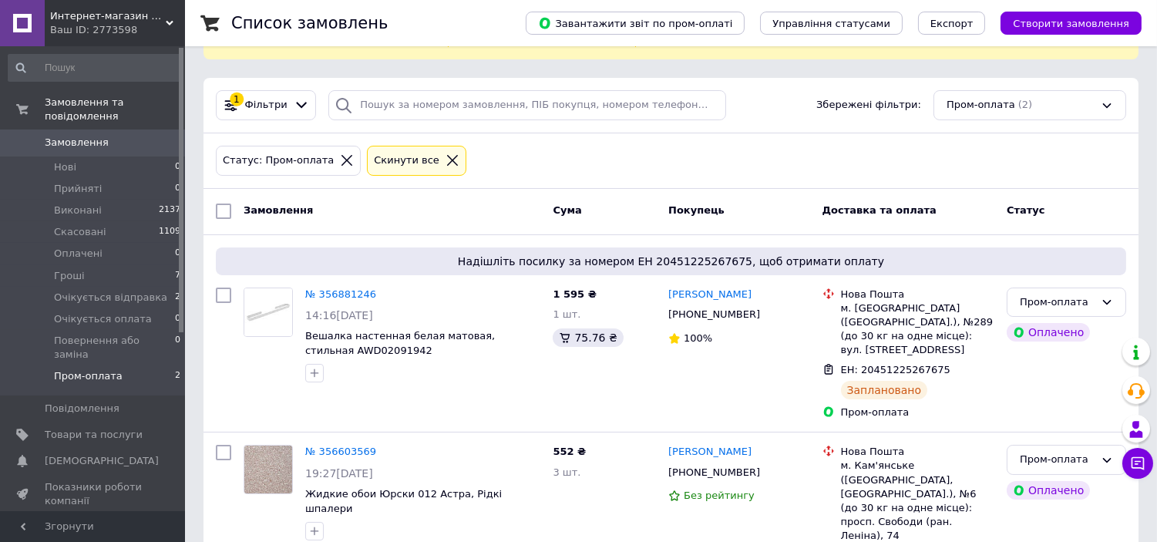
scroll to position [118, 0]
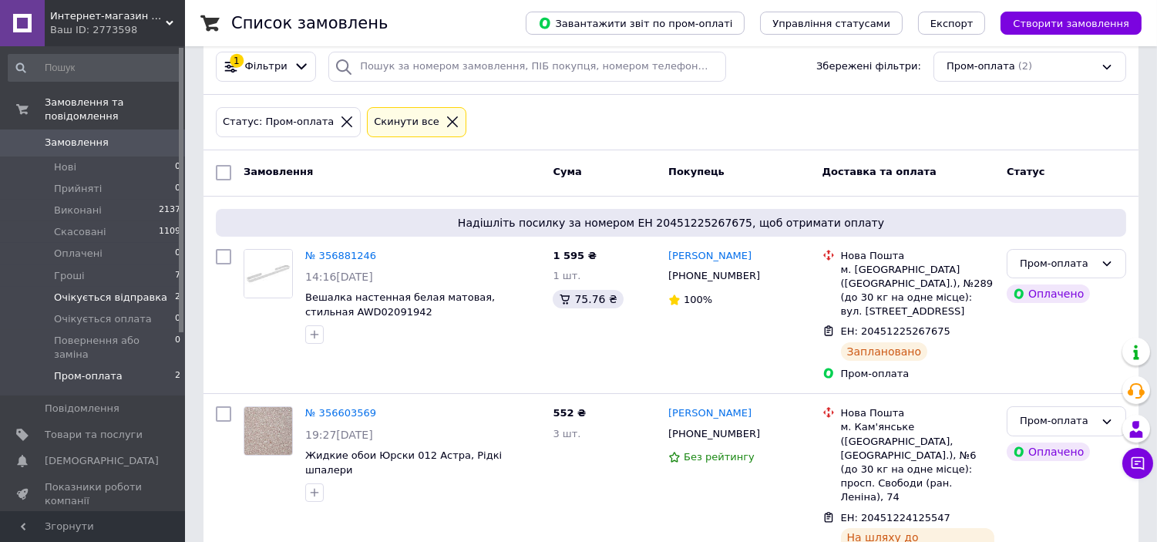
click at [156, 287] on li "Очікується відправка 2" at bounding box center [95, 298] width 190 height 22
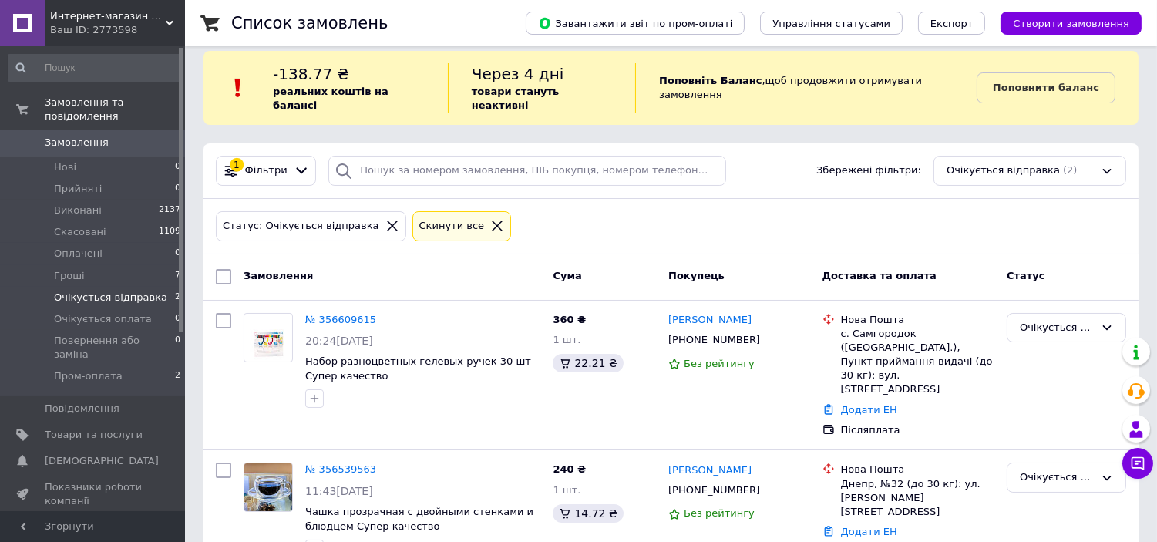
scroll to position [19, 0]
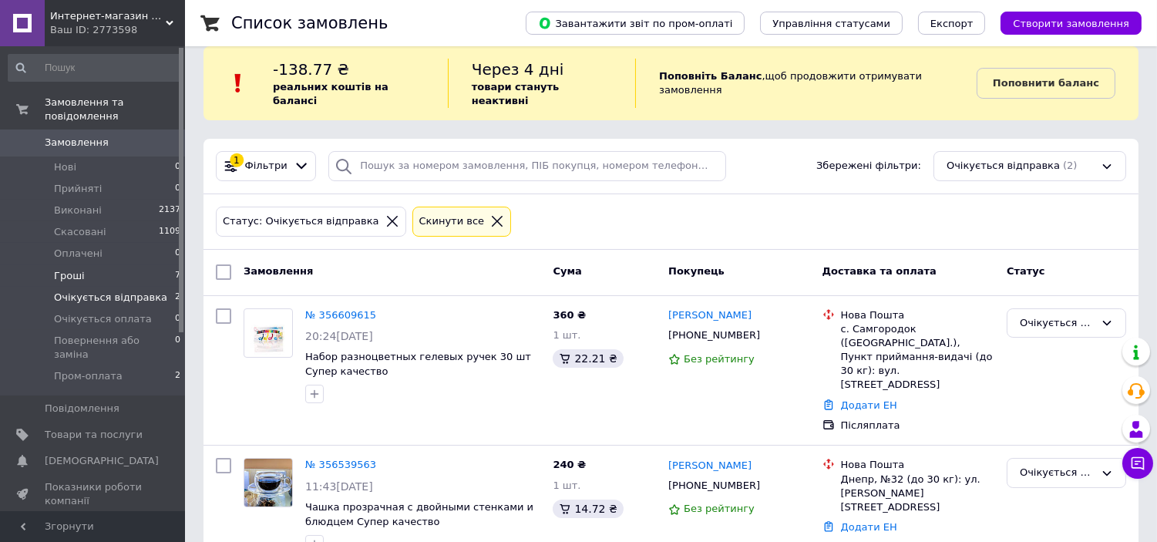
click at [143, 265] on li "Гроші 7" at bounding box center [95, 276] width 190 height 22
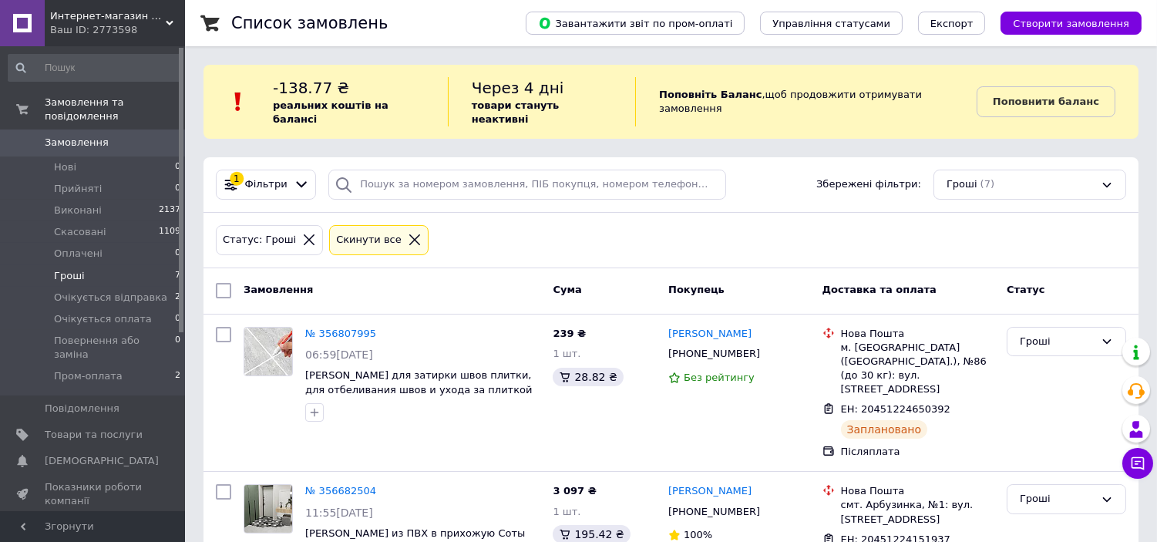
click at [102, 136] on span "Замовлення" at bounding box center [94, 143] width 98 height 14
